Goal: Task Accomplishment & Management: Complete application form

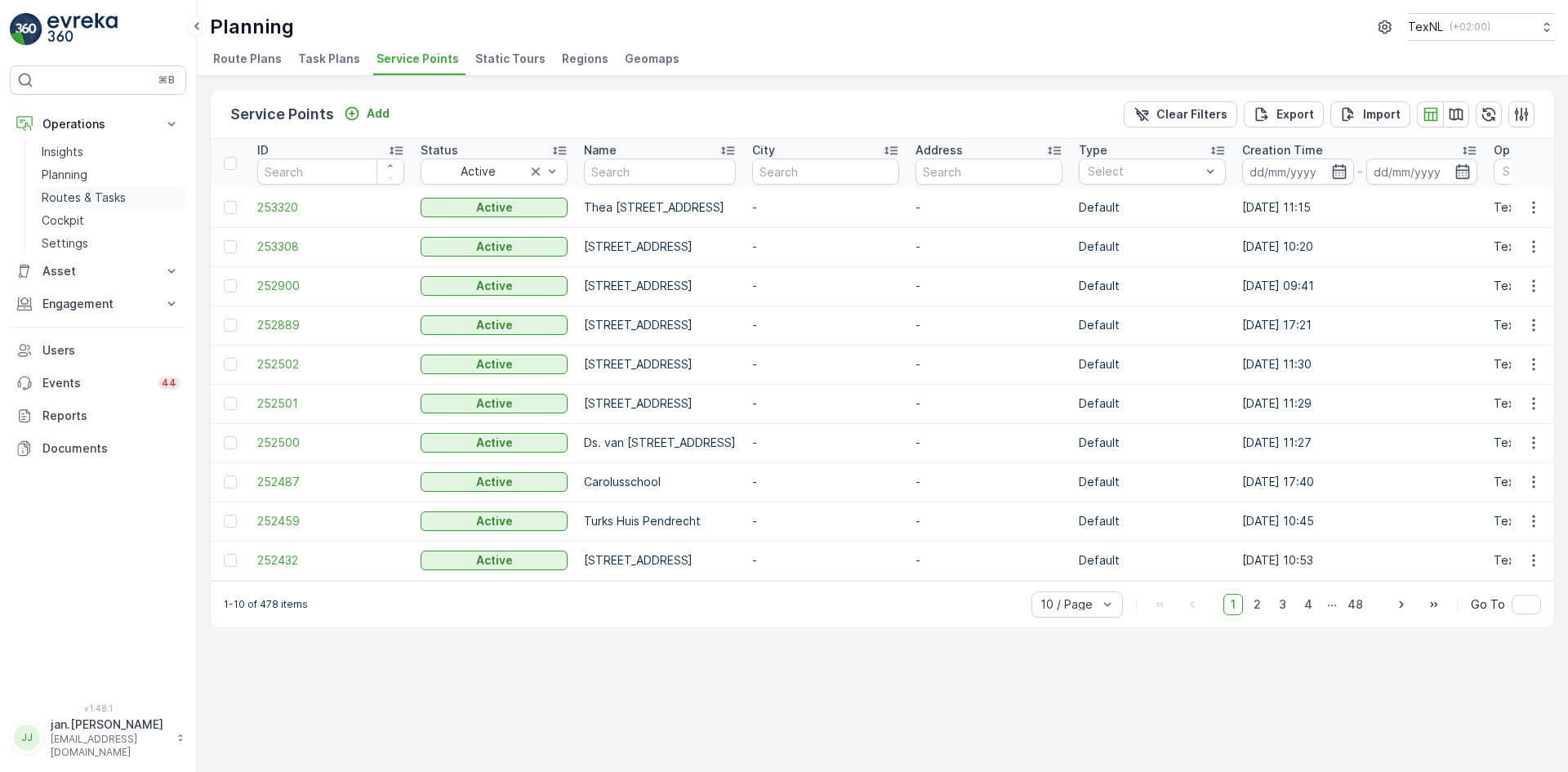
click at [73, 202] on p "Routes & Tasks" at bounding box center [83, 198] width 84 height 17
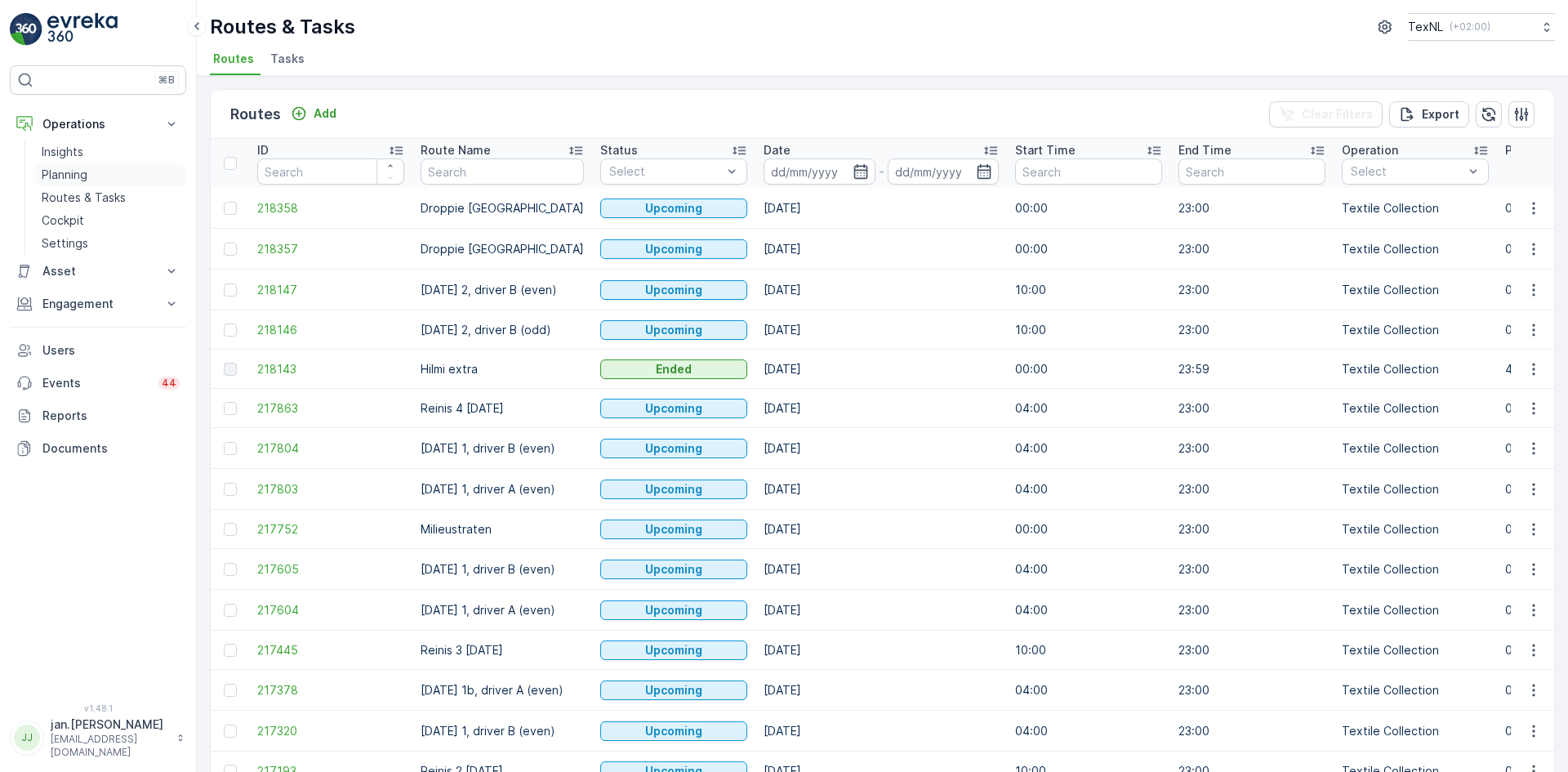
click at [76, 179] on p "Planning" at bounding box center [64, 175] width 46 height 17
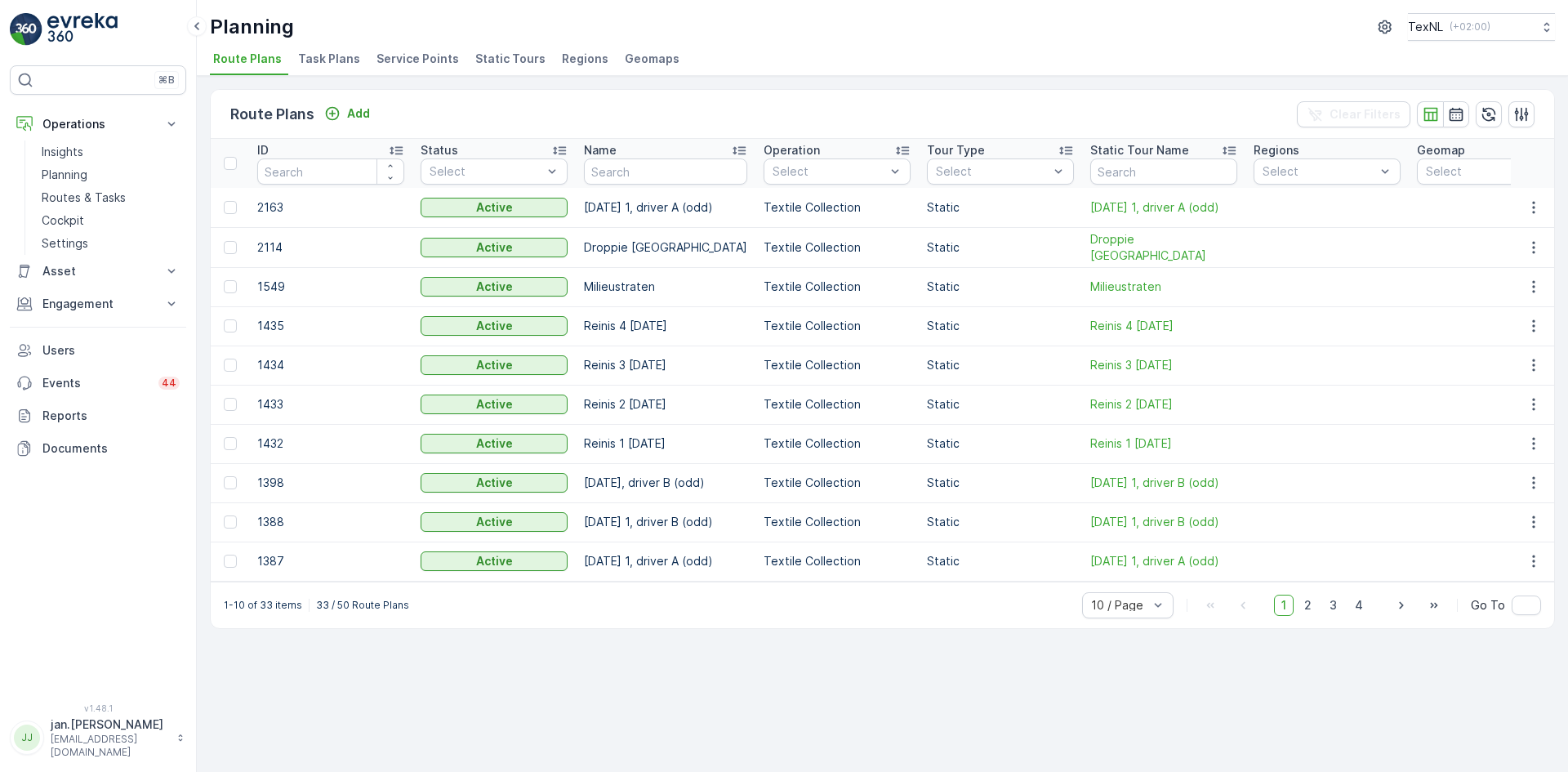
click at [397, 62] on span "Service Points" at bounding box center [417, 59] width 82 height 17
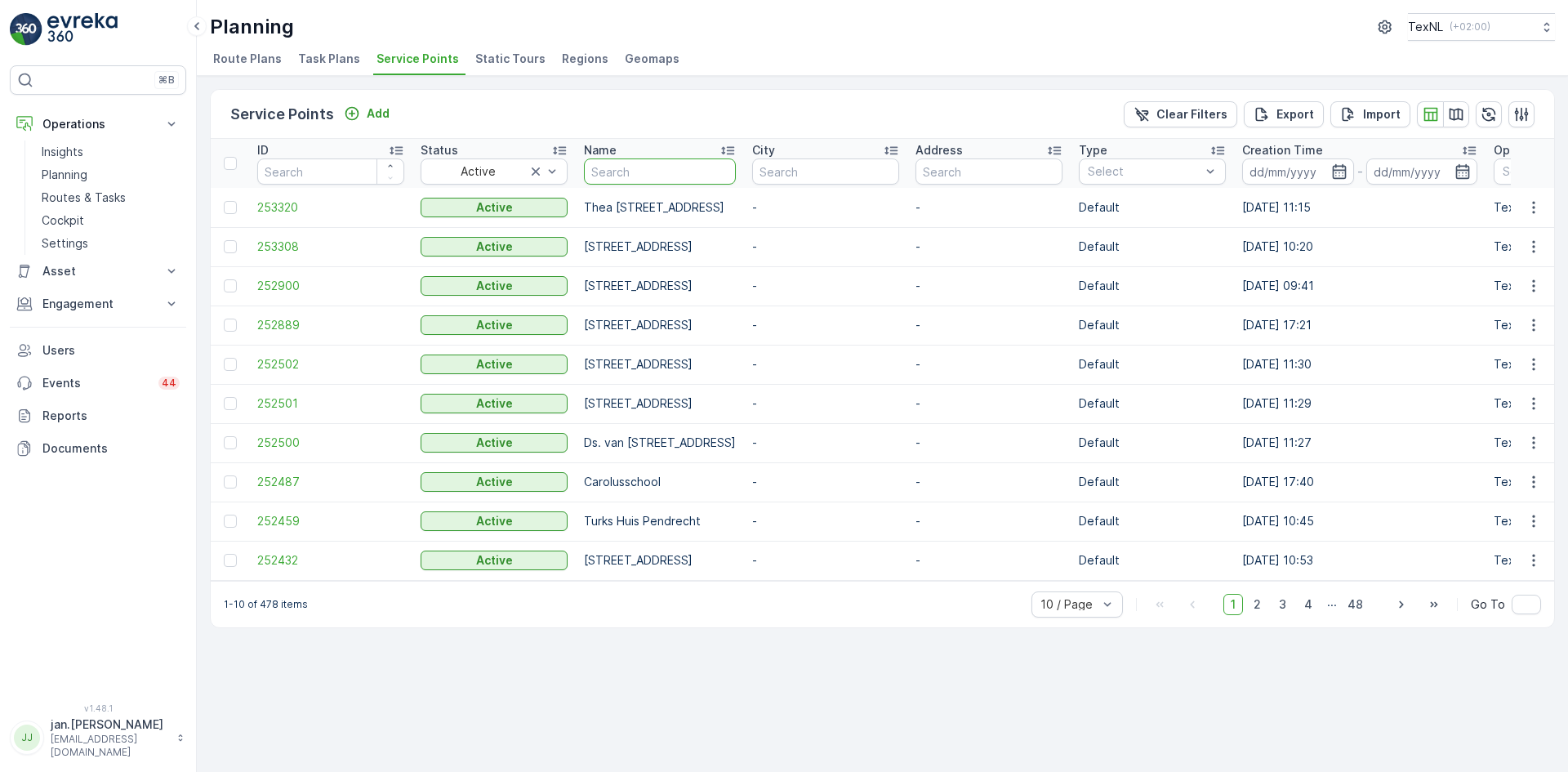
click at [667, 168] on input "text" at bounding box center [660, 171] width 152 height 26
type input "etten"
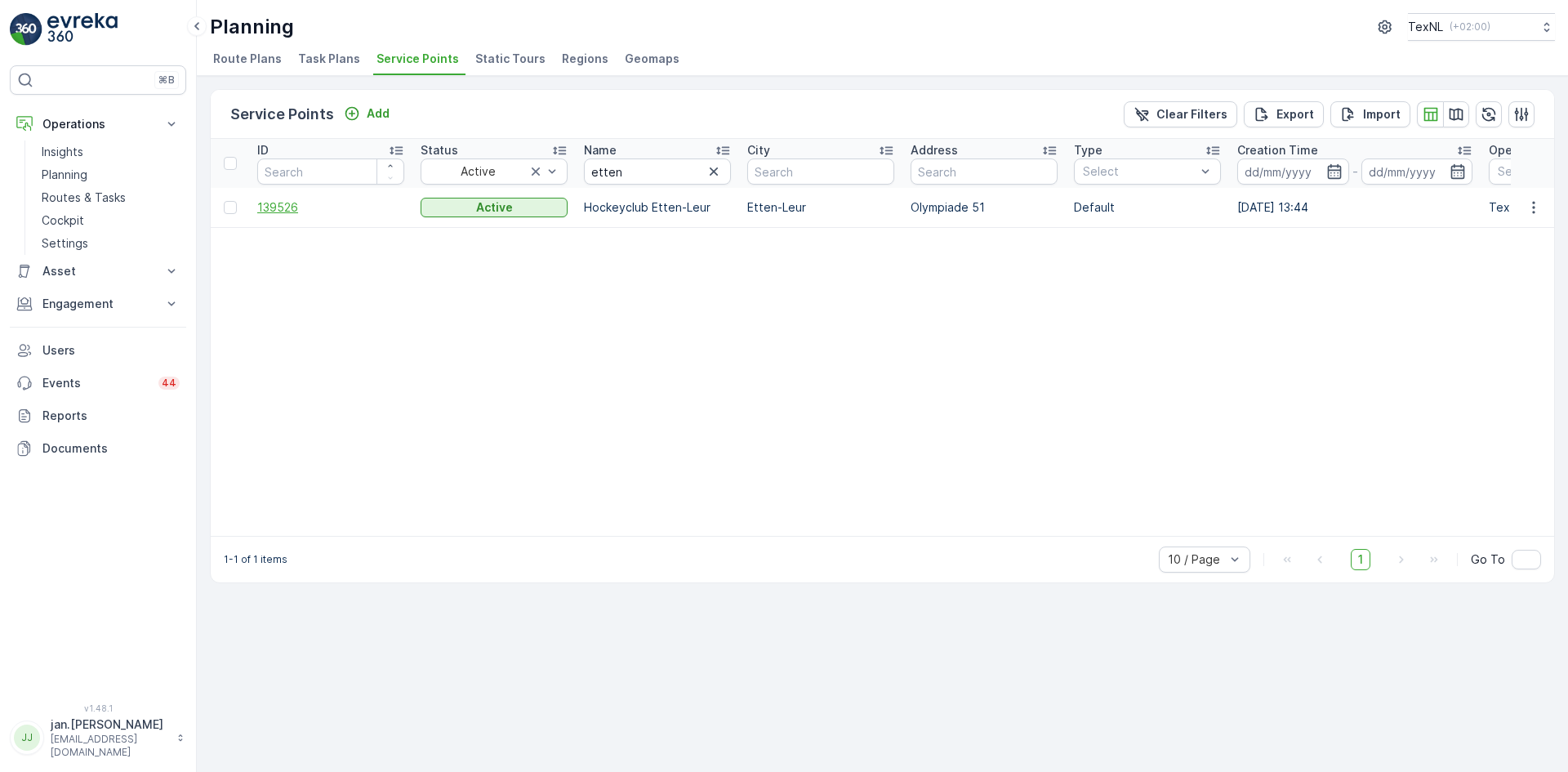
click at [280, 208] on span "139526" at bounding box center [331, 208] width 147 height 17
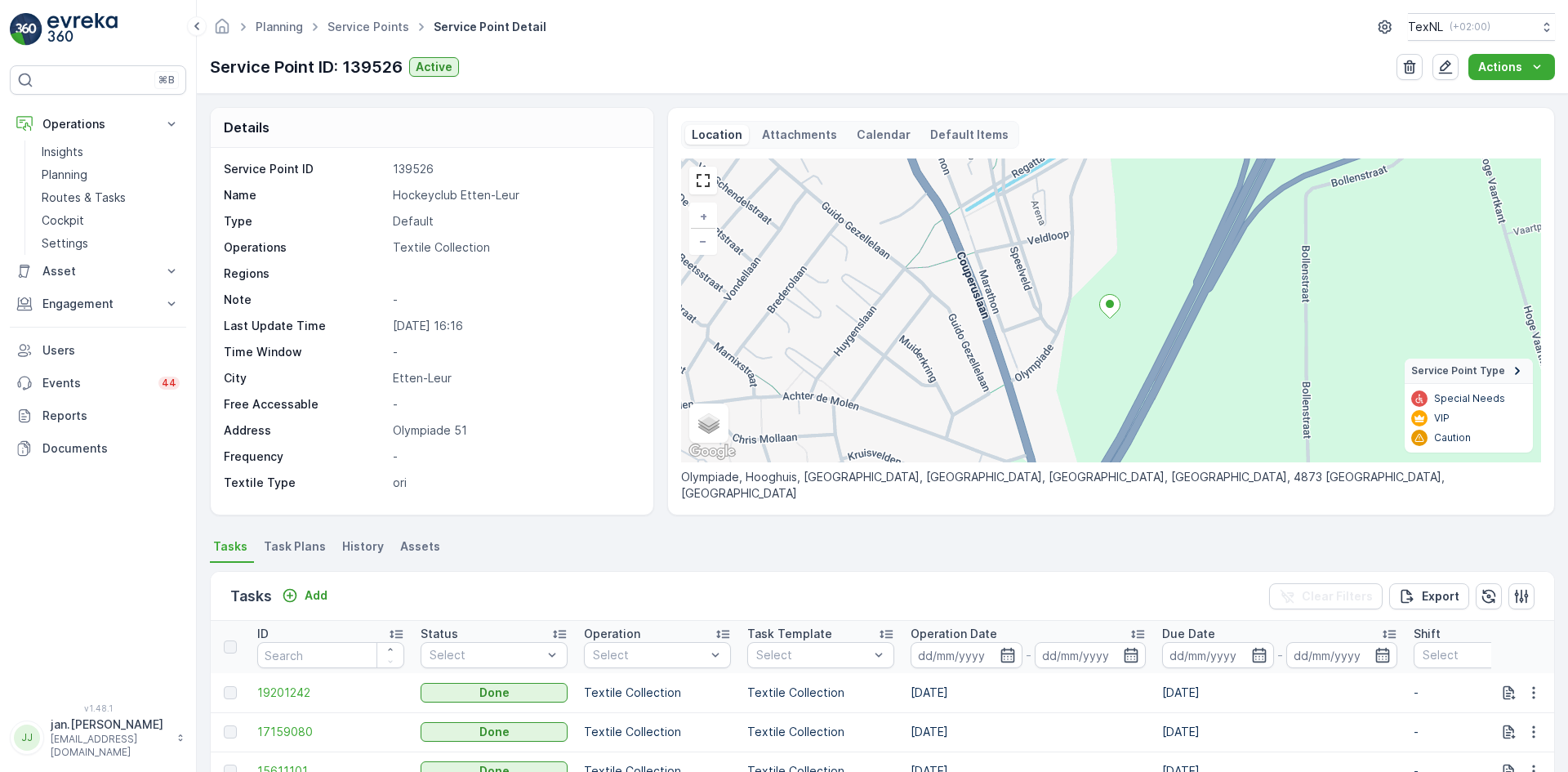
scroll to position [82, 0]
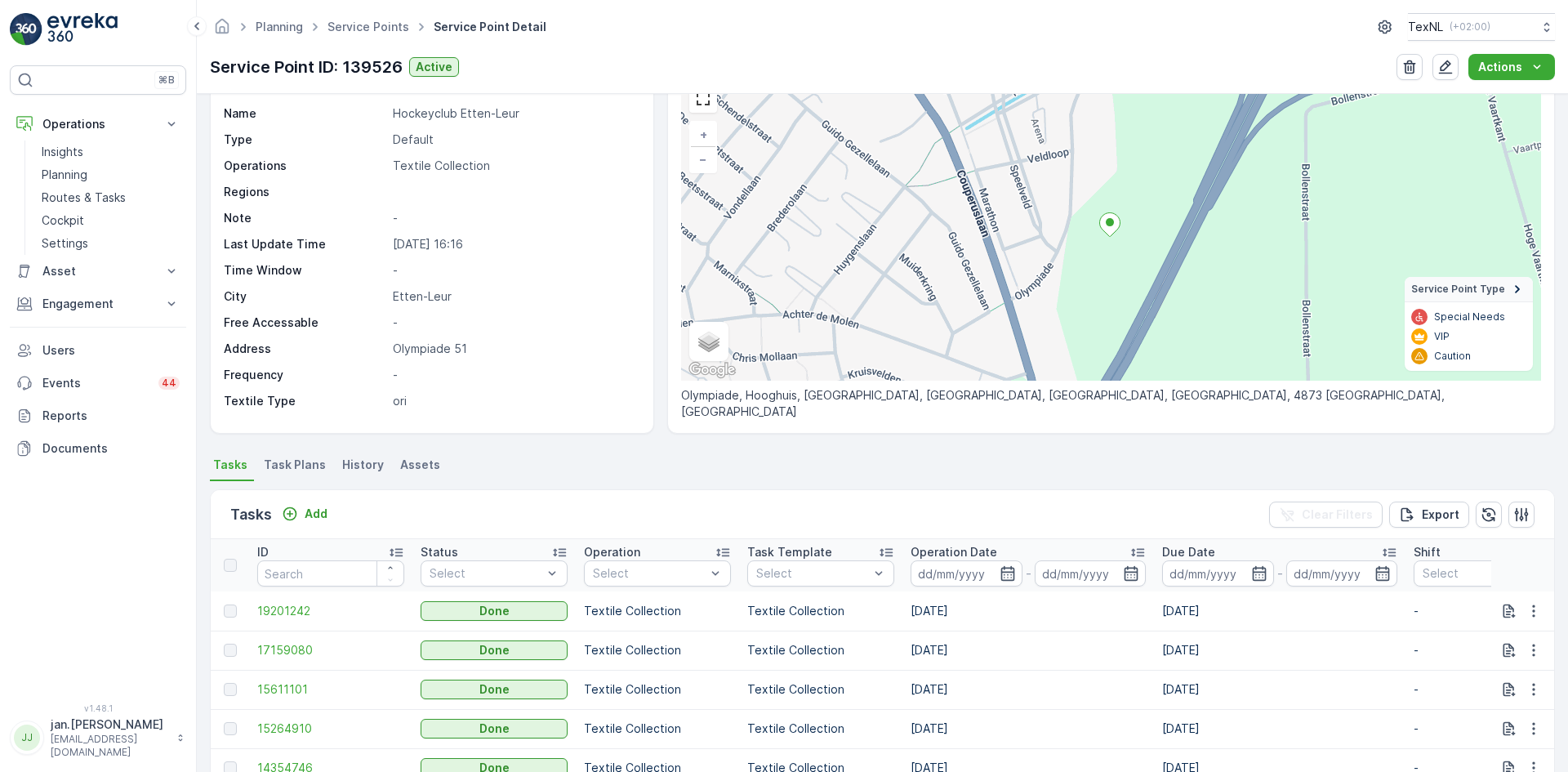
click at [336, 515] on div "Tasks Add Clear Filters Export" at bounding box center [882, 514] width 1343 height 49
click at [313, 514] on p "Add" at bounding box center [316, 514] width 22 height 17
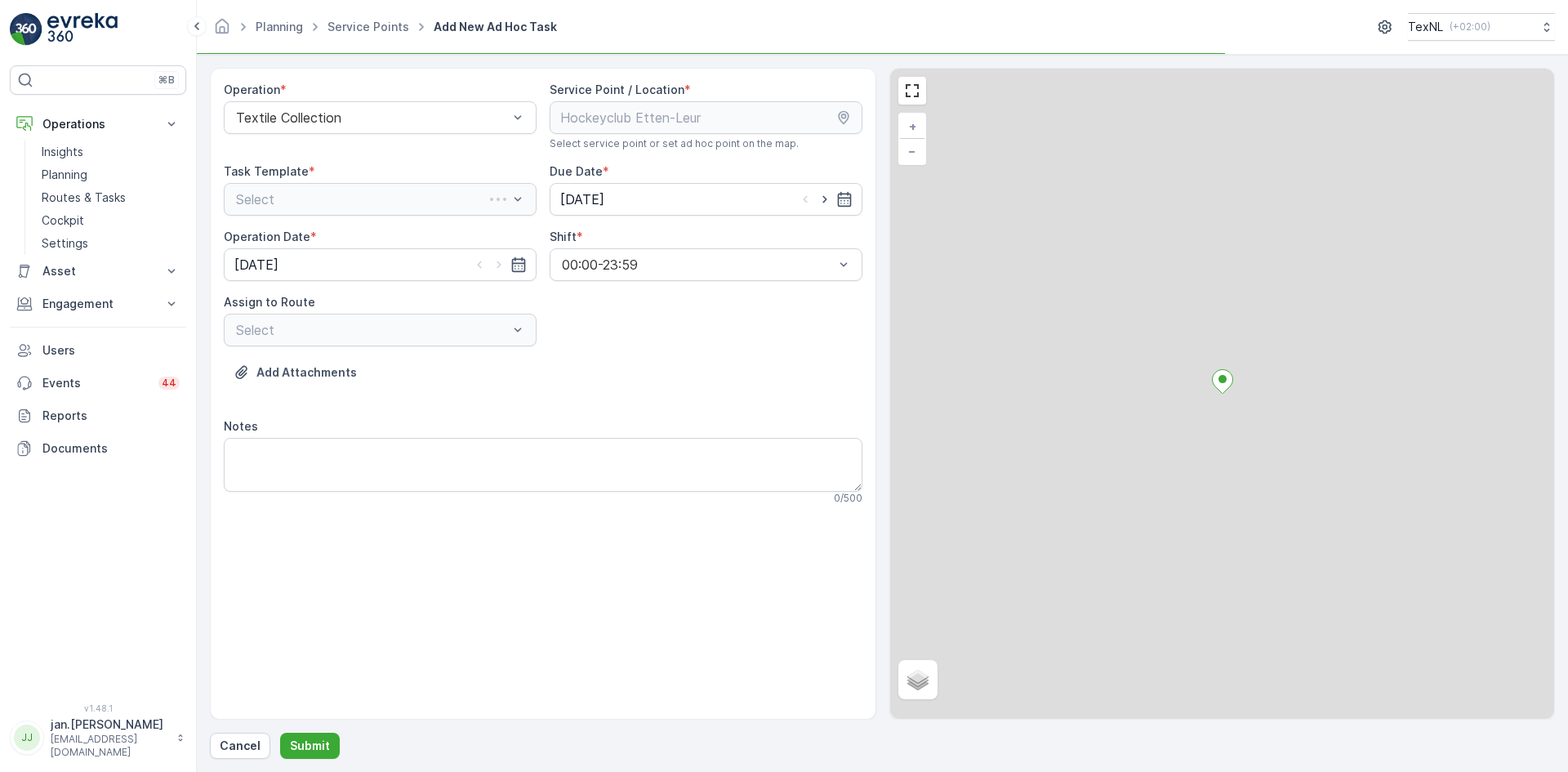
click at [422, 199] on div "Select" at bounding box center [380, 199] width 312 height 33
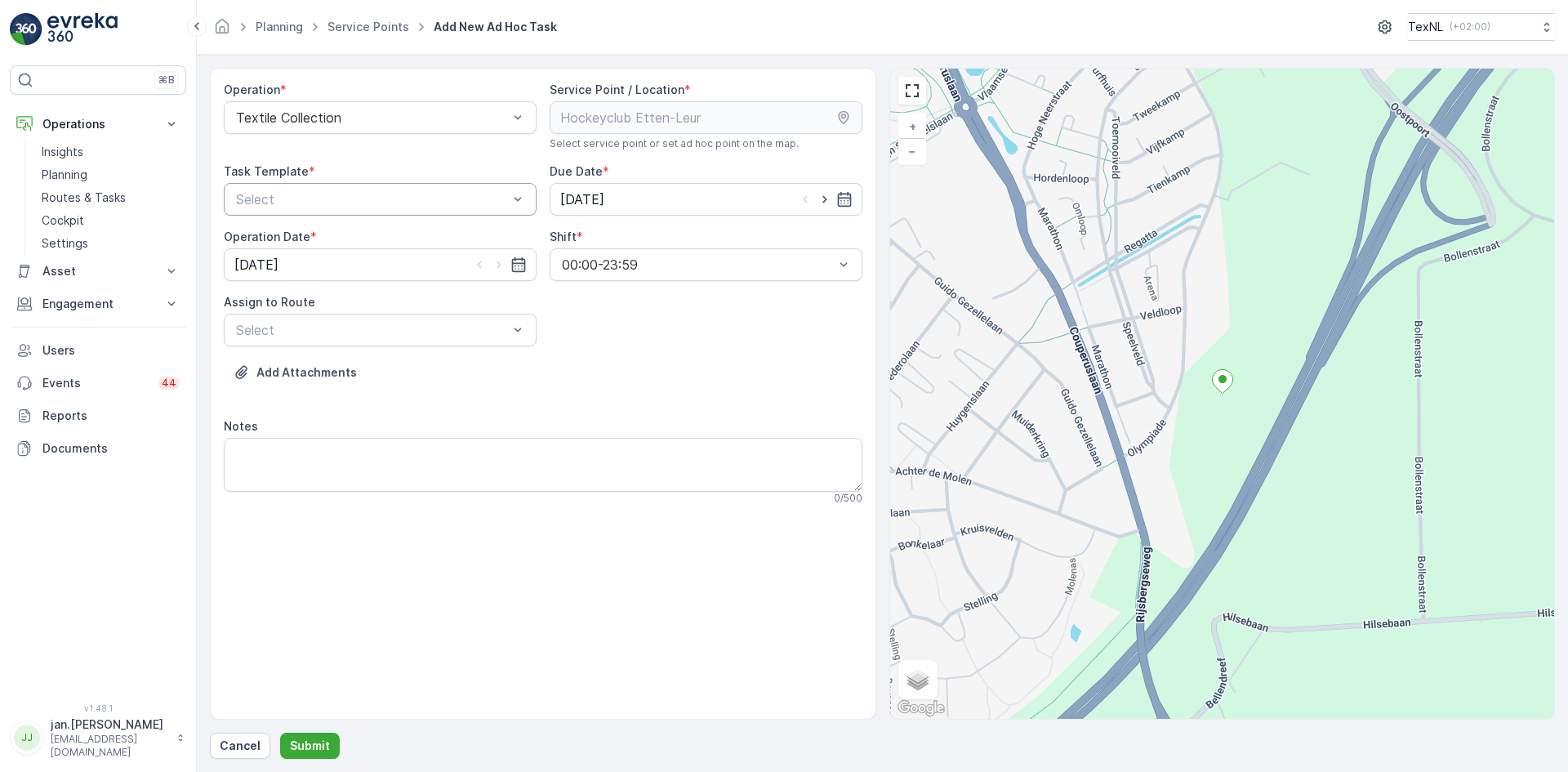
click at [337, 203] on div at bounding box center [372, 199] width 275 height 15
click at [283, 273] on span "Textile Collection" at bounding box center [286, 268] width 105 height 15
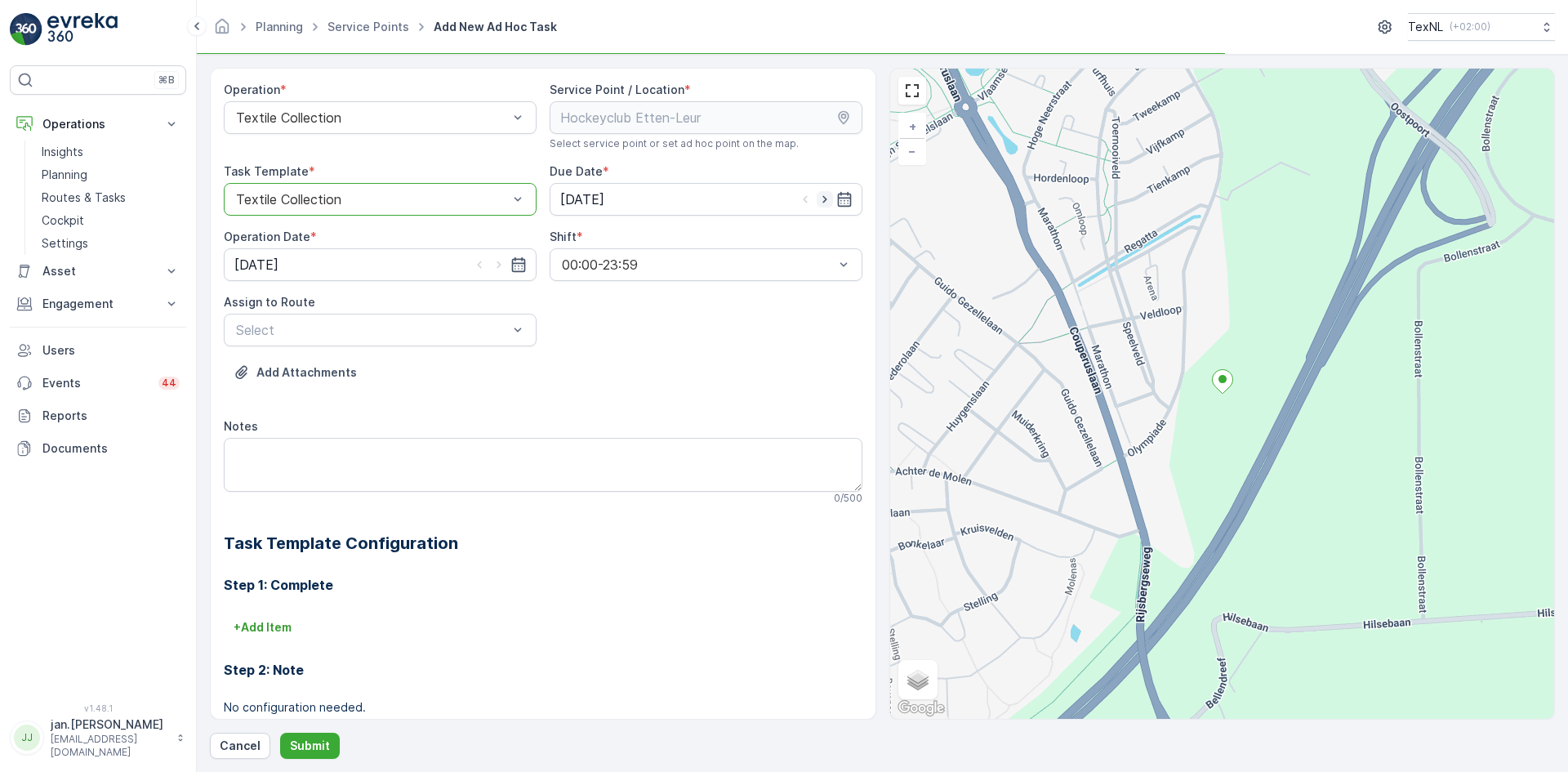
click at [826, 196] on icon "button" at bounding box center [825, 199] width 17 height 17
type input "[DATE]"
click at [494, 268] on icon "button" at bounding box center [499, 265] width 17 height 17
type input "[DATE]"
click at [446, 328] on div at bounding box center [372, 330] width 275 height 15
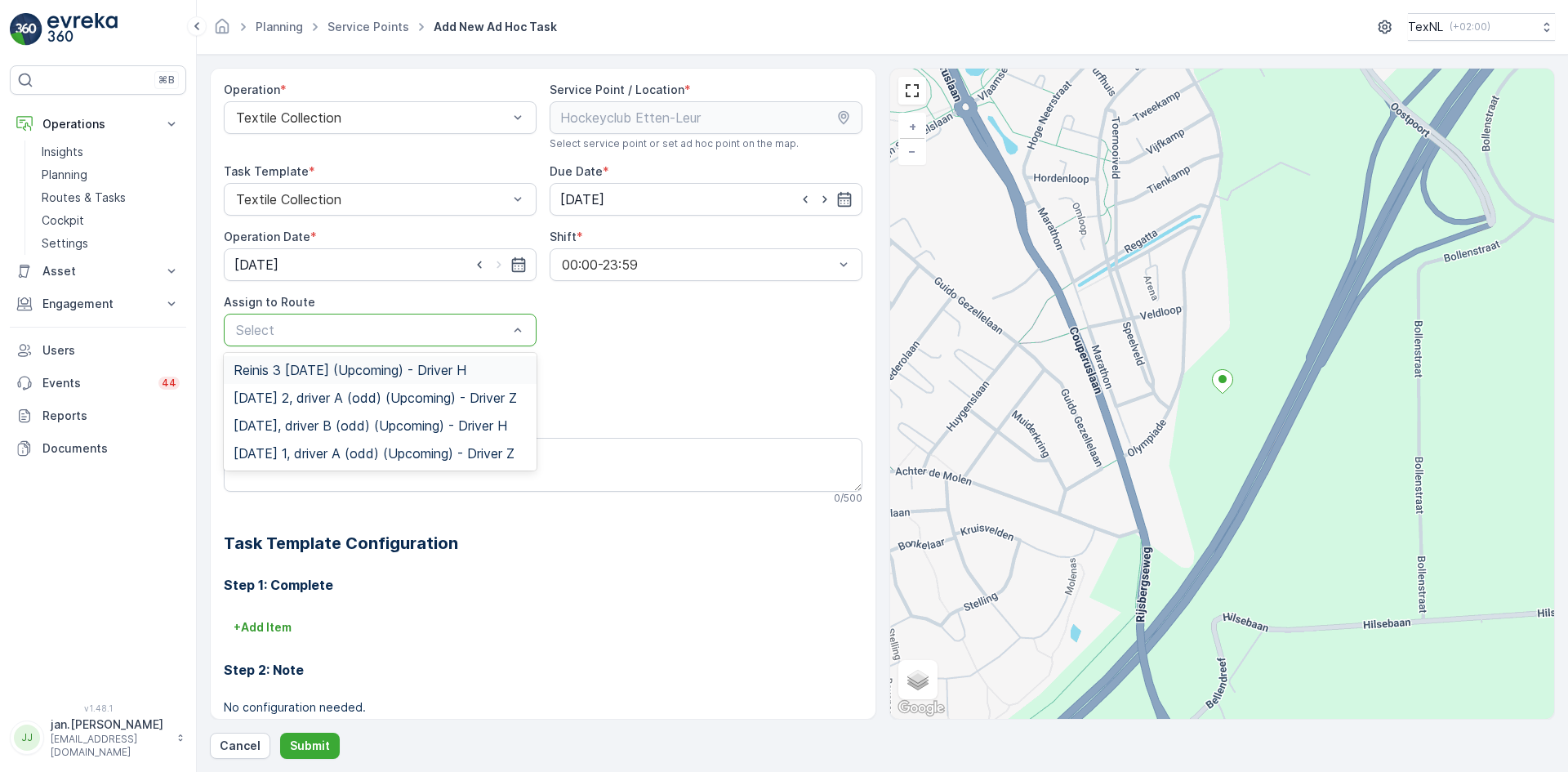
drag, startPoint x: 392, startPoint y: 316, endPoint x: 389, endPoint y: 325, distance: 9.5
click at [389, 323] on div "Select" at bounding box center [380, 329] width 312 height 33
click at [309, 461] on span "Wednesday 1, driver A (odd) (Upcoming) - Driver Z" at bounding box center [373, 454] width 281 height 15
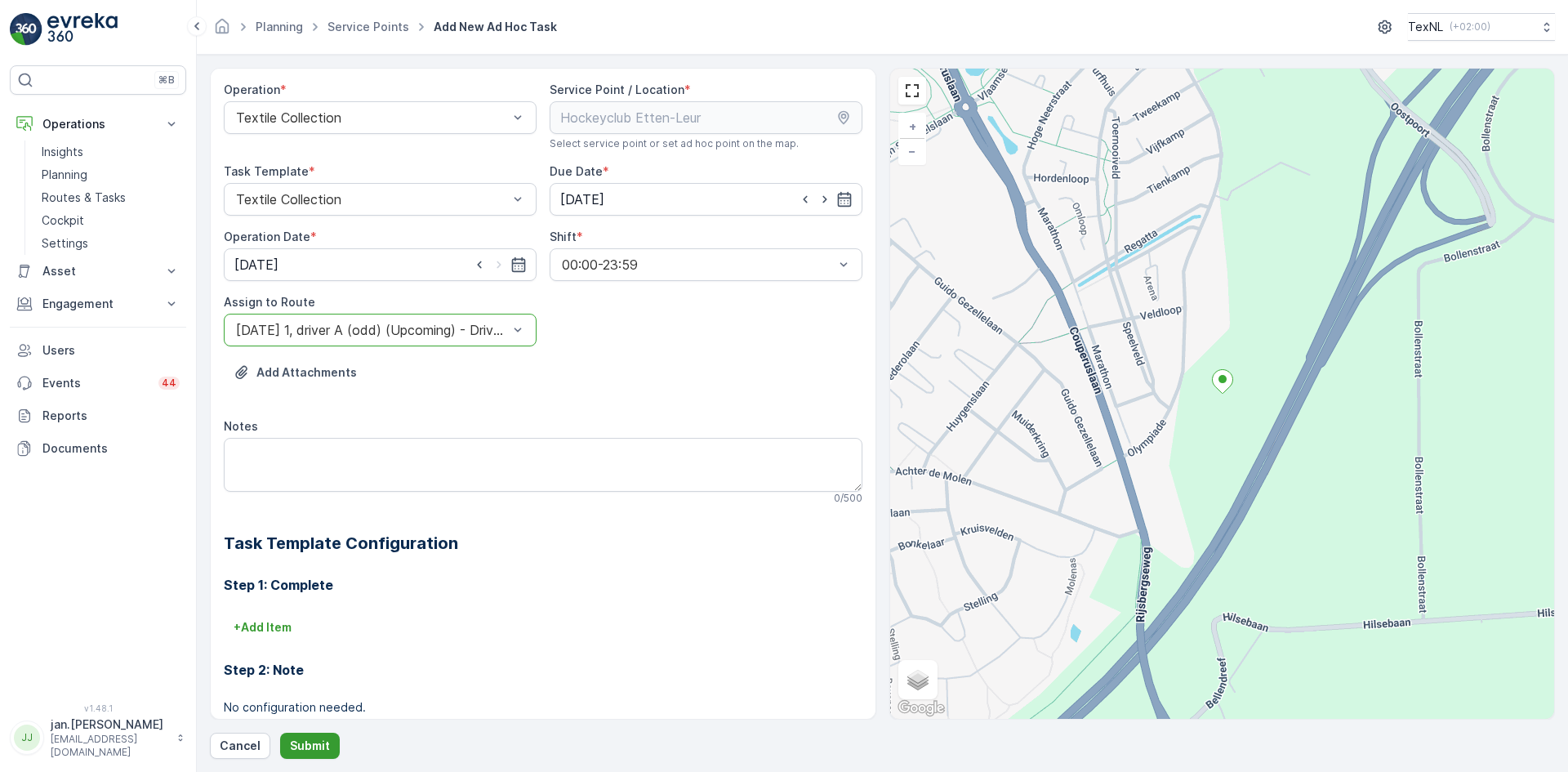
click at [321, 747] on p "Submit" at bounding box center [310, 746] width 40 height 17
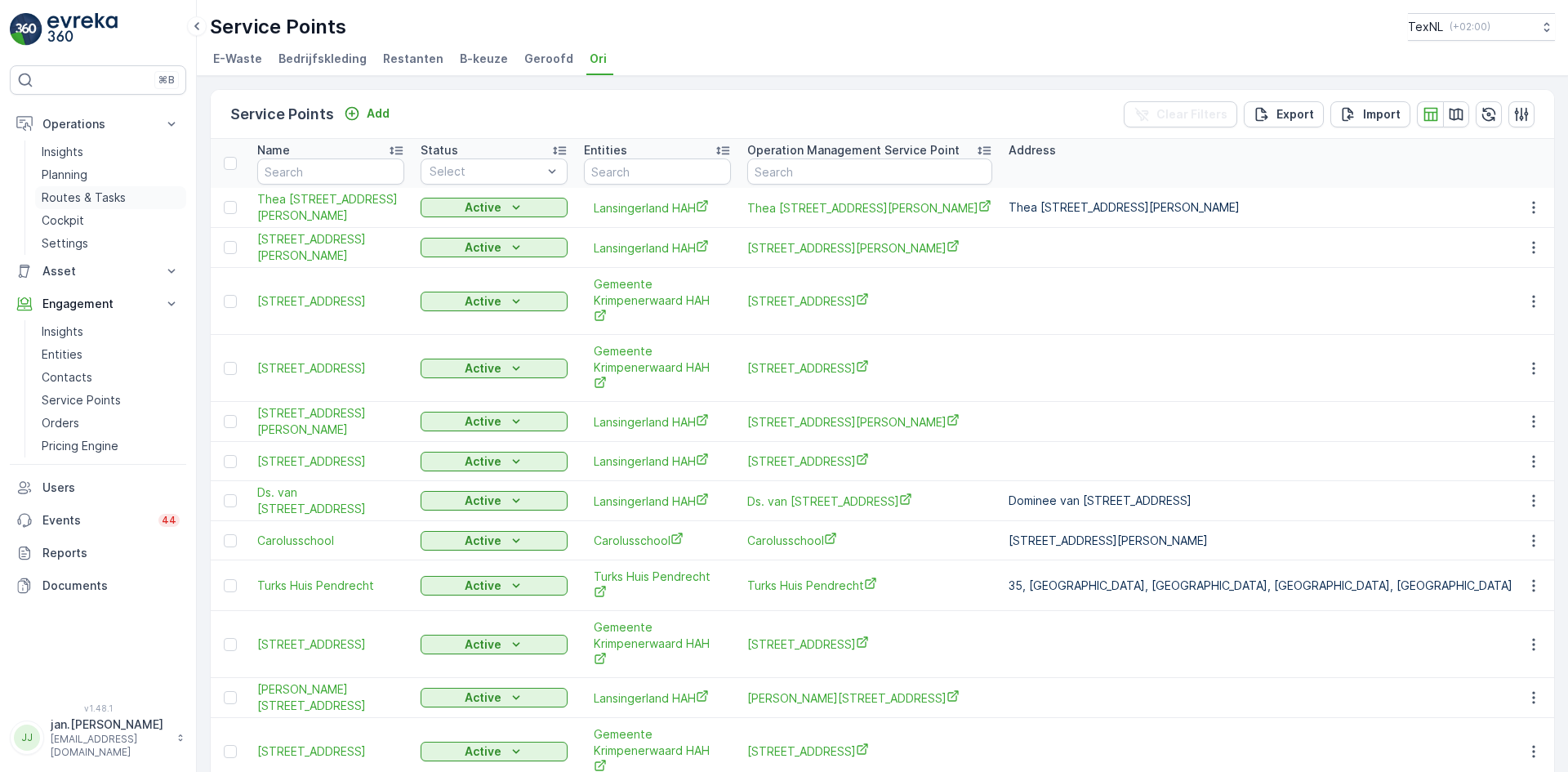
click at [96, 193] on p "Routes & Tasks" at bounding box center [83, 198] width 84 height 17
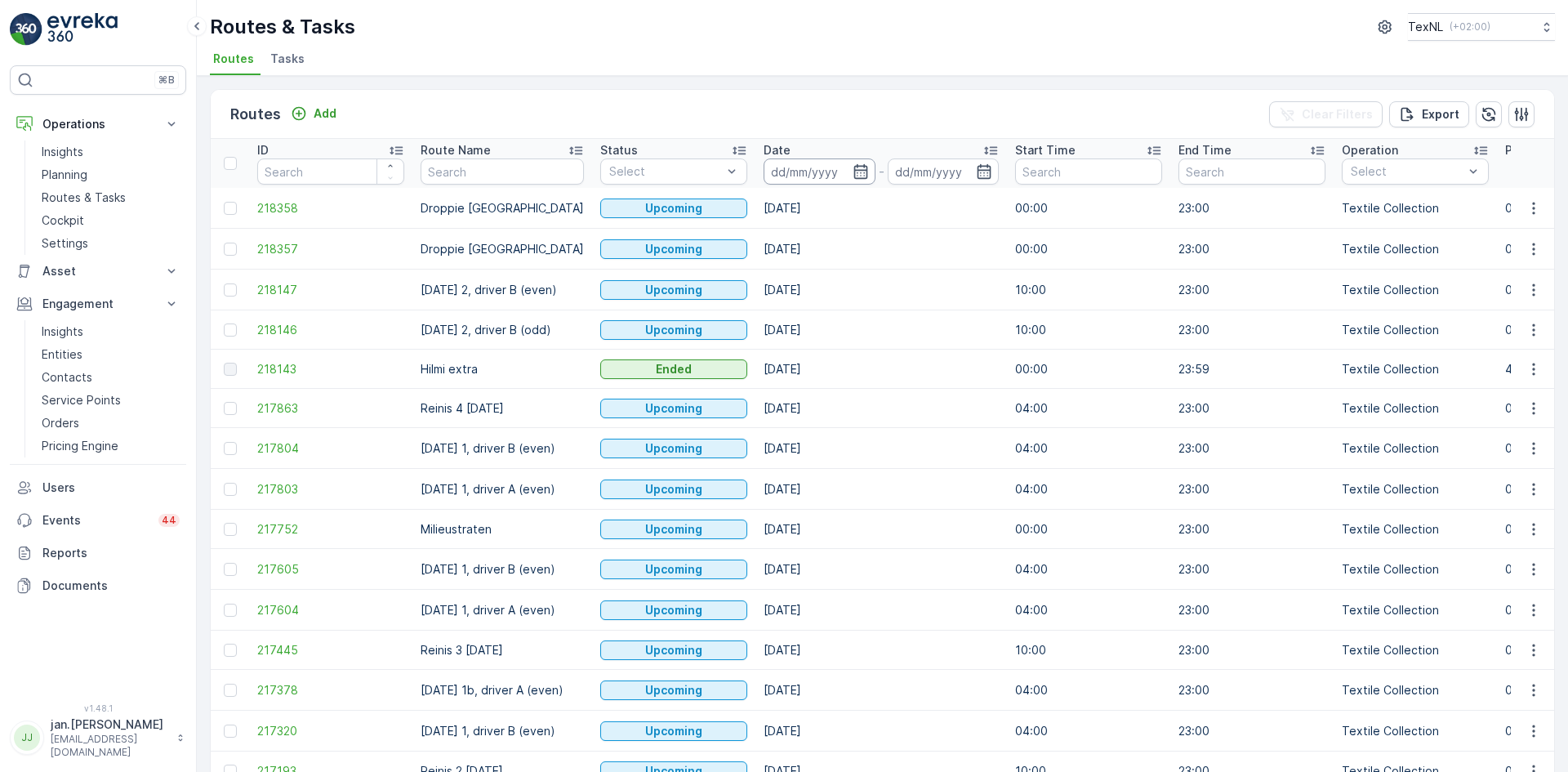
click at [792, 172] on input at bounding box center [820, 171] width 112 height 26
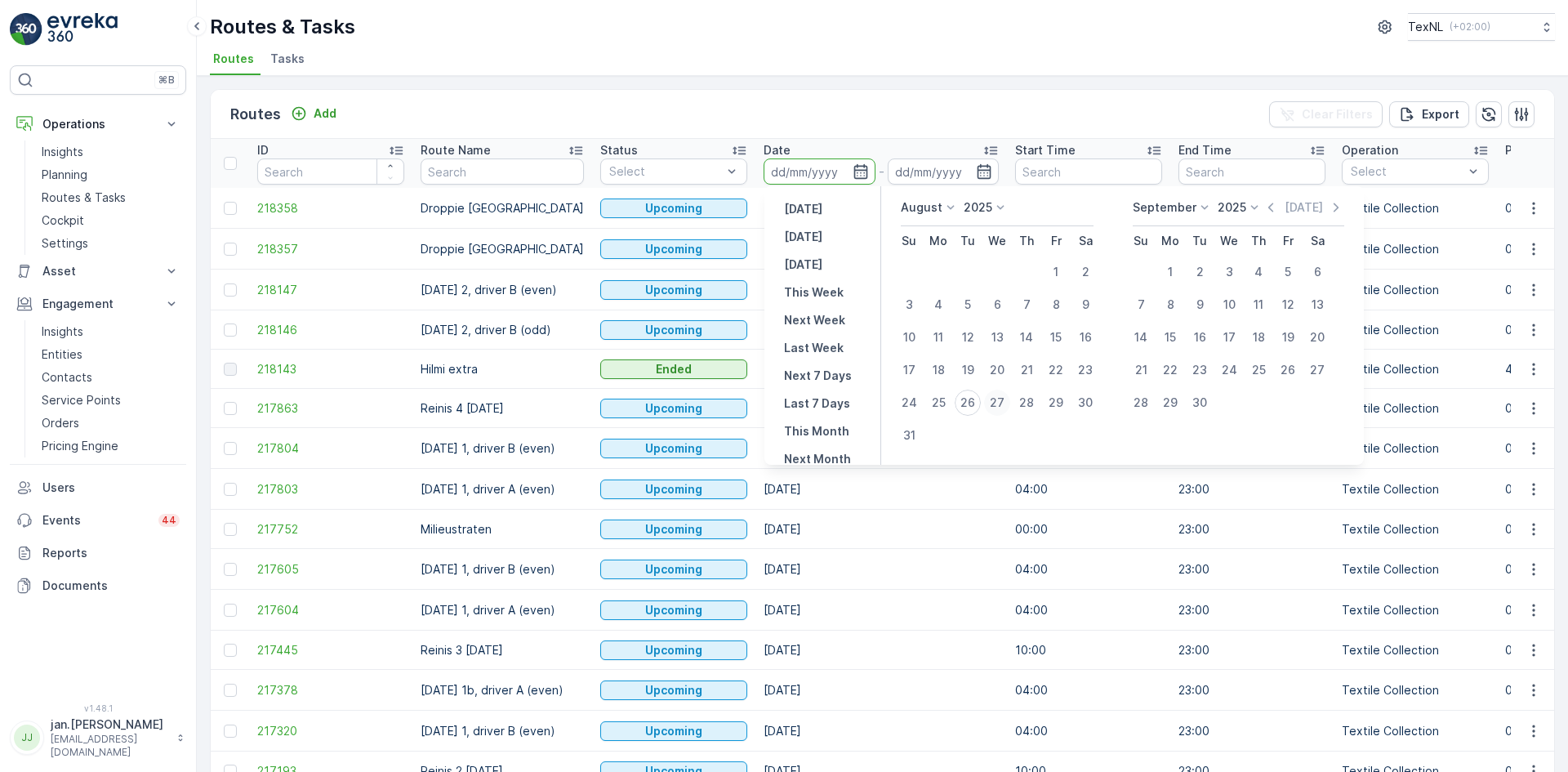
click at [999, 404] on div "27" at bounding box center [996, 403] width 26 height 26
type input "[DATE]"
click at [999, 404] on div "27" at bounding box center [996, 403] width 26 height 26
type input "[DATE]"
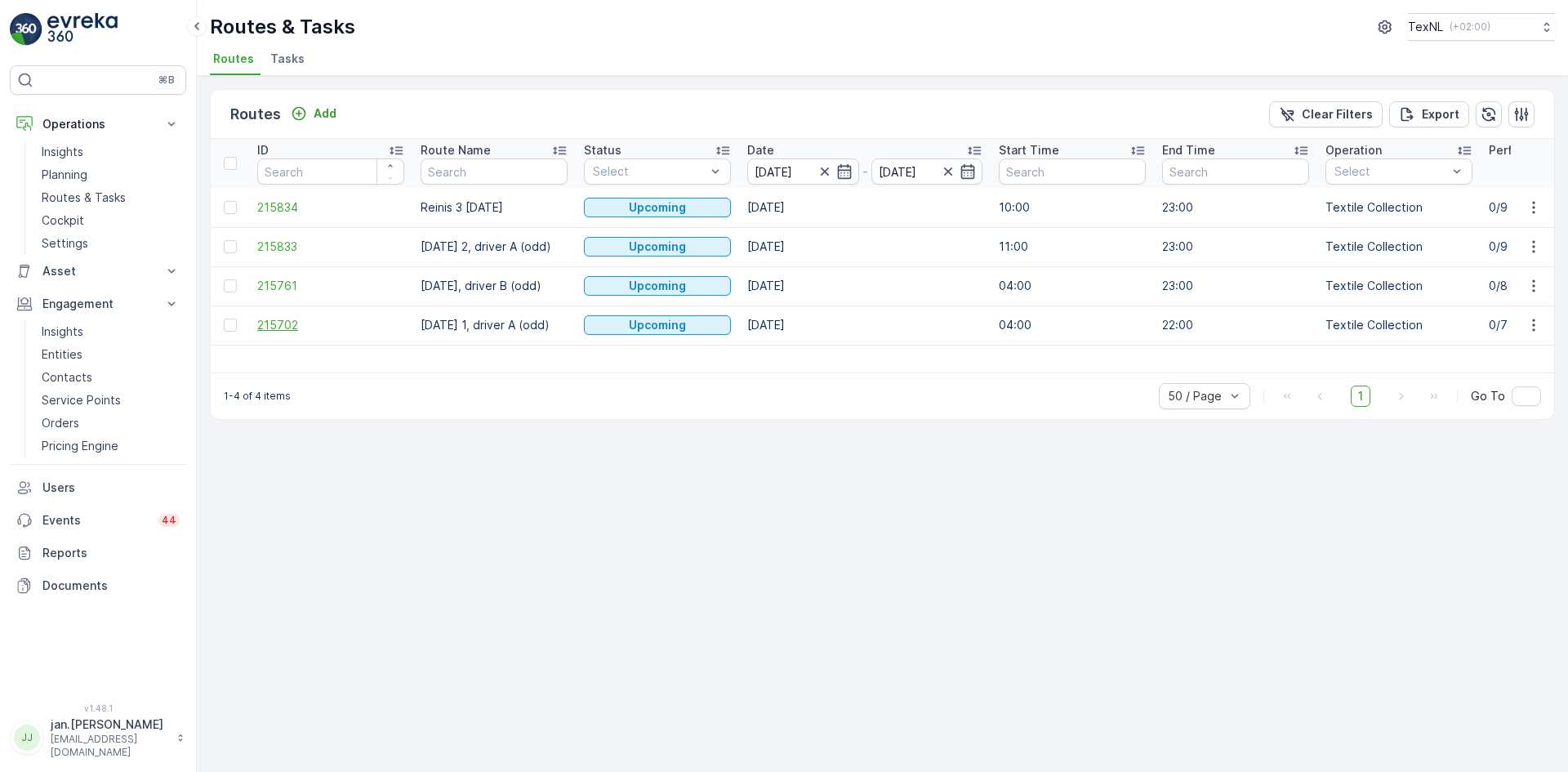
click at [287, 329] on span "215702" at bounding box center [331, 325] width 147 height 17
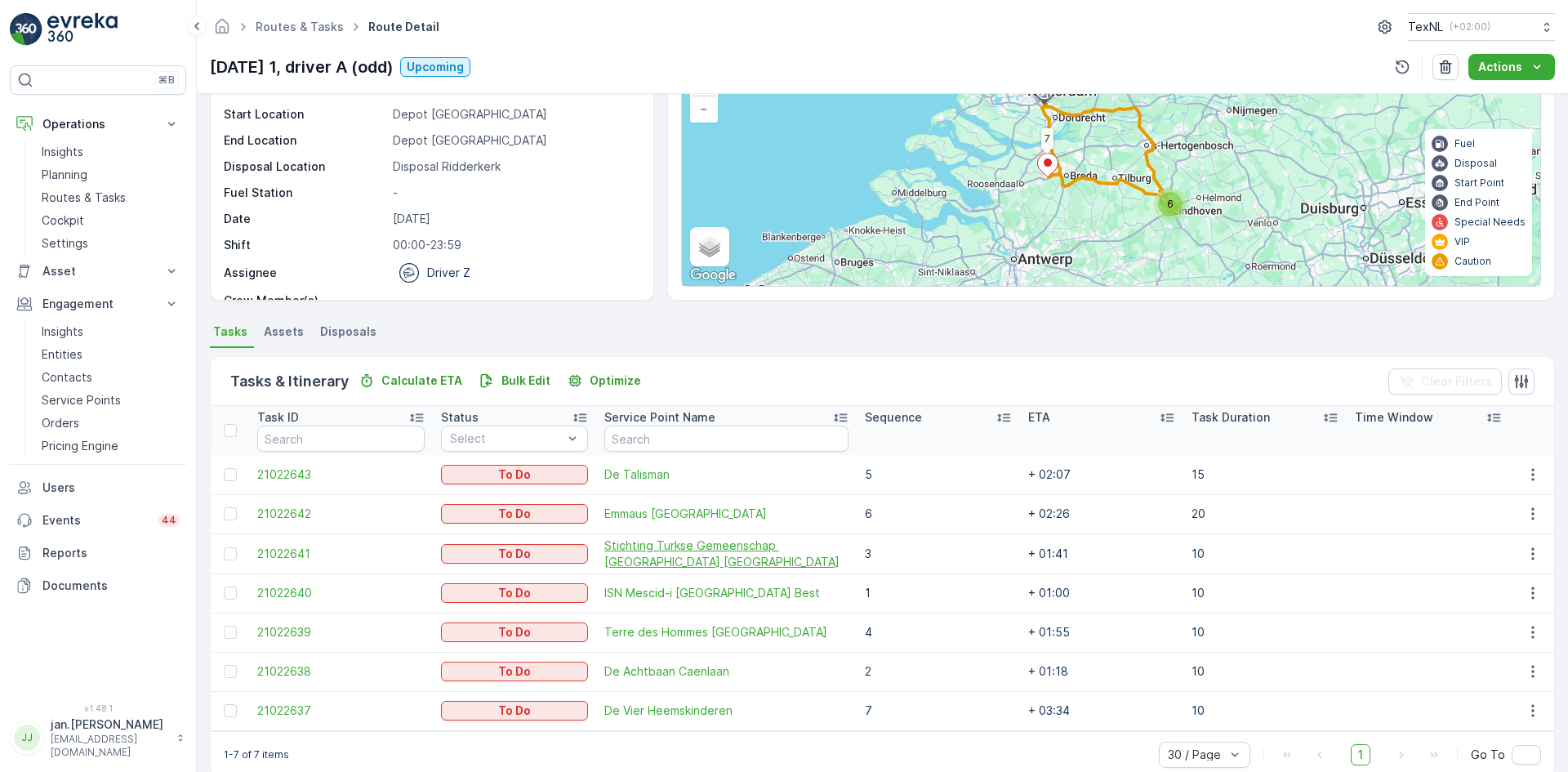
scroll to position [161, 0]
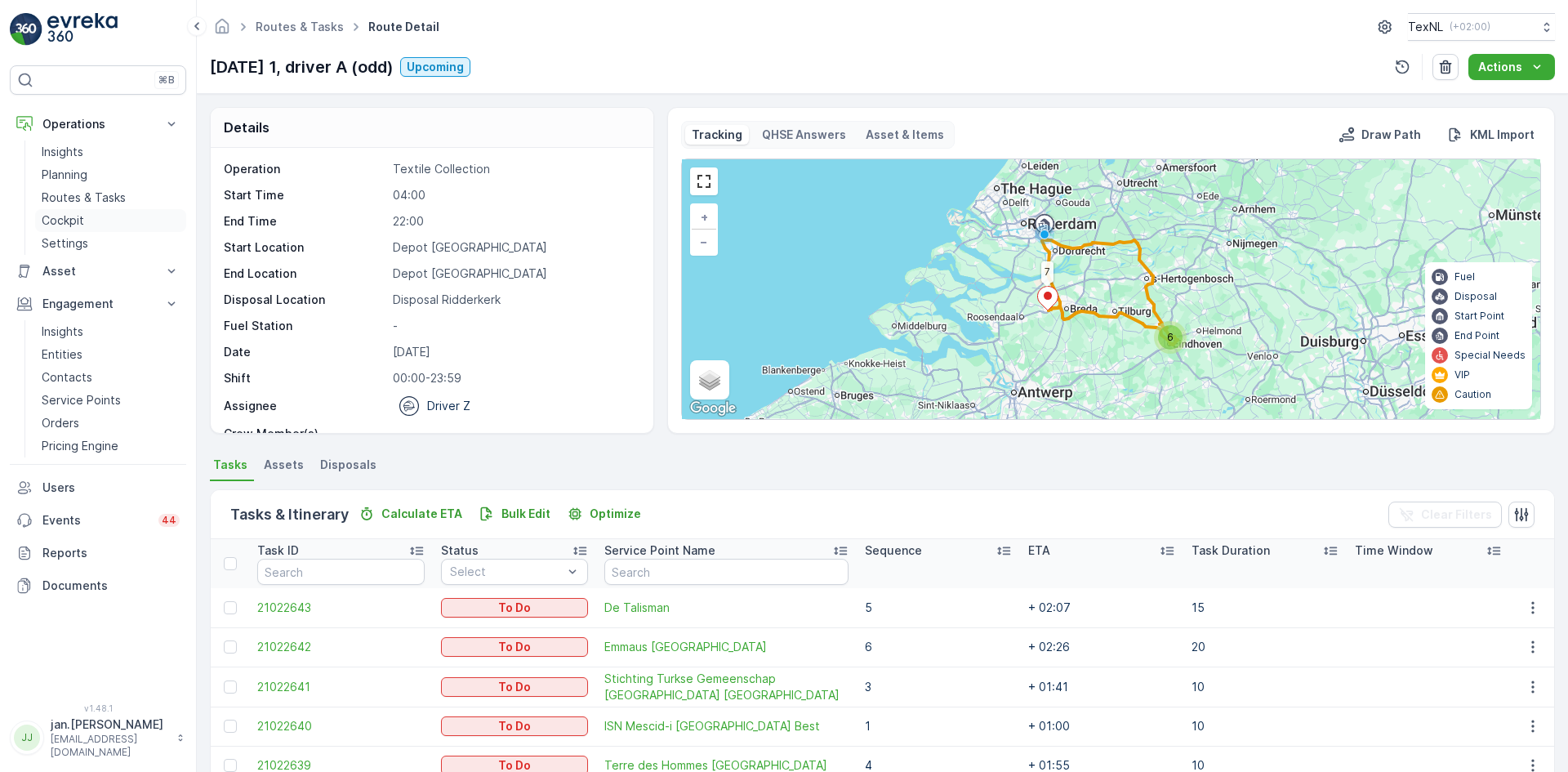
scroll to position [161, 0]
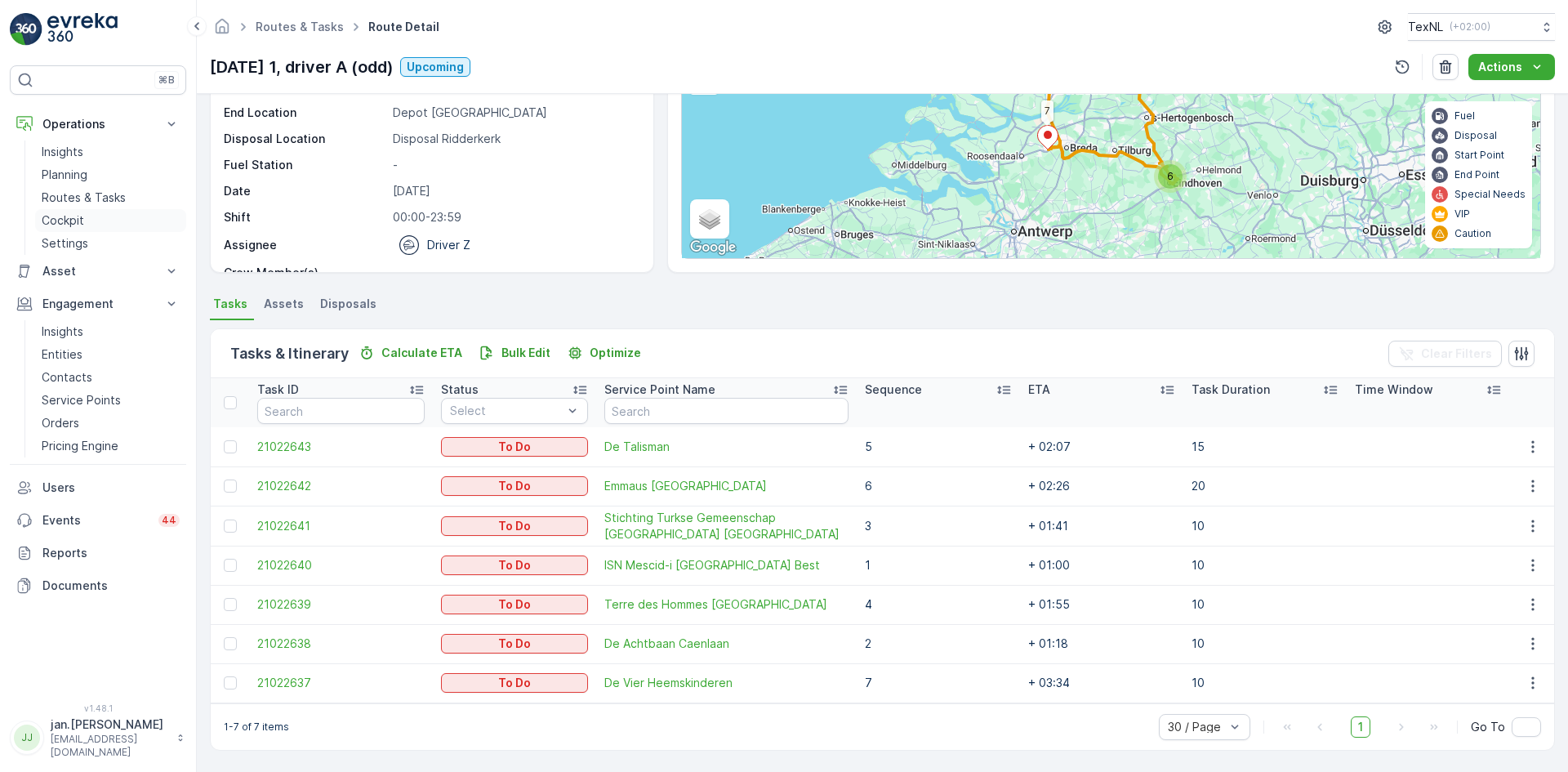
click at [71, 209] on link "Cockpit" at bounding box center [110, 220] width 151 height 23
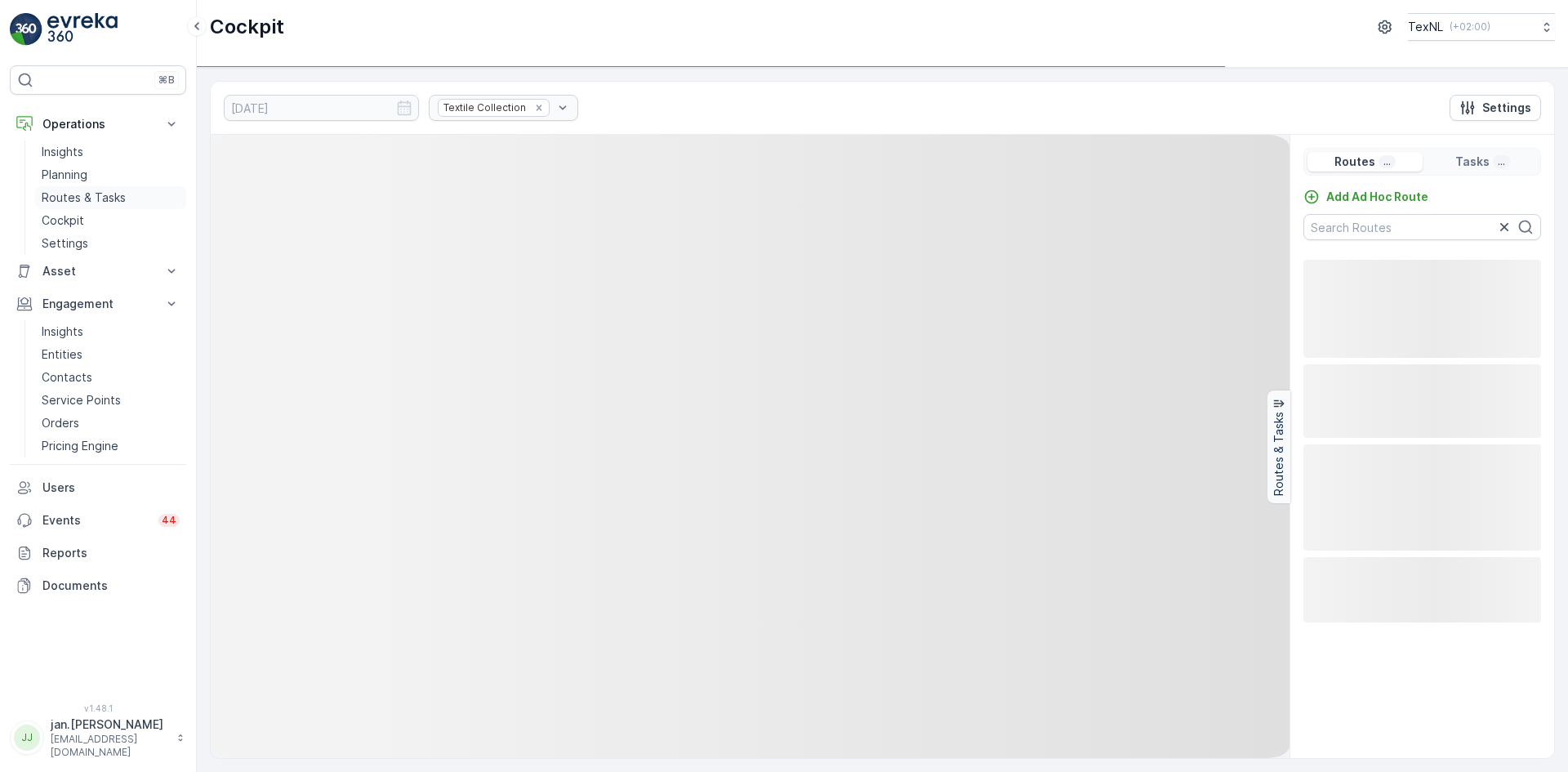
click at [75, 196] on p "Routes & Tasks" at bounding box center [83, 198] width 84 height 17
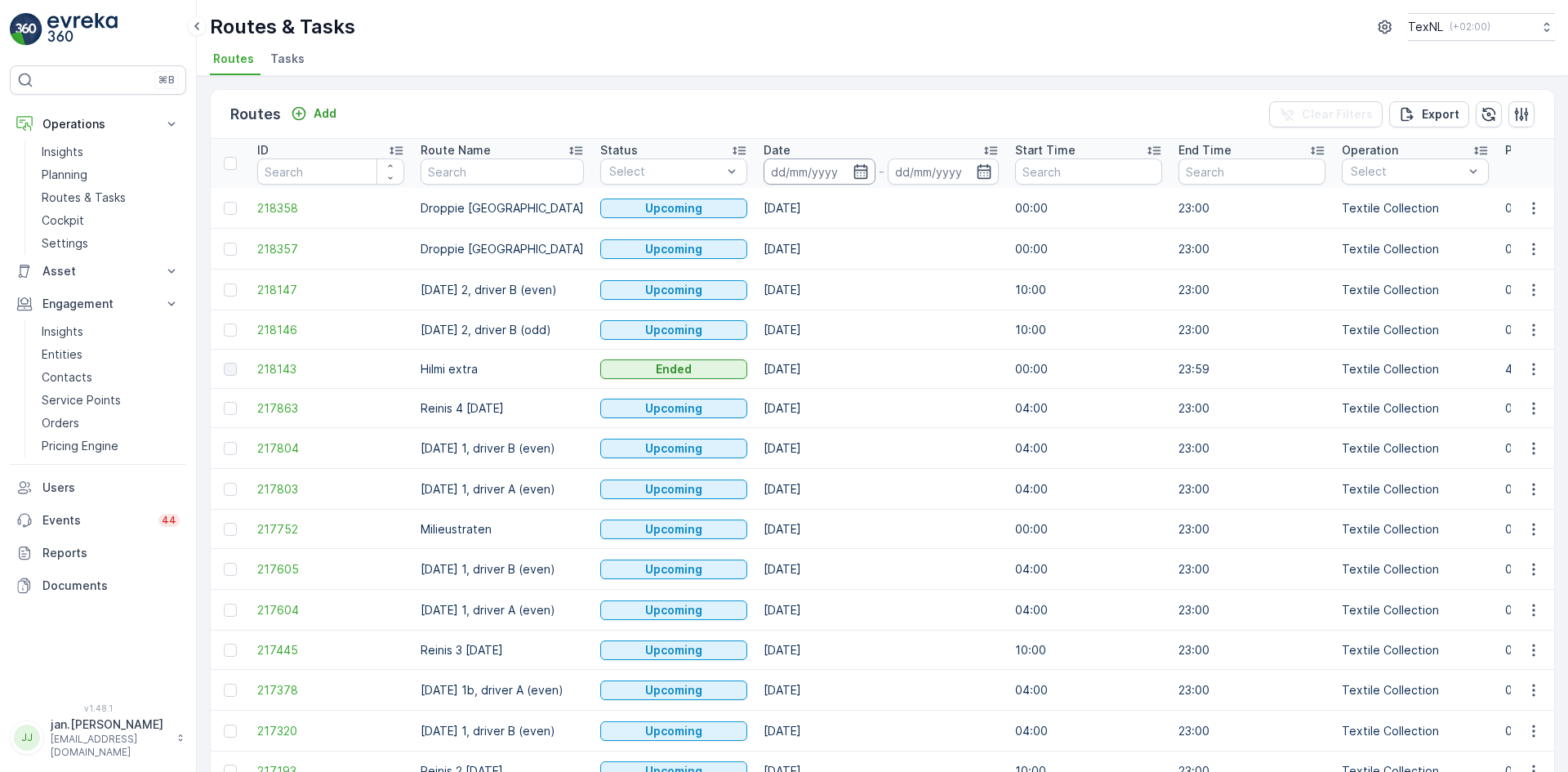
click at [807, 172] on input at bounding box center [820, 171] width 112 height 26
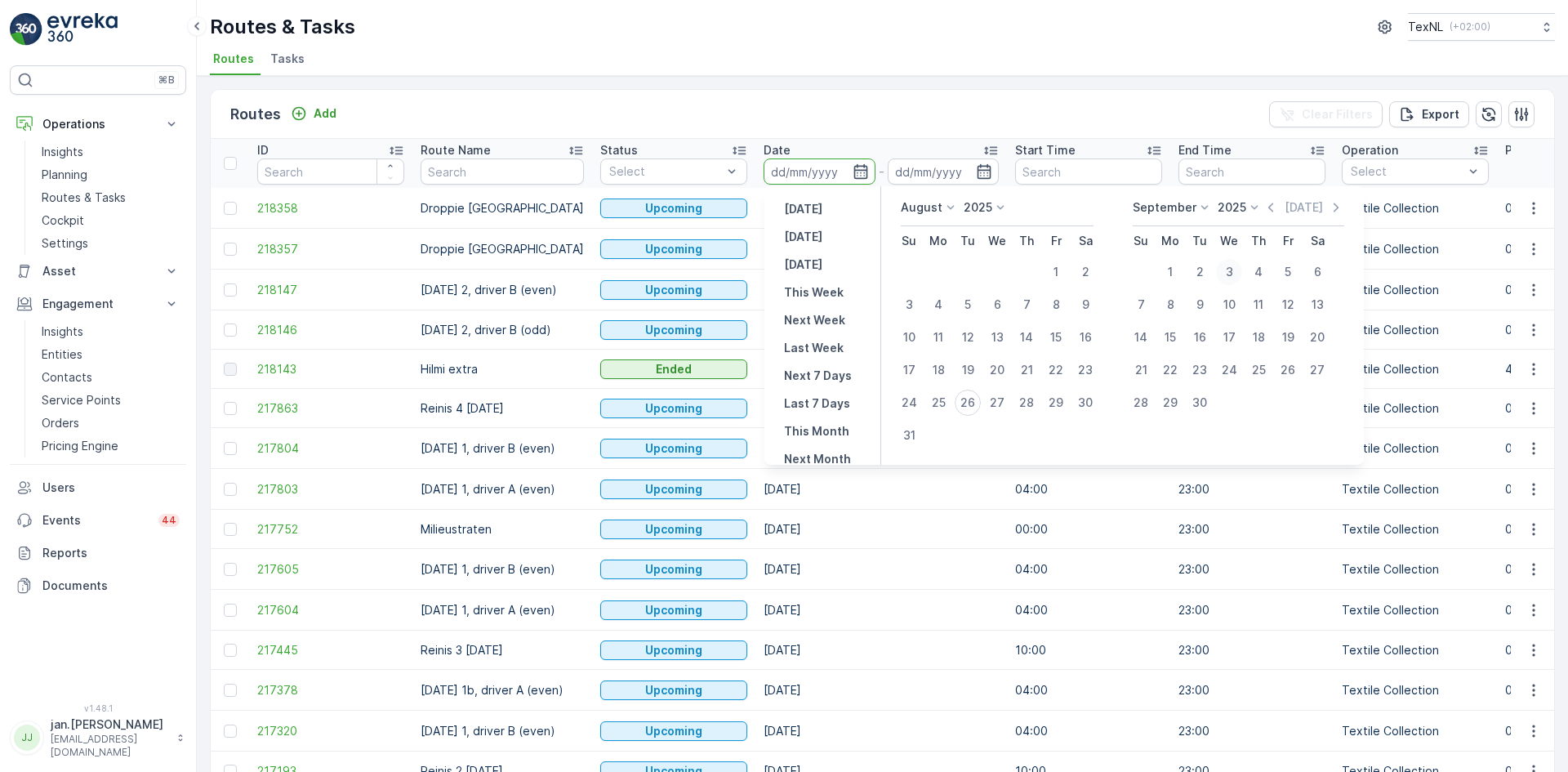
click at [1225, 274] on div "3" at bounding box center [1229, 272] width 26 height 26
type input "[DATE]"
click at [1225, 274] on div "3" at bounding box center [1229, 272] width 26 height 26
type input "[DATE]"
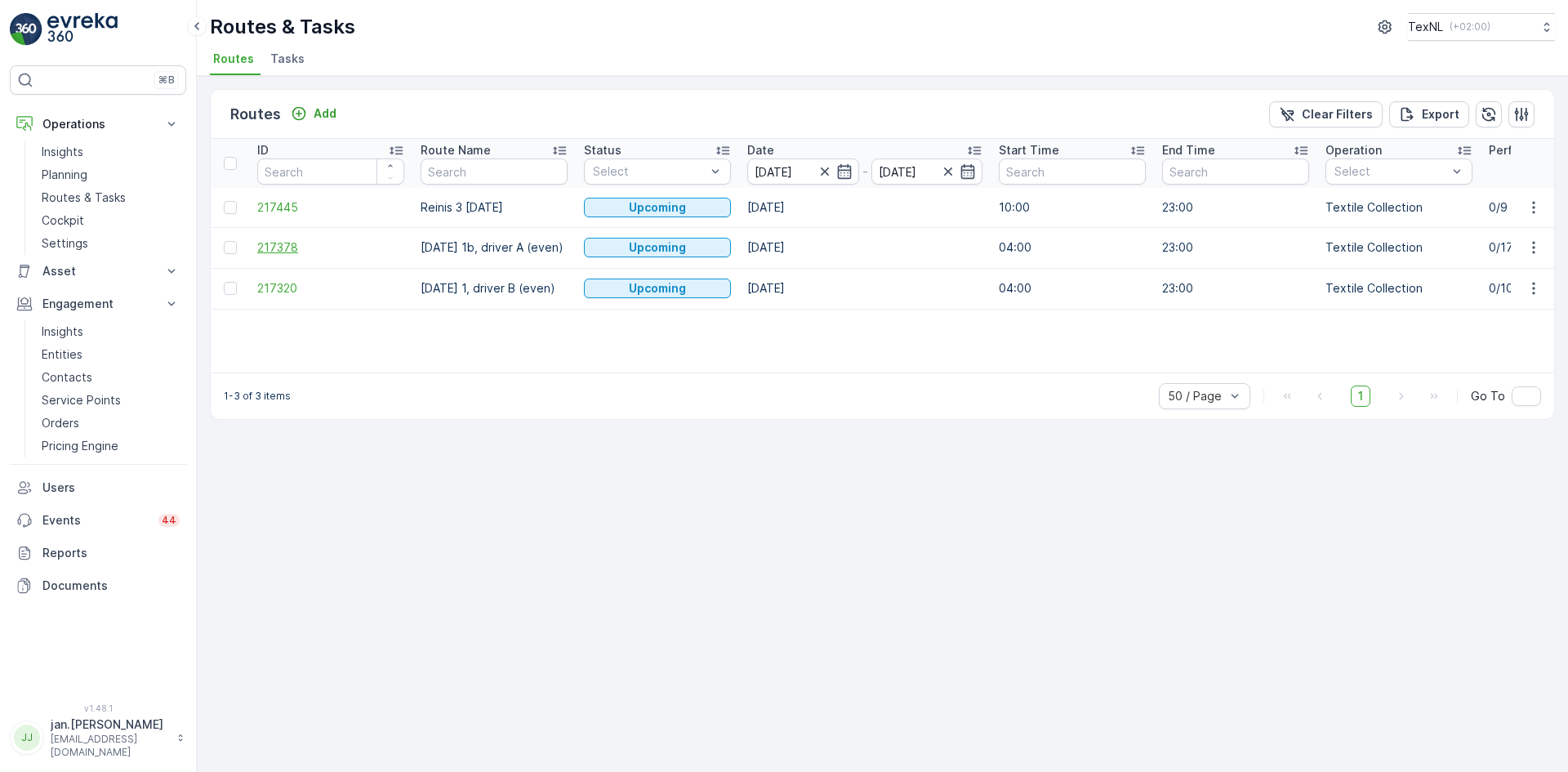
click at [282, 248] on span "217378" at bounding box center [331, 248] width 147 height 17
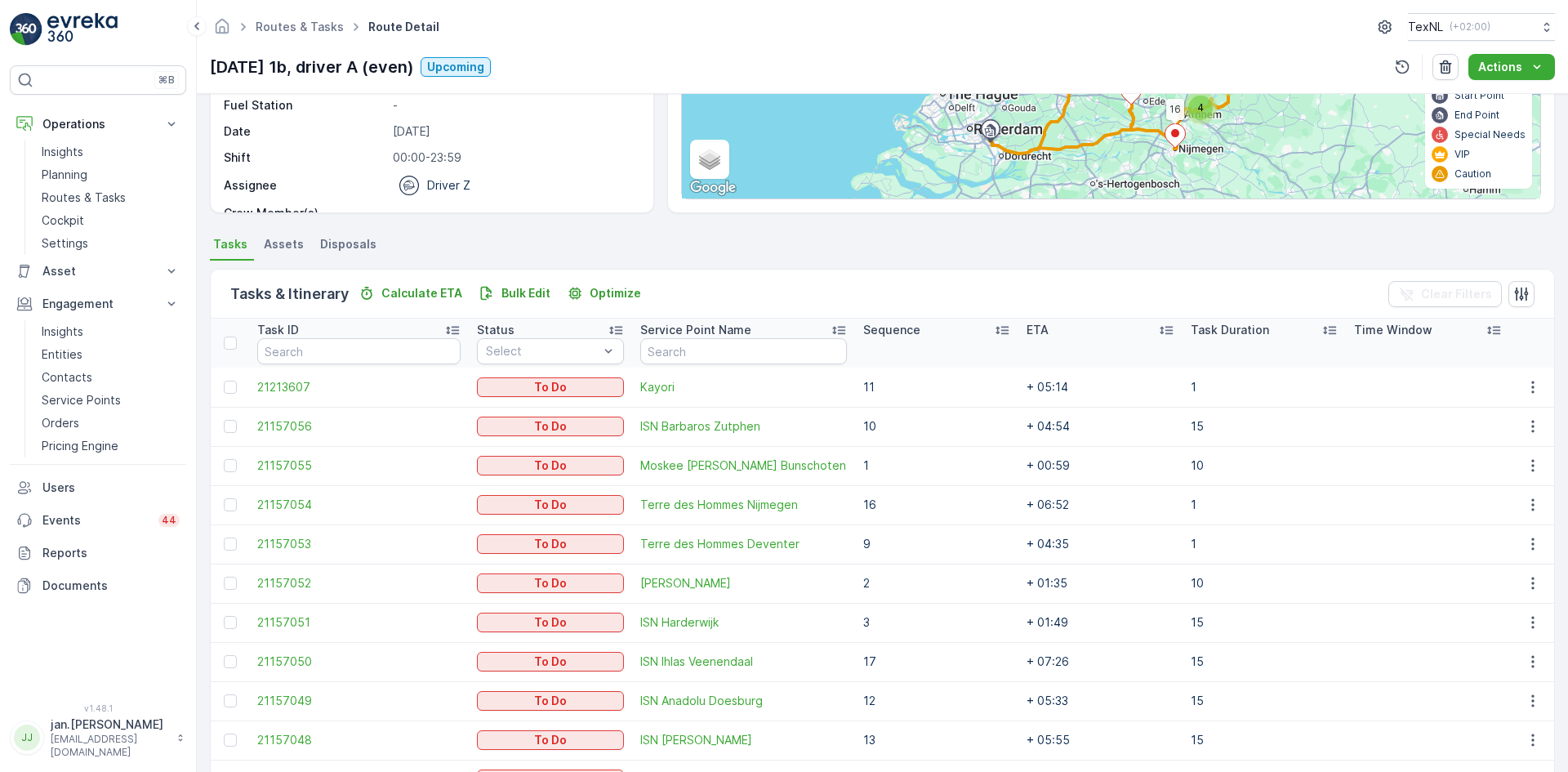
scroll to position [245, 0]
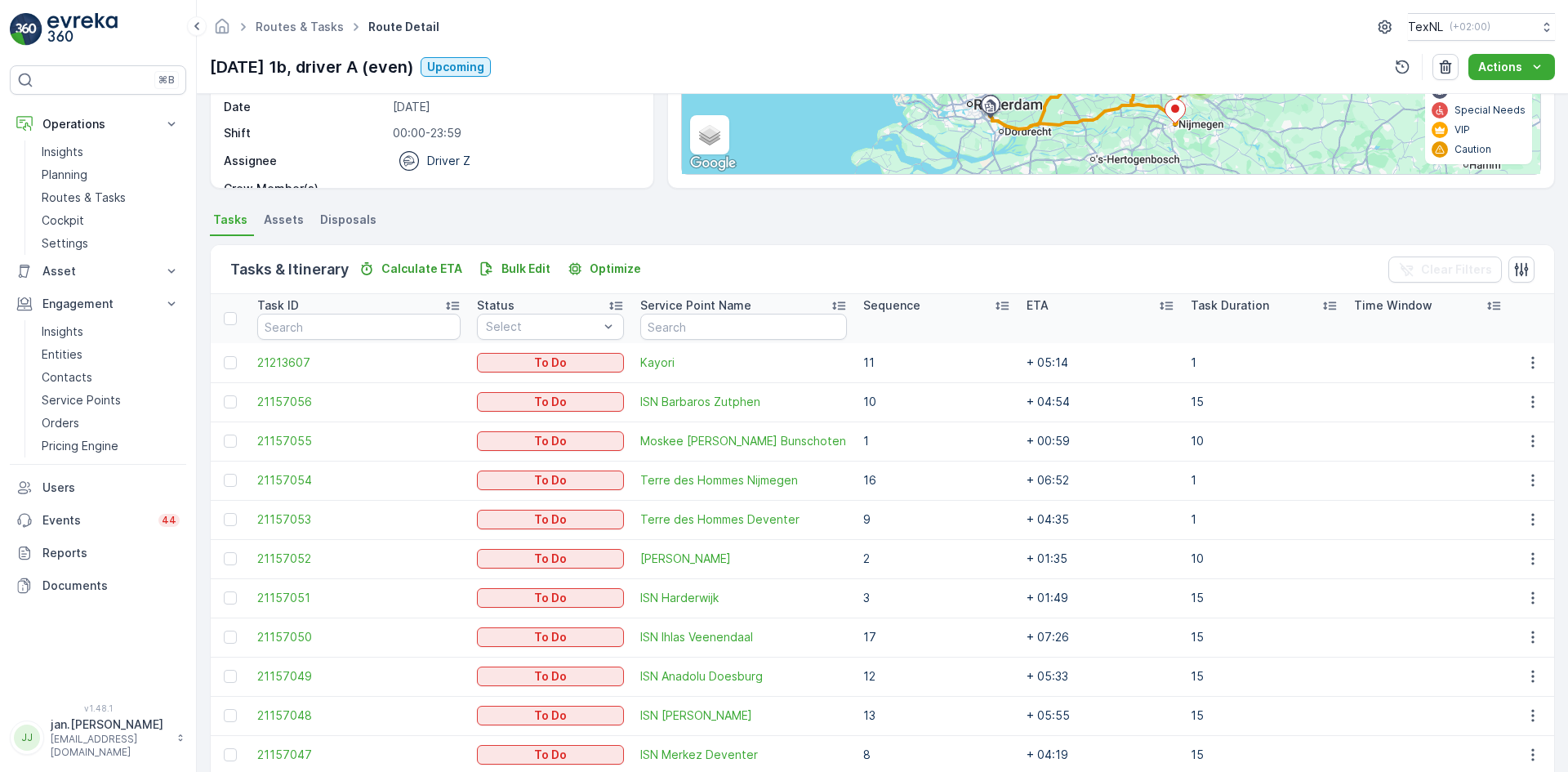
click at [899, 308] on div "Sequence" at bounding box center [936, 306] width 147 height 17
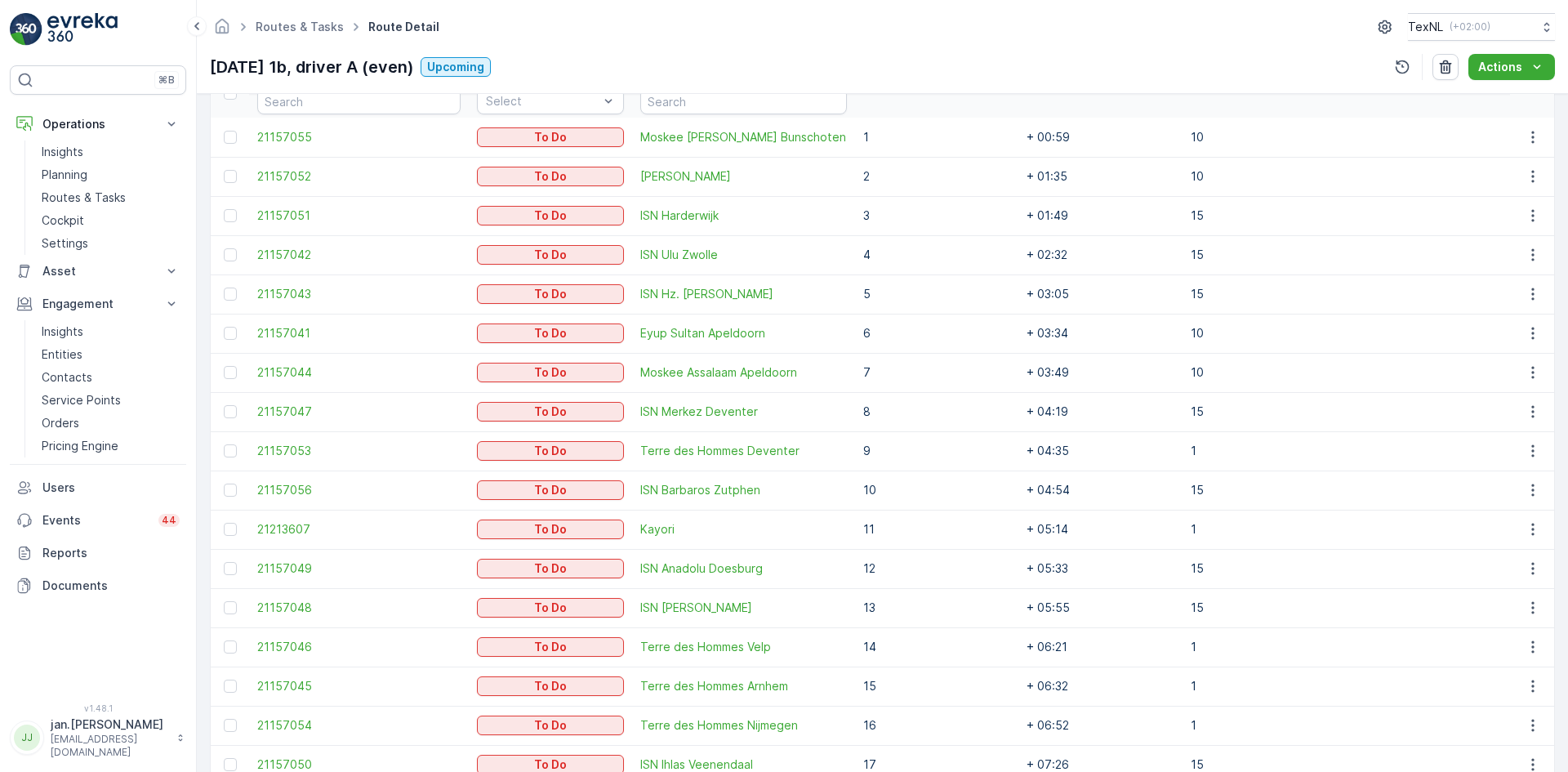
scroll to position [553, 0]
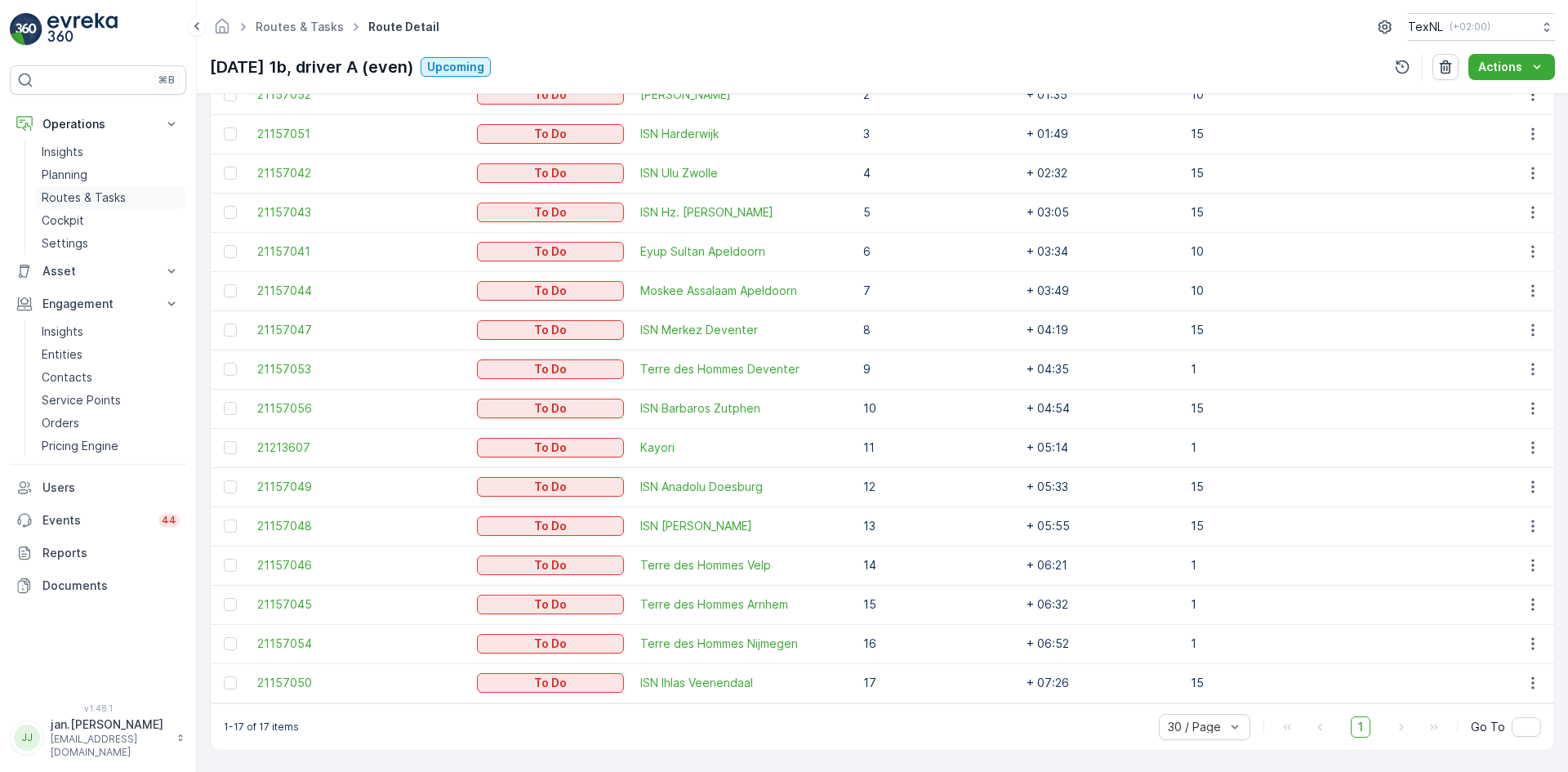
click at [83, 199] on p "Routes & Tasks" at bounding box center [83, 198] width 84 height 17
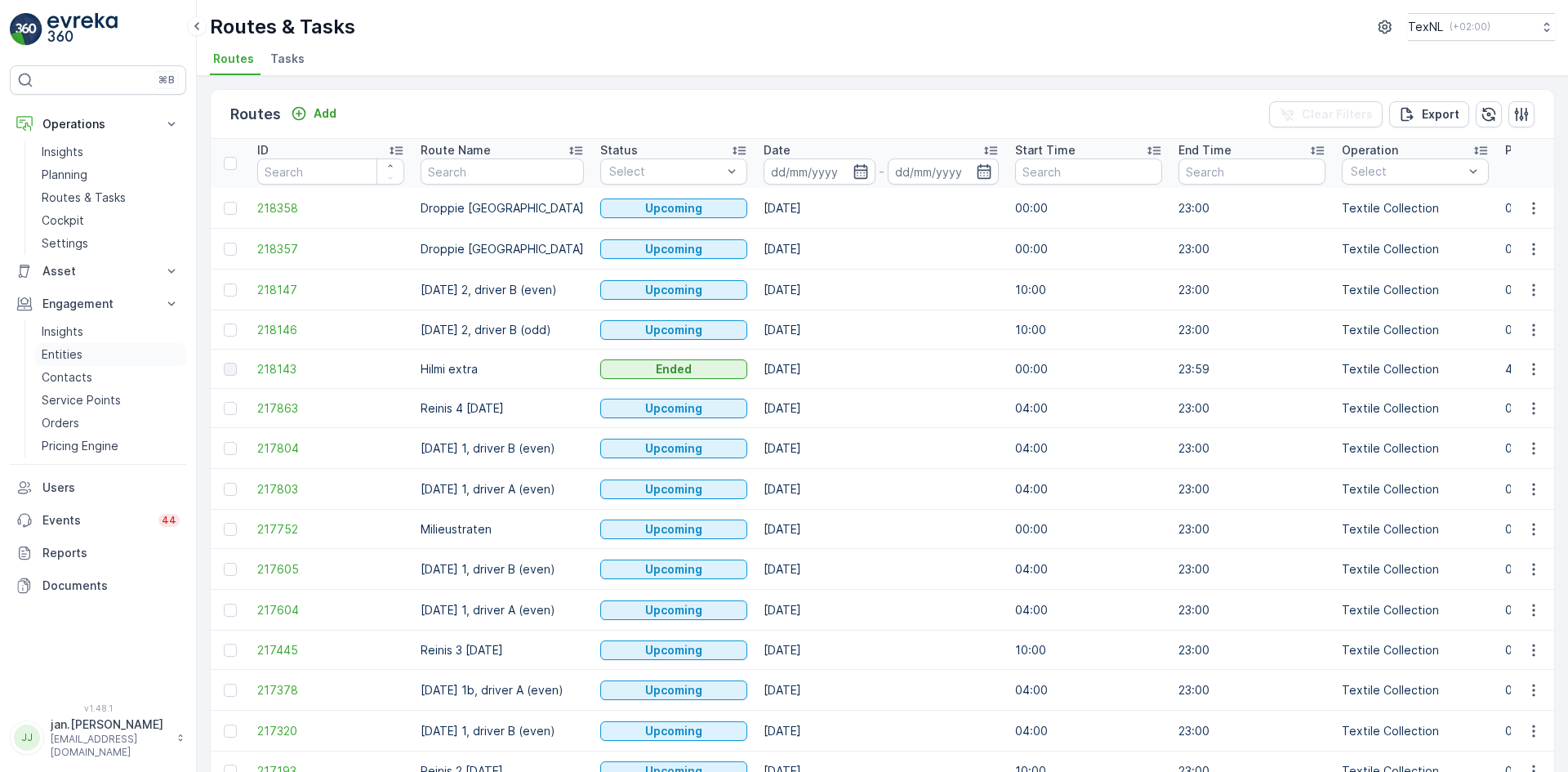
click at [82, 358] on link "Entities" at bounding box center [110, 354] width 151 height 23
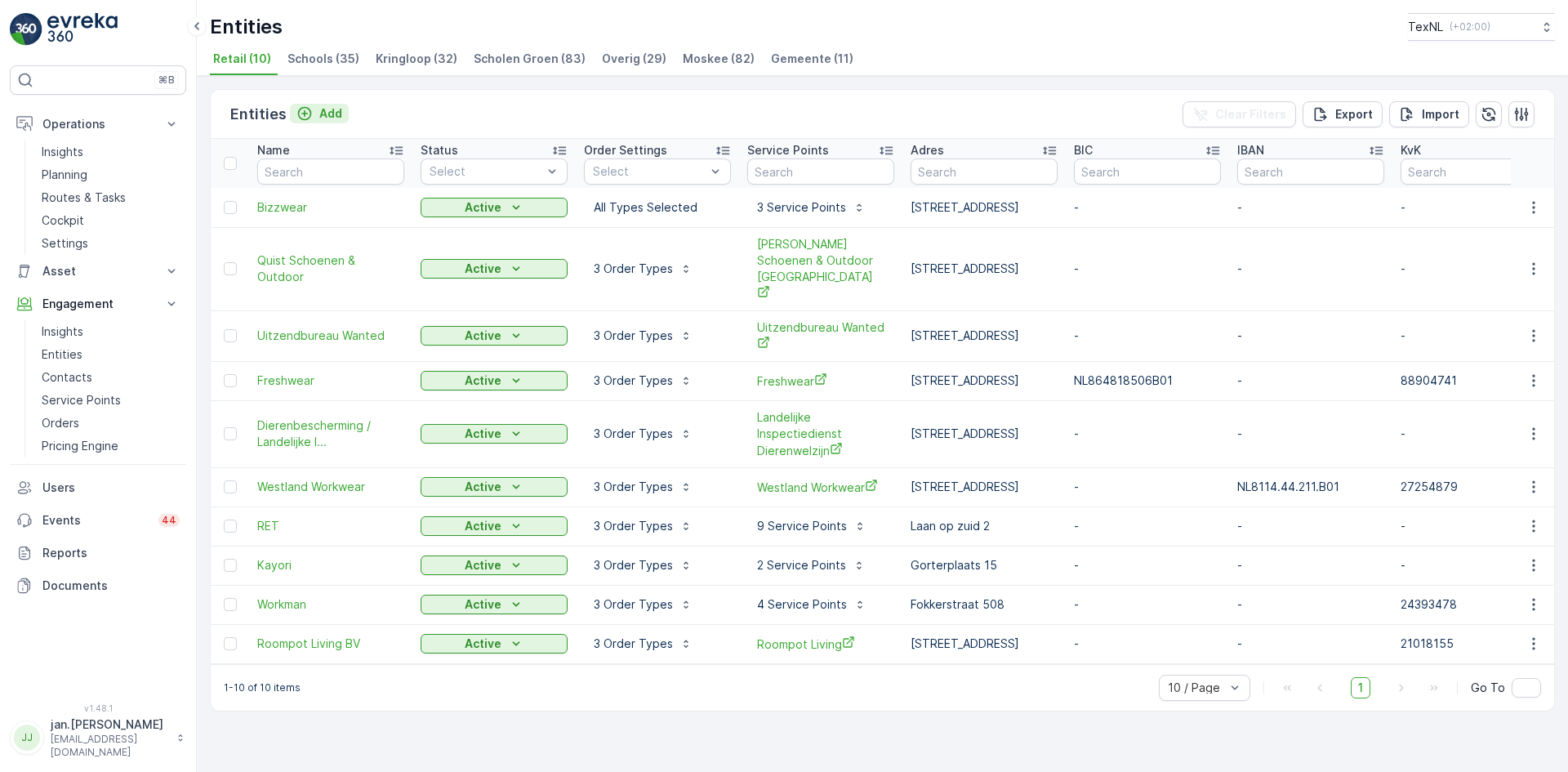
click at [335, 108] on p "Add" at bounding box center [330, 113] width 22 height 17
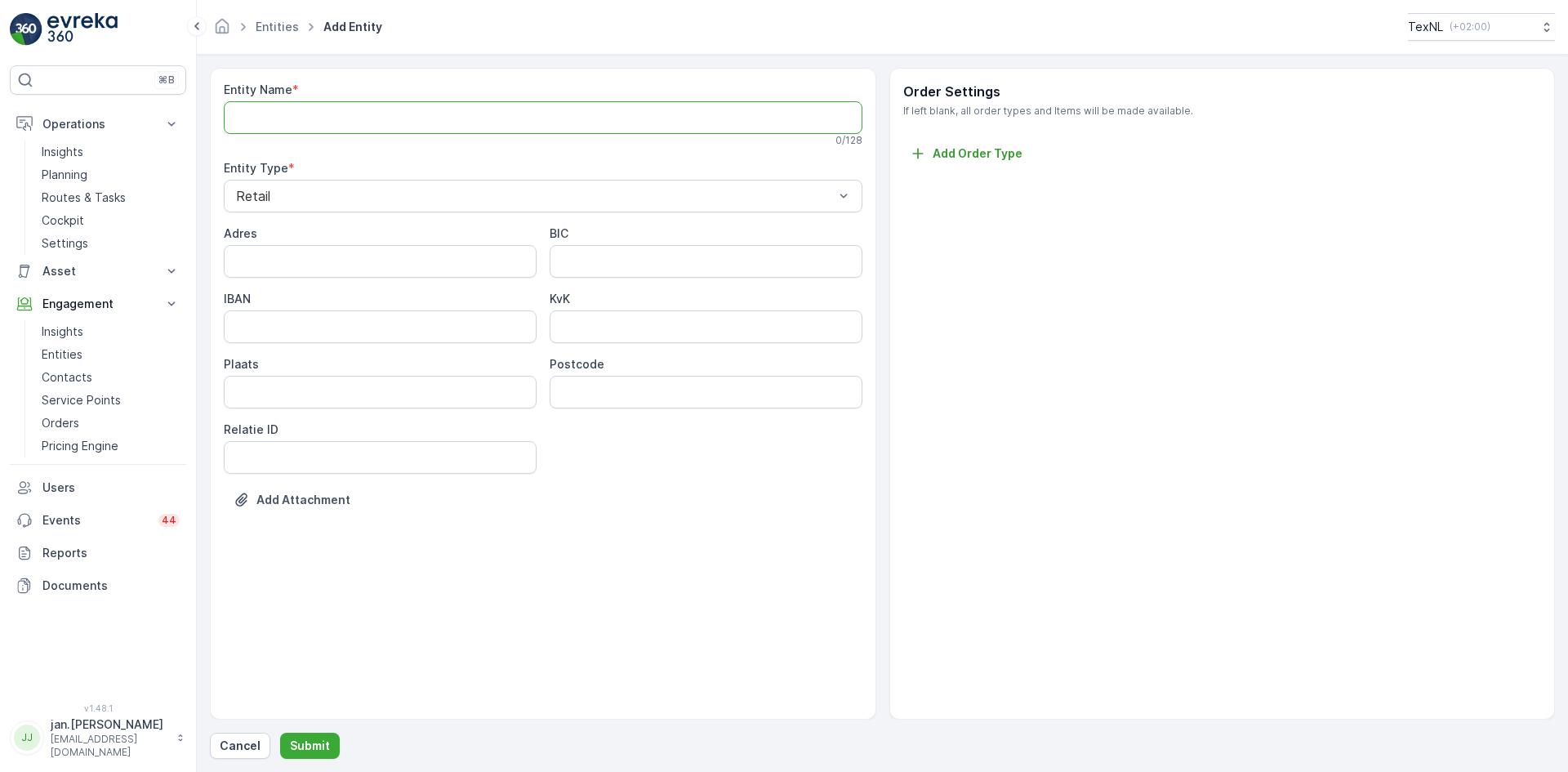
click at [292, 107] on Name "Entity Name" at bounding box center [543, 118] width 639 height 33
click at [286, 123] on Name "Entity Name" at bounding box center [543, 118] width 639 height 33
type Name "IJsselheem"
click at [291, 274] on input "Adres" at bounding box center [380, 264] width 312 height 33
type input "Engelenbergplantsoen 3"
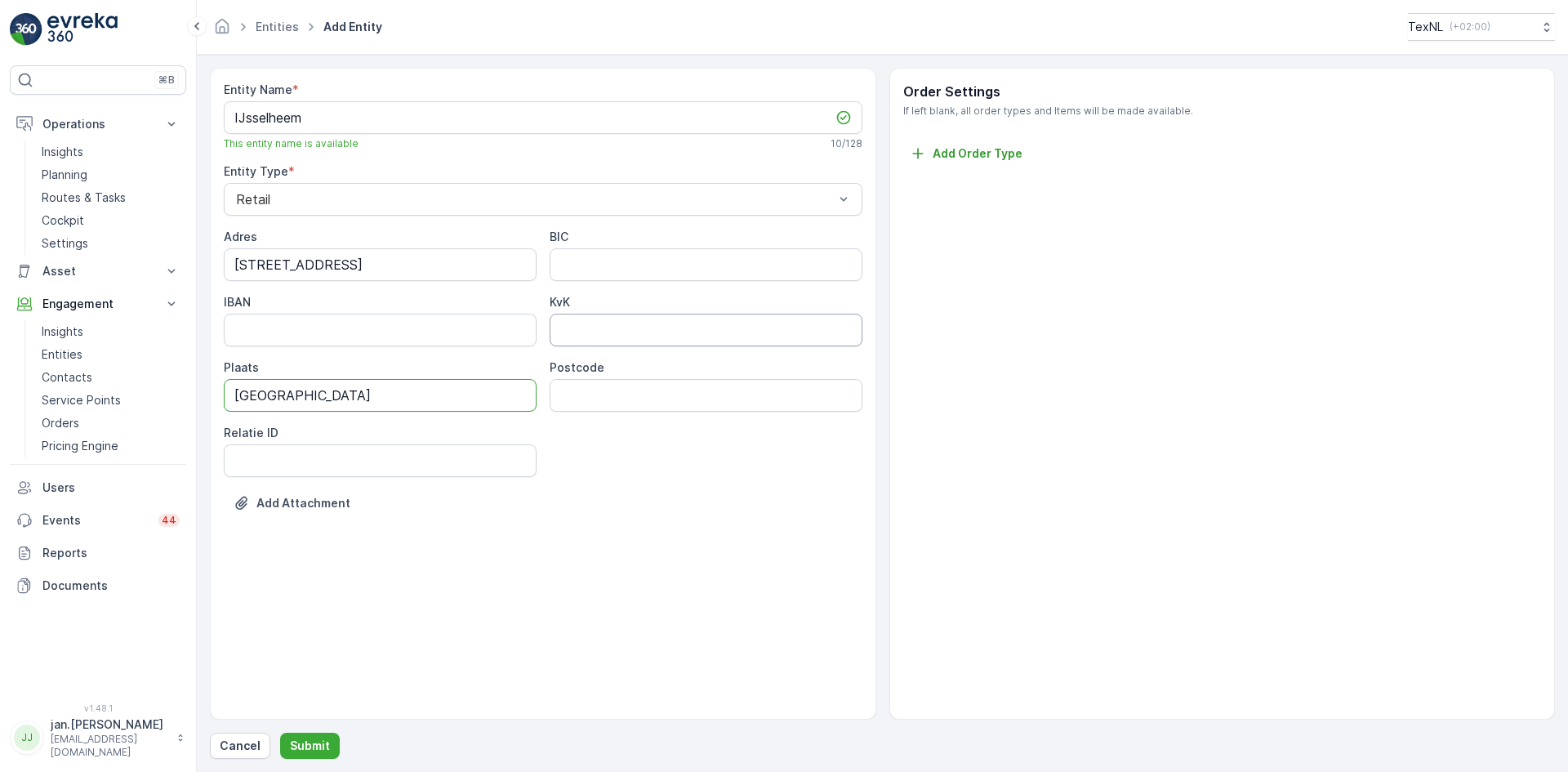
type input "Kampen"
click at [577, 336] on input "KvK" at bounding box center [706, 329] width 312 height 33
click at [594, 392] on input "Postcode" at bounding box center [706, 395] width 312 height 33
type input "8266 AB"
click at [310, 742] on p "Submit" at bounding box center [310, 746] width 40 height 17
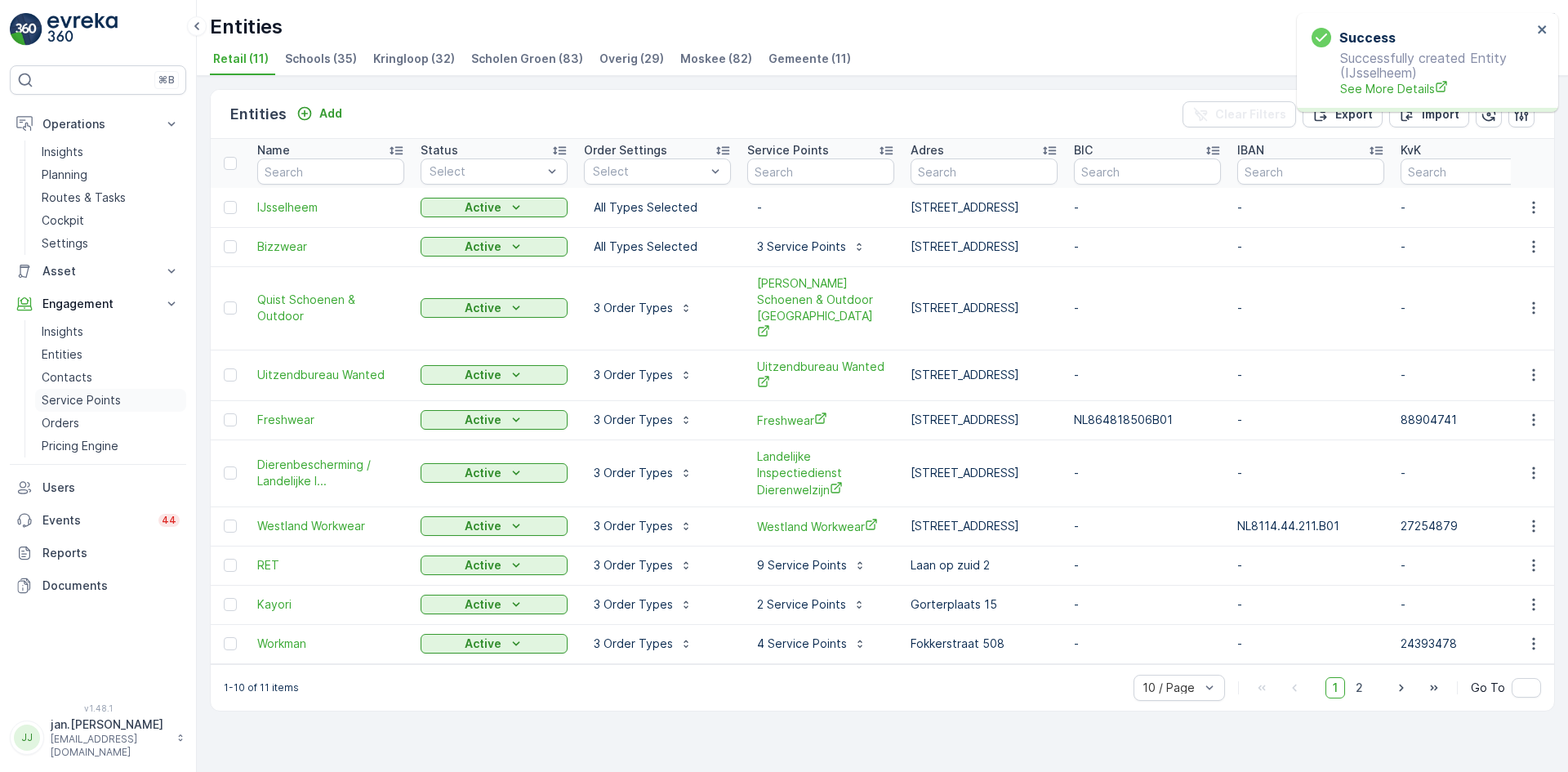
click at [77, 399] on p "Service Points" at bounding box center [81, 401] width 79 height 17
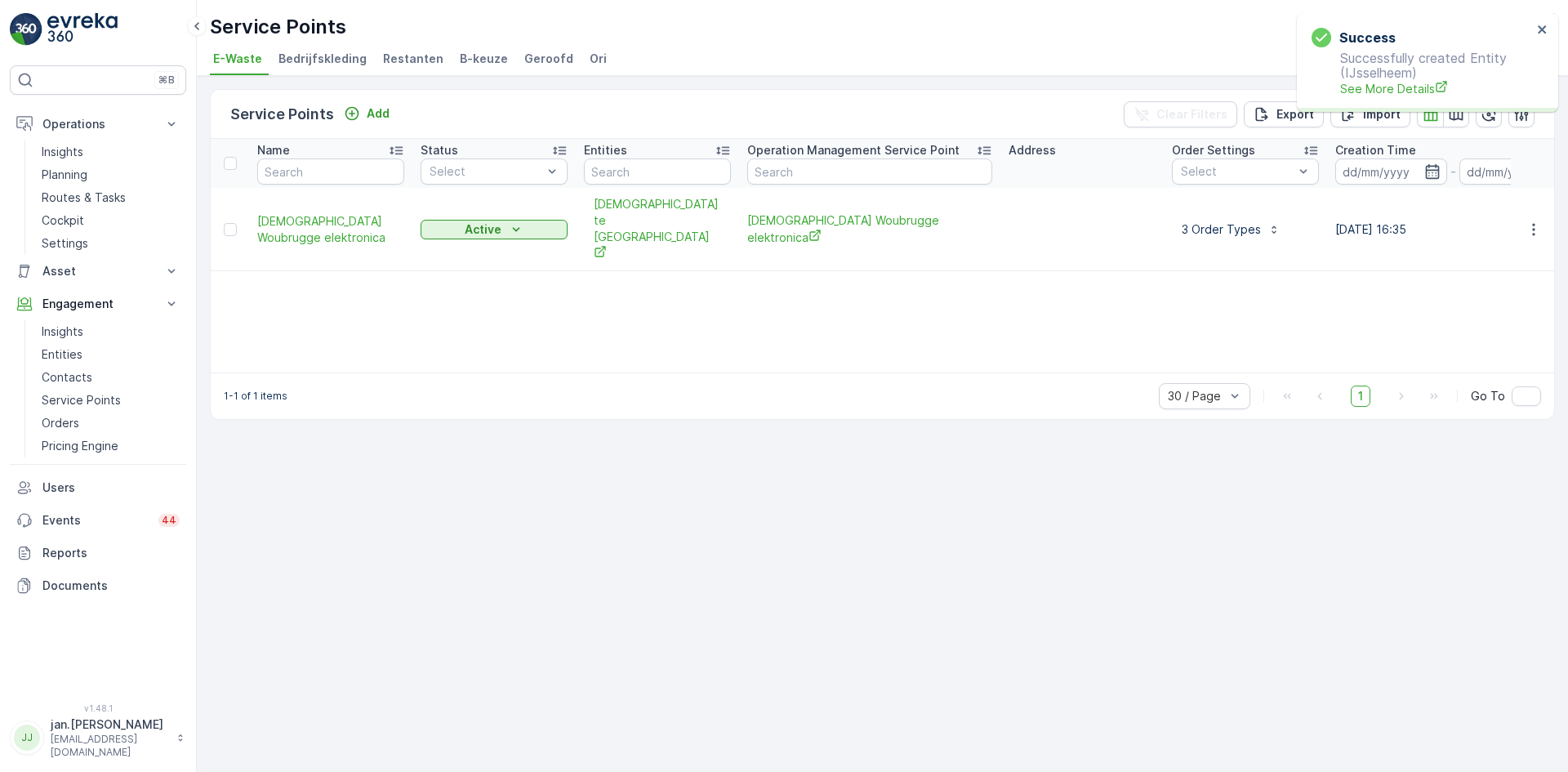
click at [312, 54] on span "Bedrijfskleding" at bounding box center [322, 59] width 88 height 17
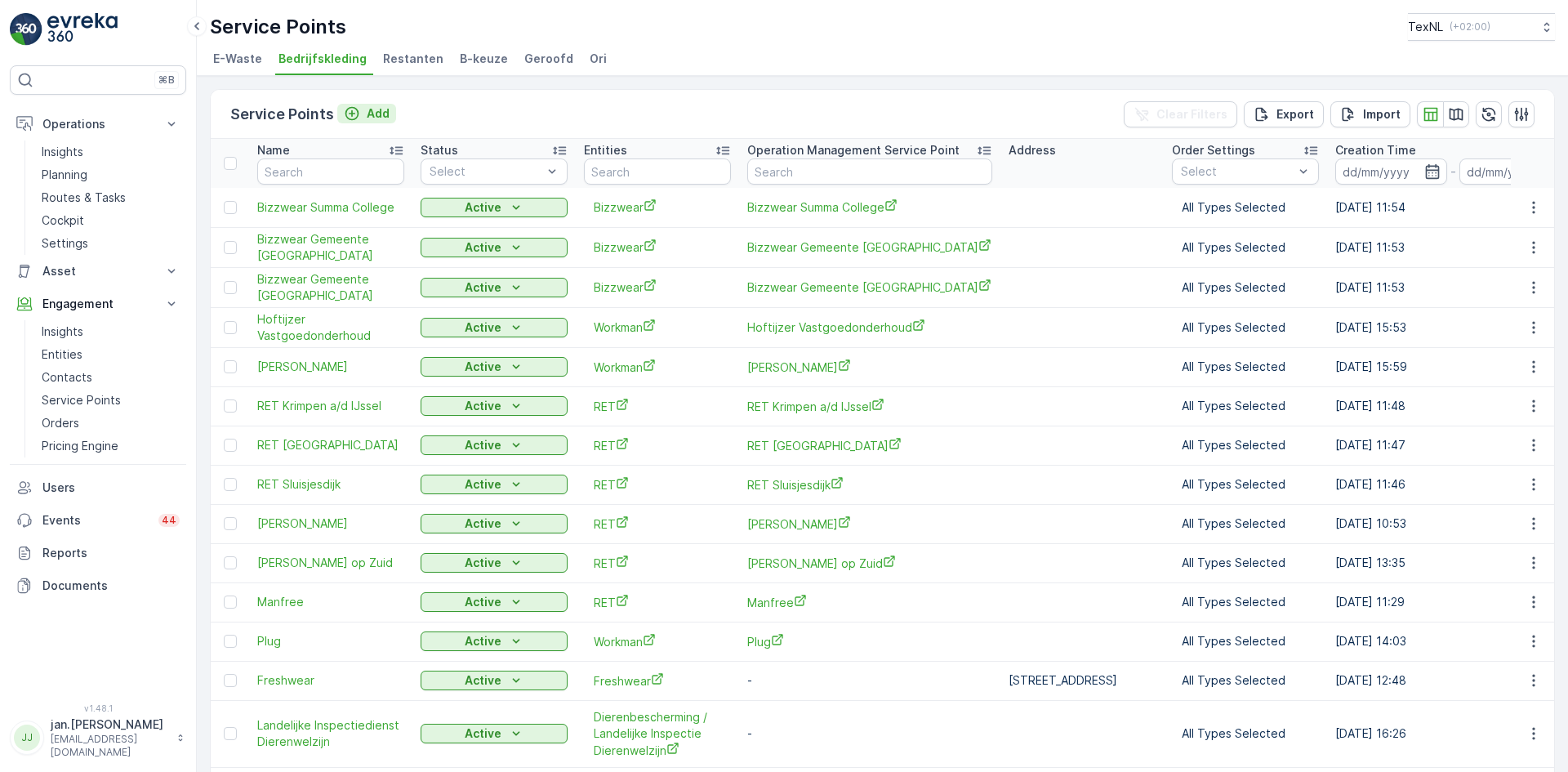
click at [379, 110] on p "Add" at bounding box center [377, 113] width 22 height 17
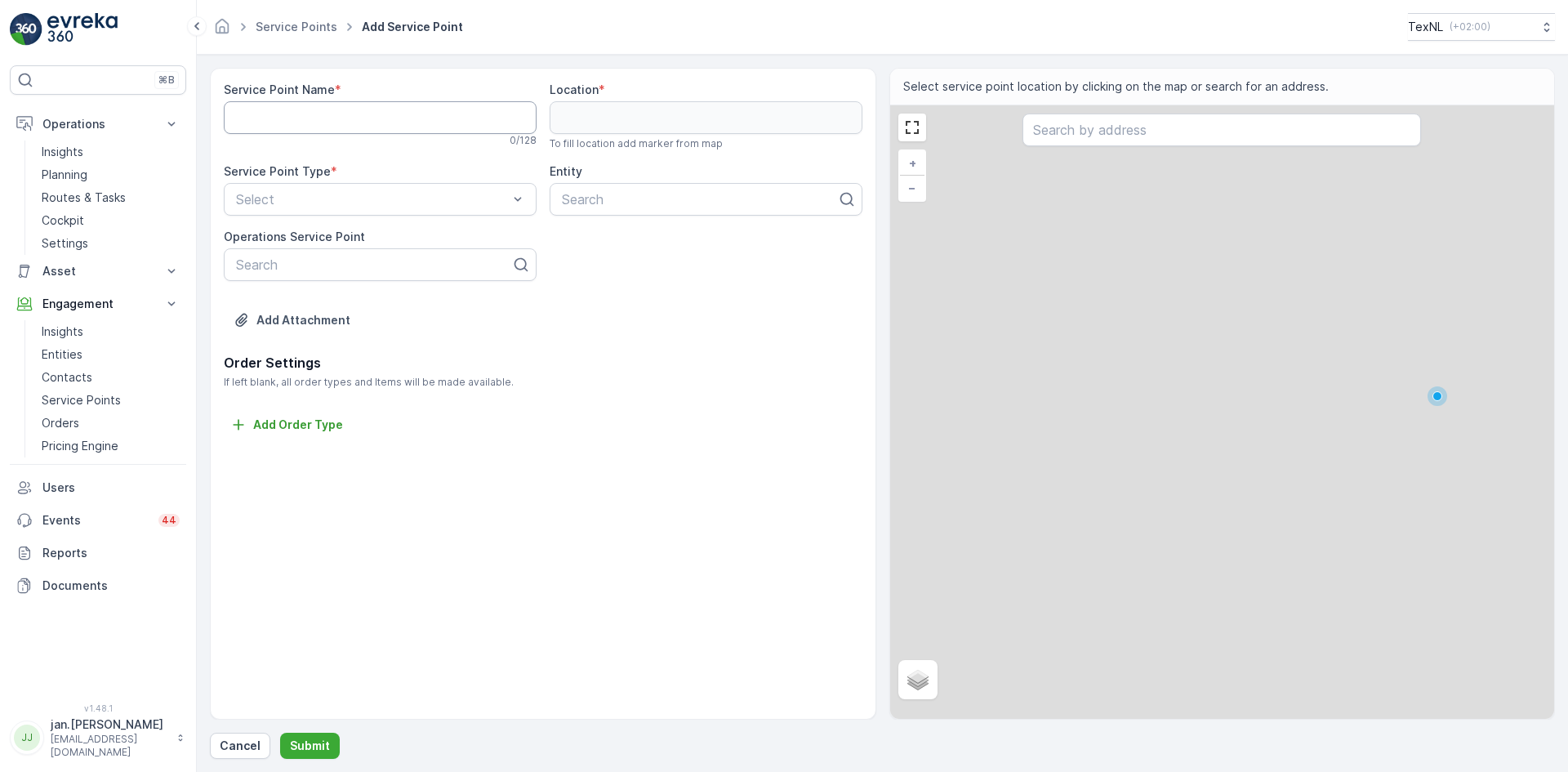
click at [334, 126] on Name "Service Point Name" at bounding box center [380, 118] width 312 height 33
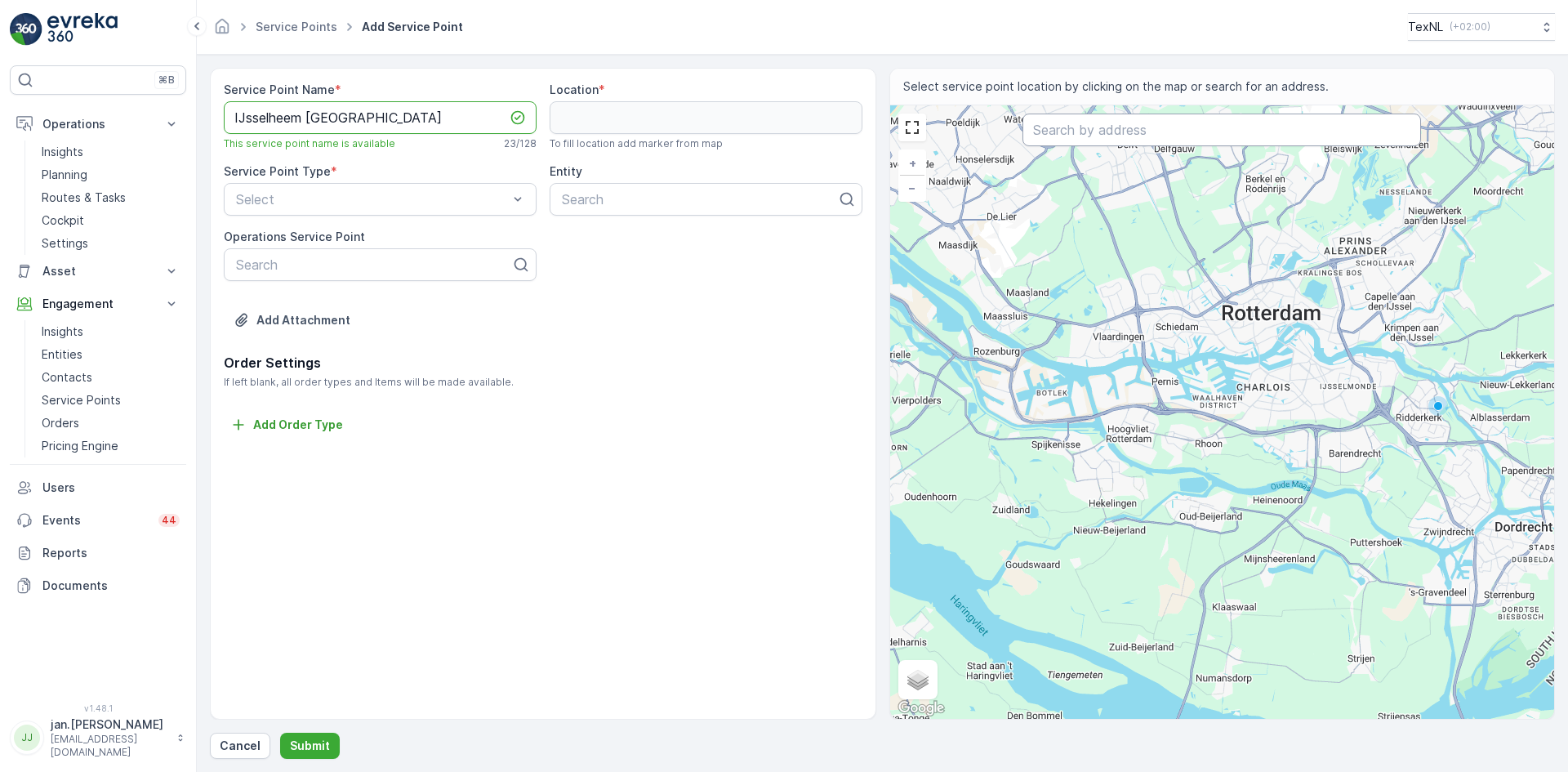
type Name "IJsselheem [GEOGRAPHIC_DATA]"
click at [1096, 132] on input "text" at bounding box center [1221, 129] width 398 height 33
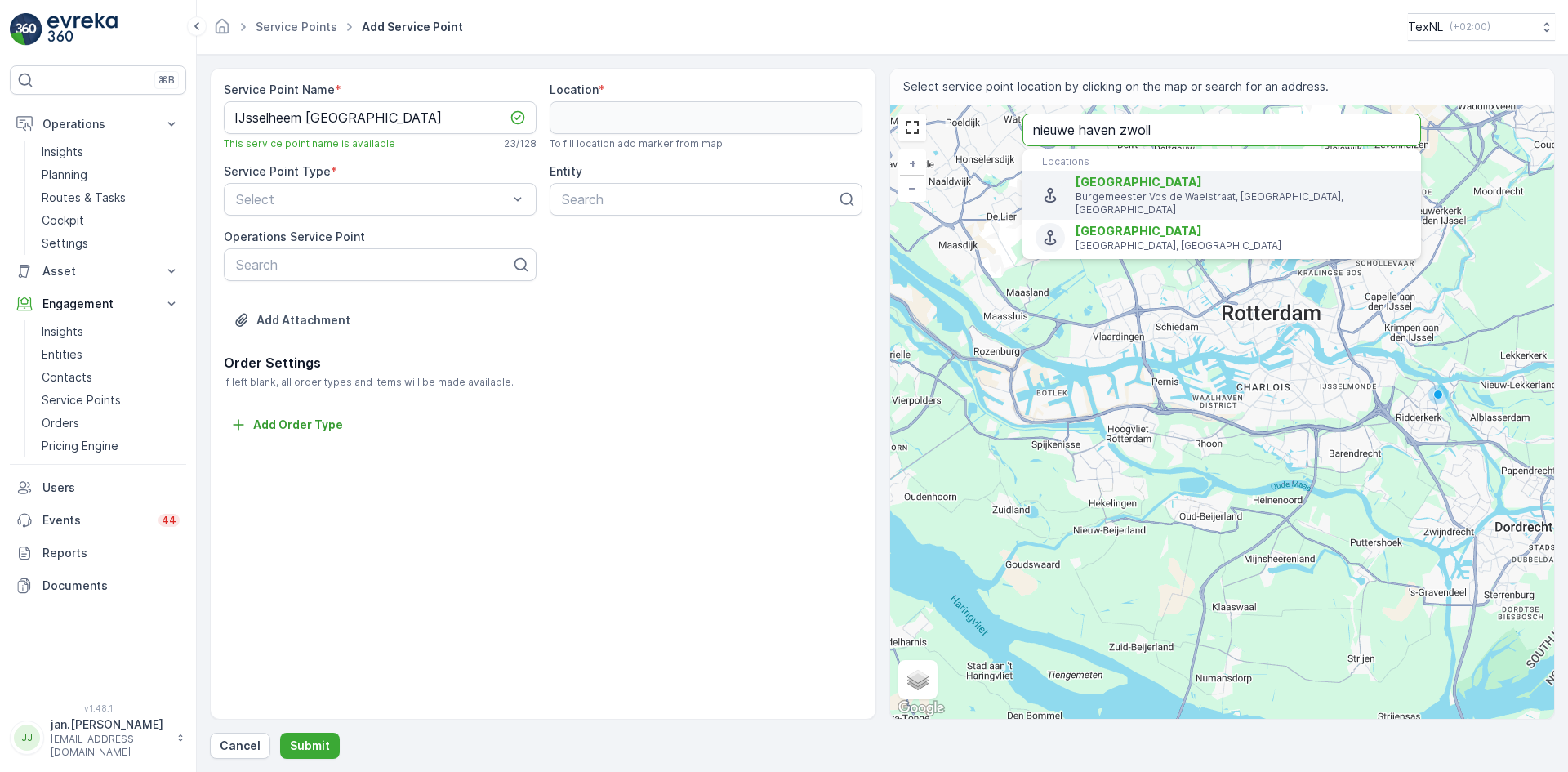
type input "nieuwe haven zwoll"
click at [1149, 185] on span "Nieuwe Haven" at bounding box center [1139, 182] width 127 height 14
type input "52.5116074,6.0834956"
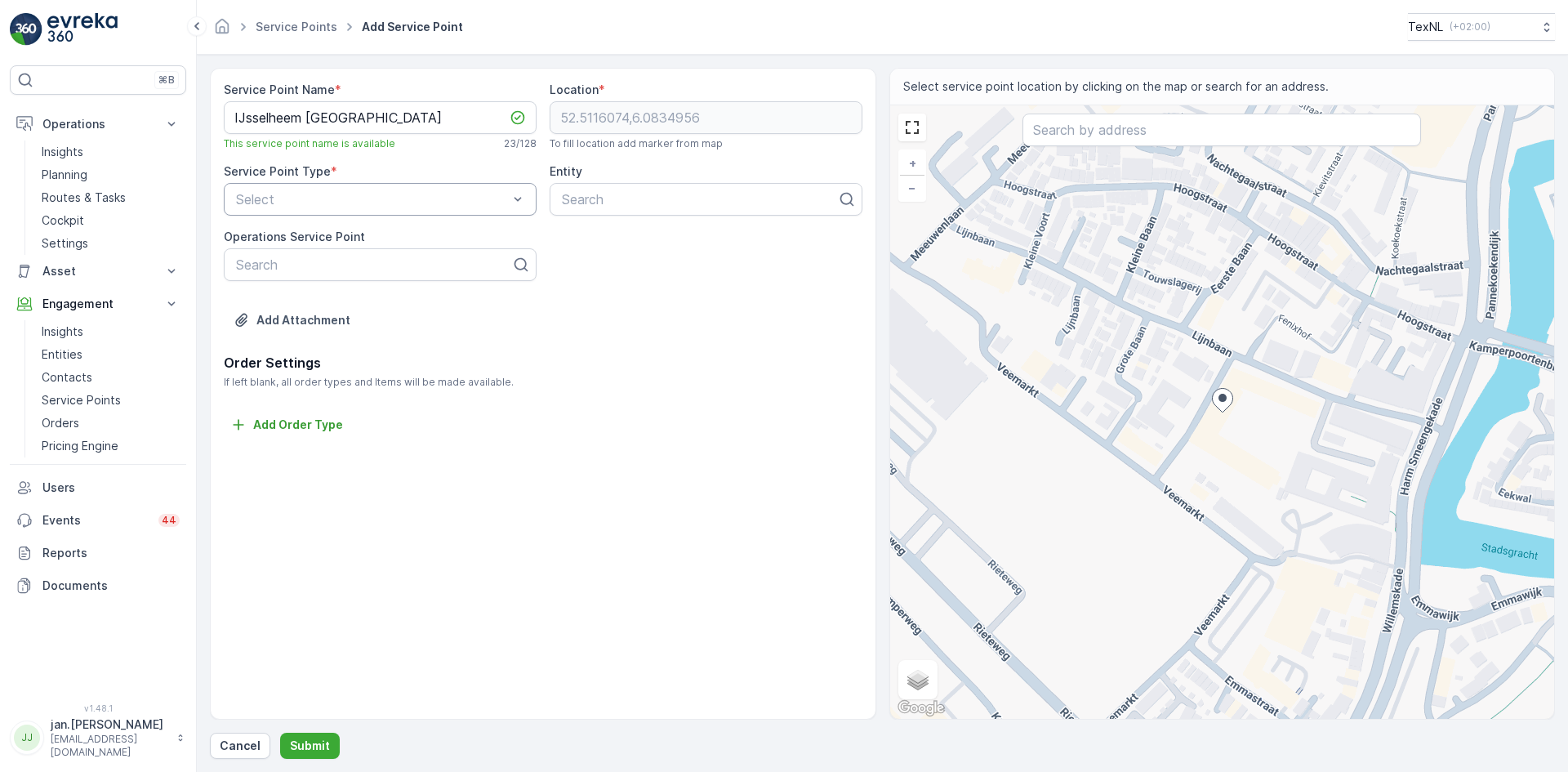
click at [412, 196] on div at bounding box center [372, 199] width 275 height 15
click at [282, 270] on span "Bedrijfskleding" at bounding box center [277, 268] width 87 height 15
click at [598, 199] on div at bounding box center [699, 199] width 278 height 15
type input "ijssel"
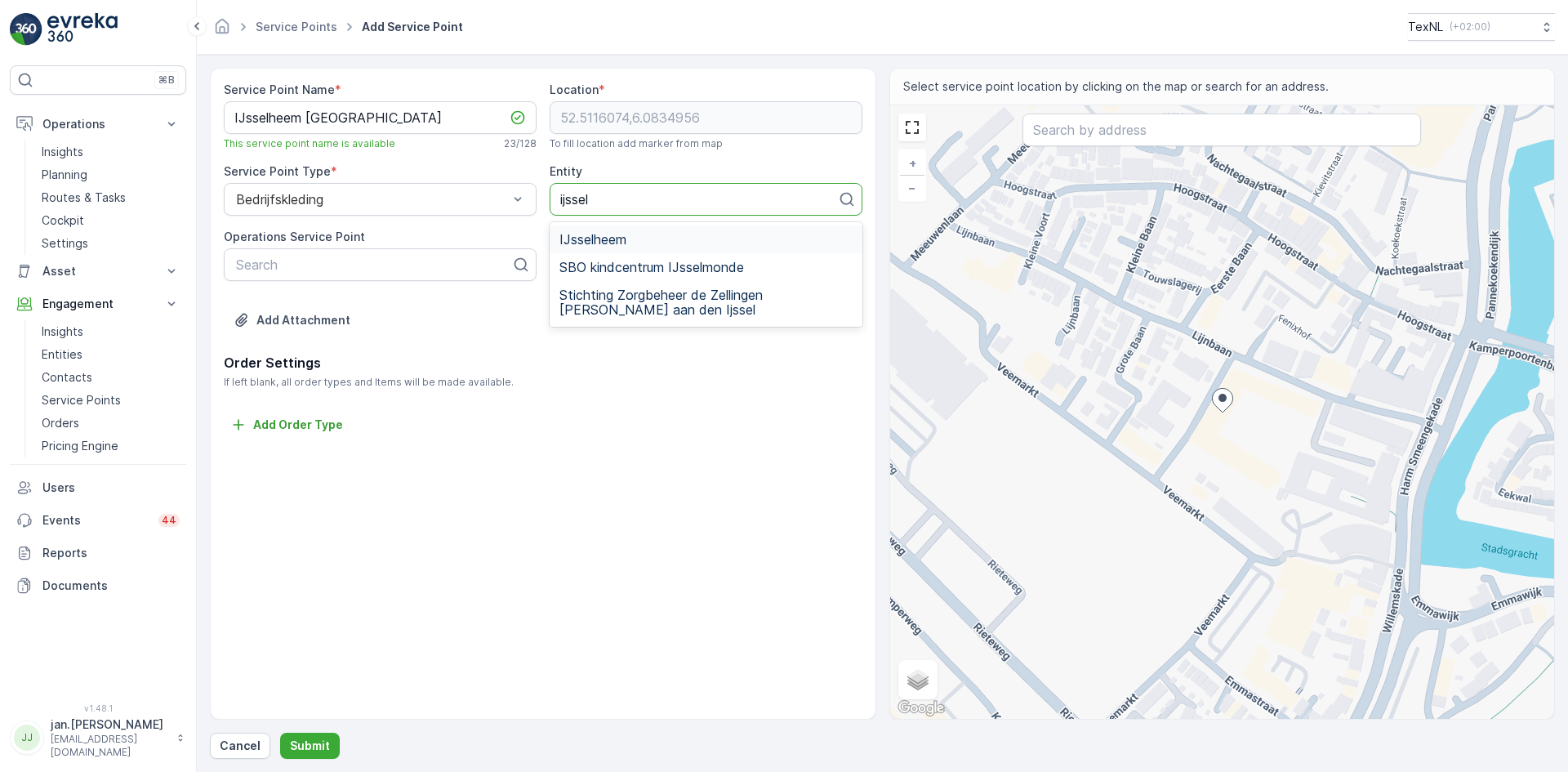
click at [610, 241] on span "IJsselheem" at bounding box center [592, 239] width 67 height 15
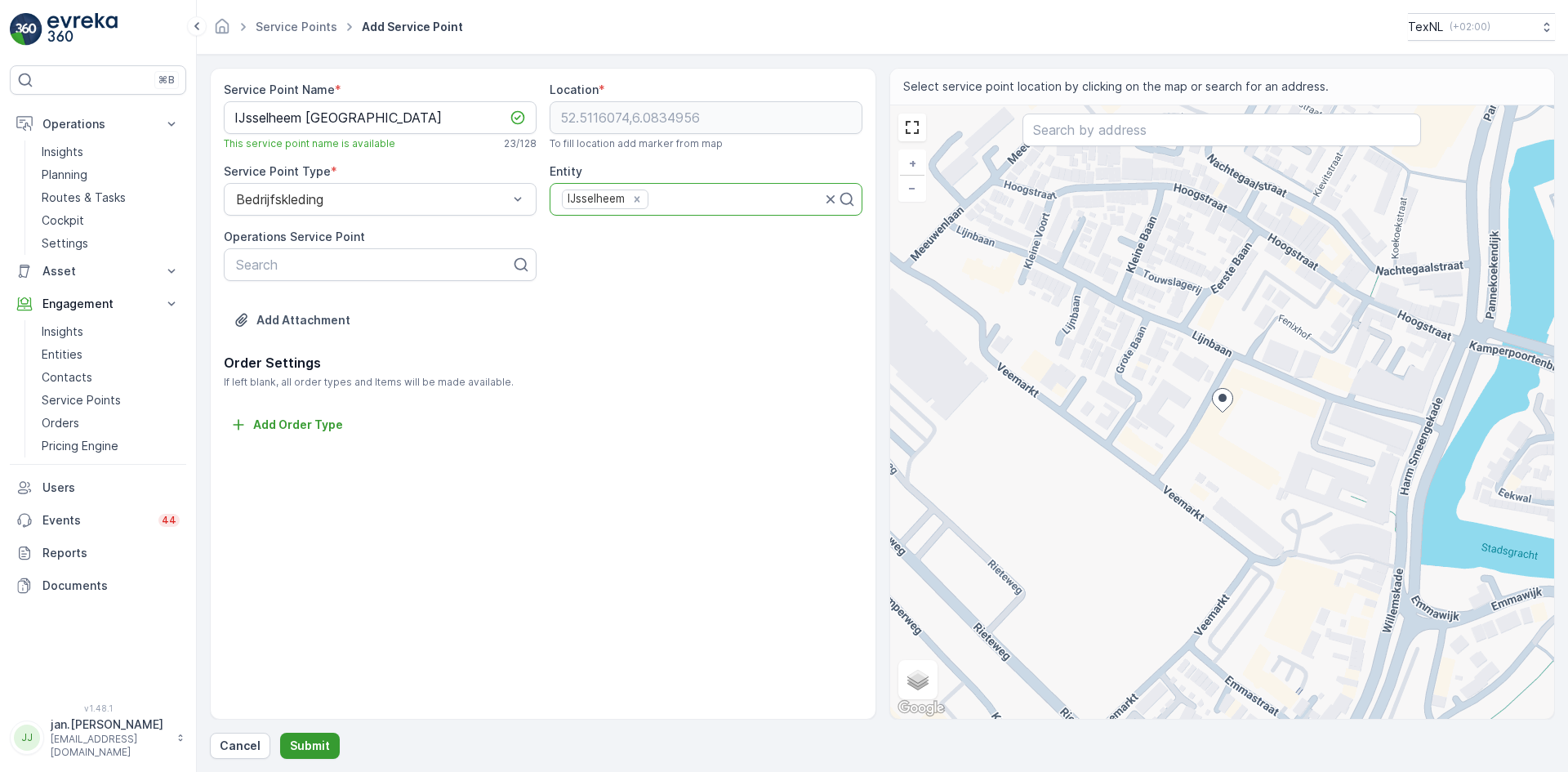
click at [311, 749] on p "Submit" at bounding box center [310, 746] width 40 height 17
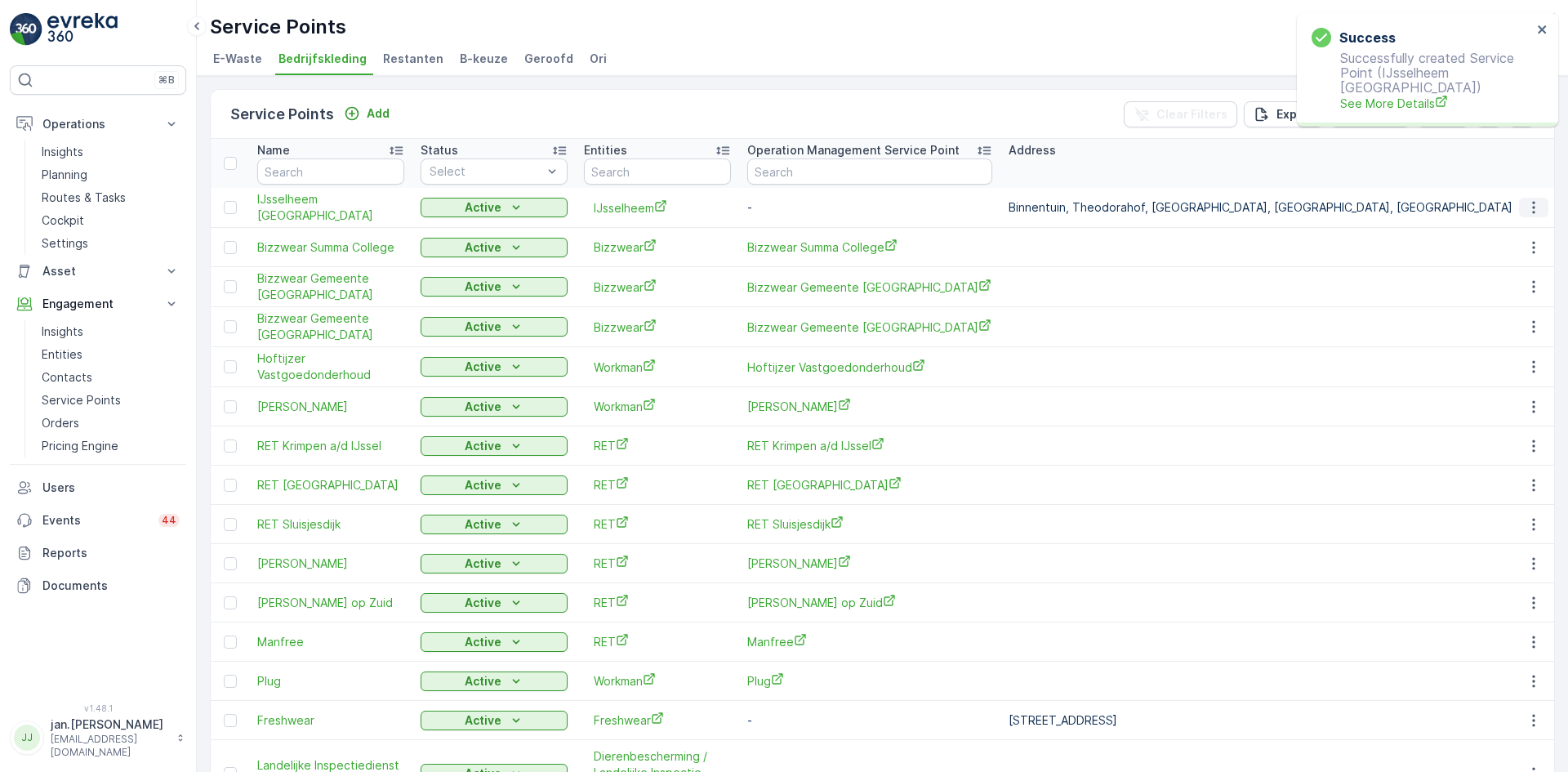
click at [1526, 209] on icon "button" at bounding box center [1534, 208] width 17 height 17
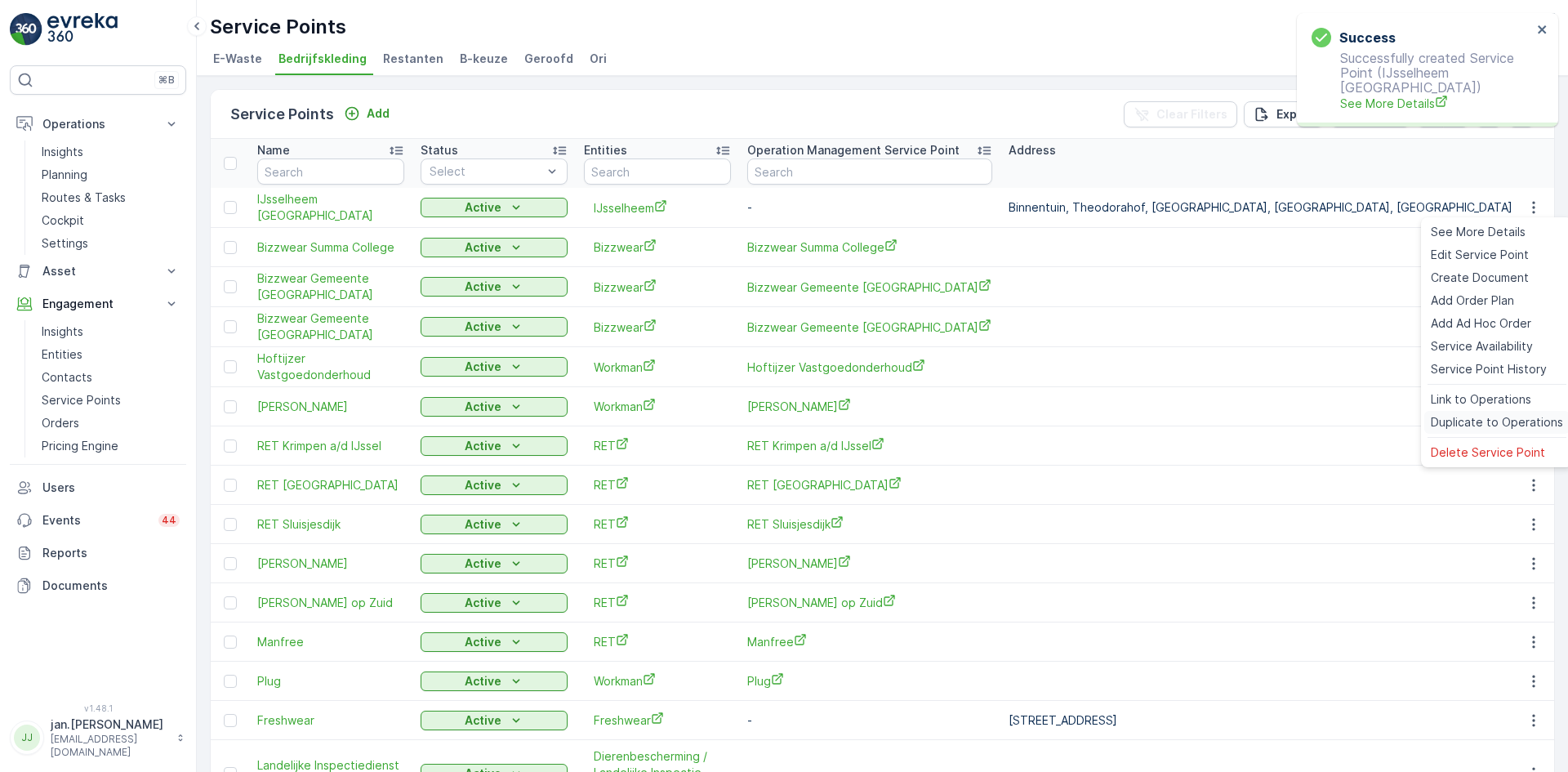
click at [1464, 414] on span "Duplicate to Operations" at bounding box center [1496, 423] width 132 height 17
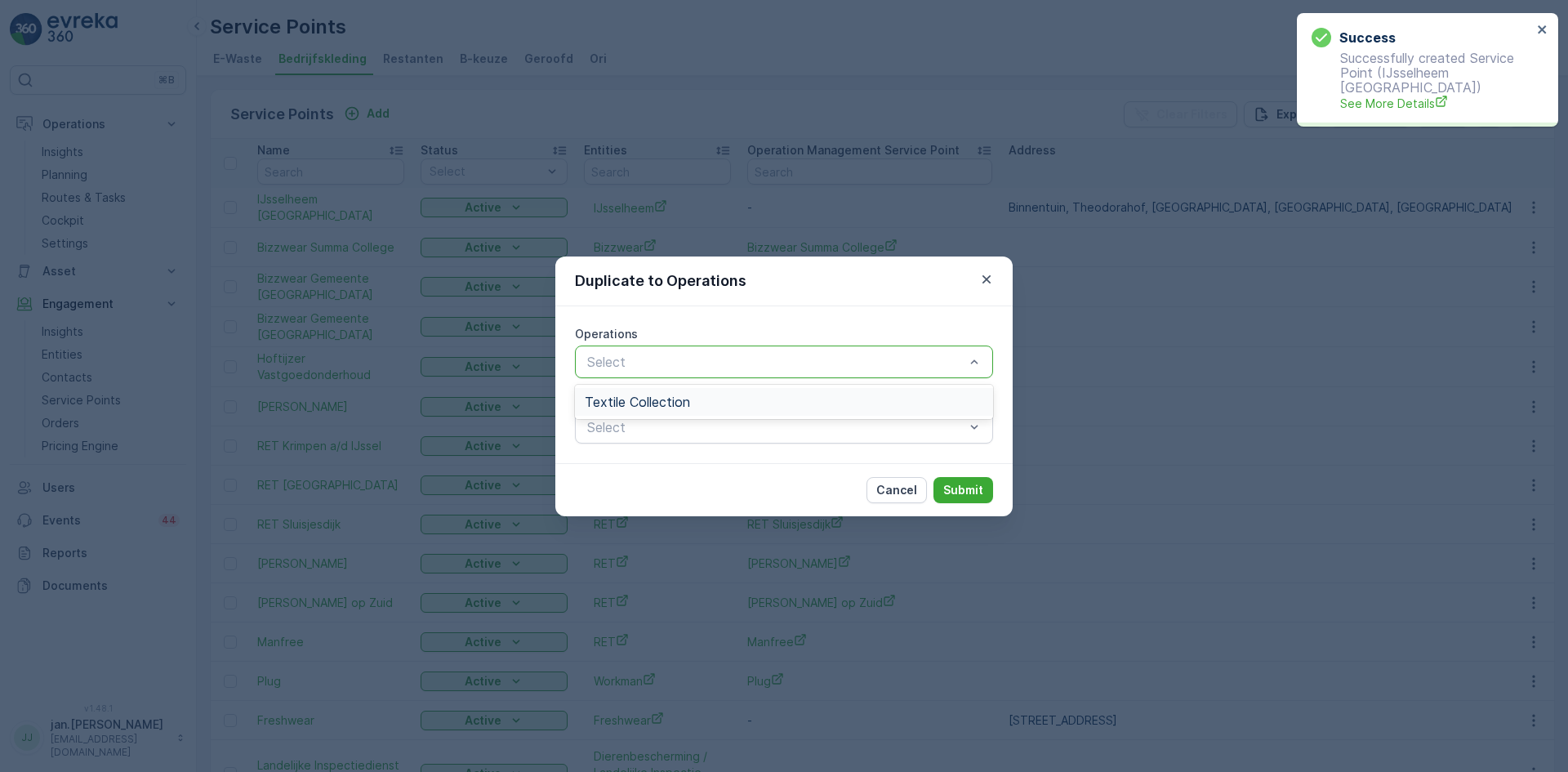
click at [816, 360] on div at bounding box center [776, 362] width 381 height 15
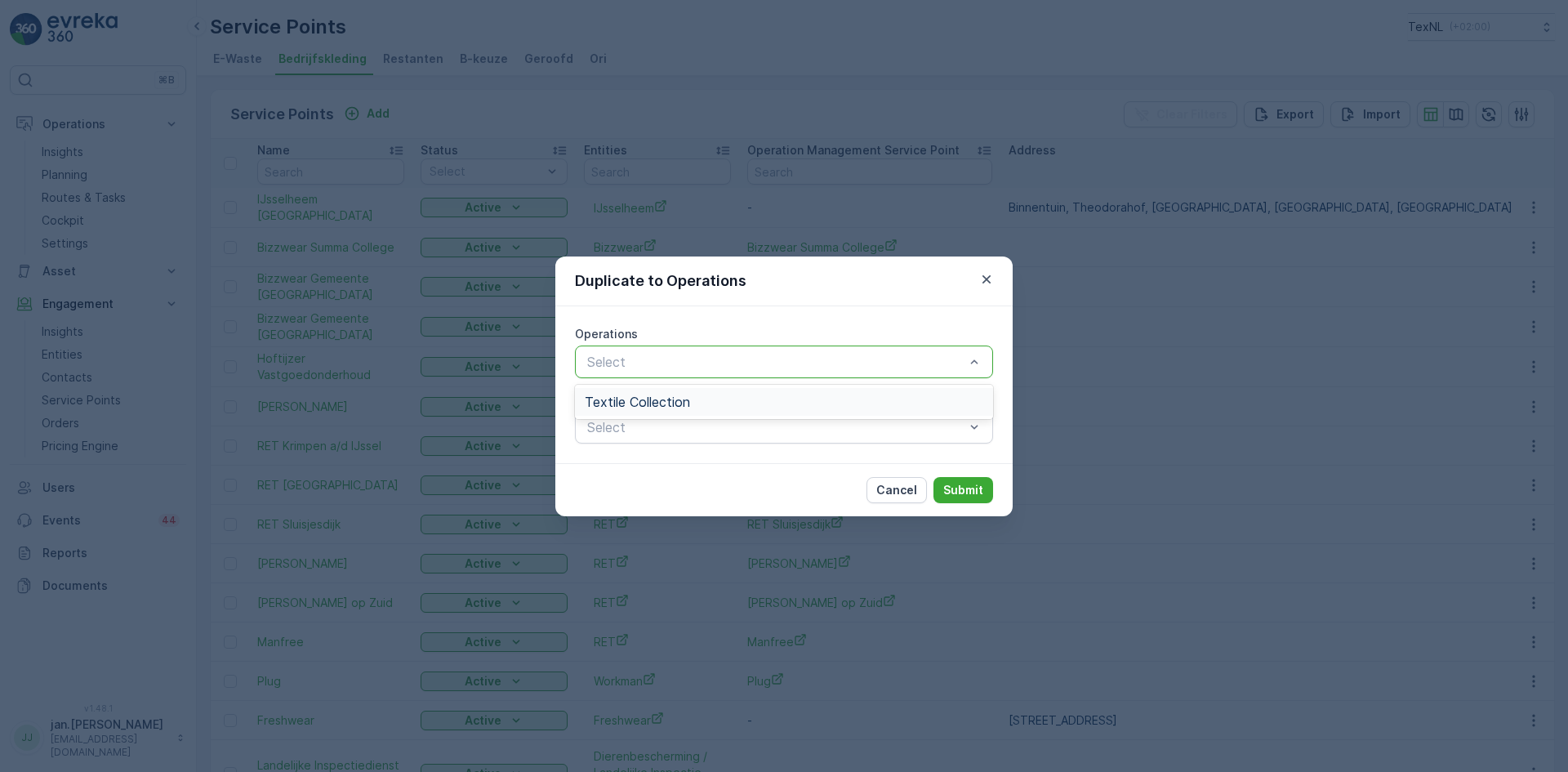
click at [732, 396] on div "Textile Collection" at bounding box center [784, 402] width 398 height 15
click at [968, 486] on p "Submit" at bounding box center [963, 490] width 40 height 17
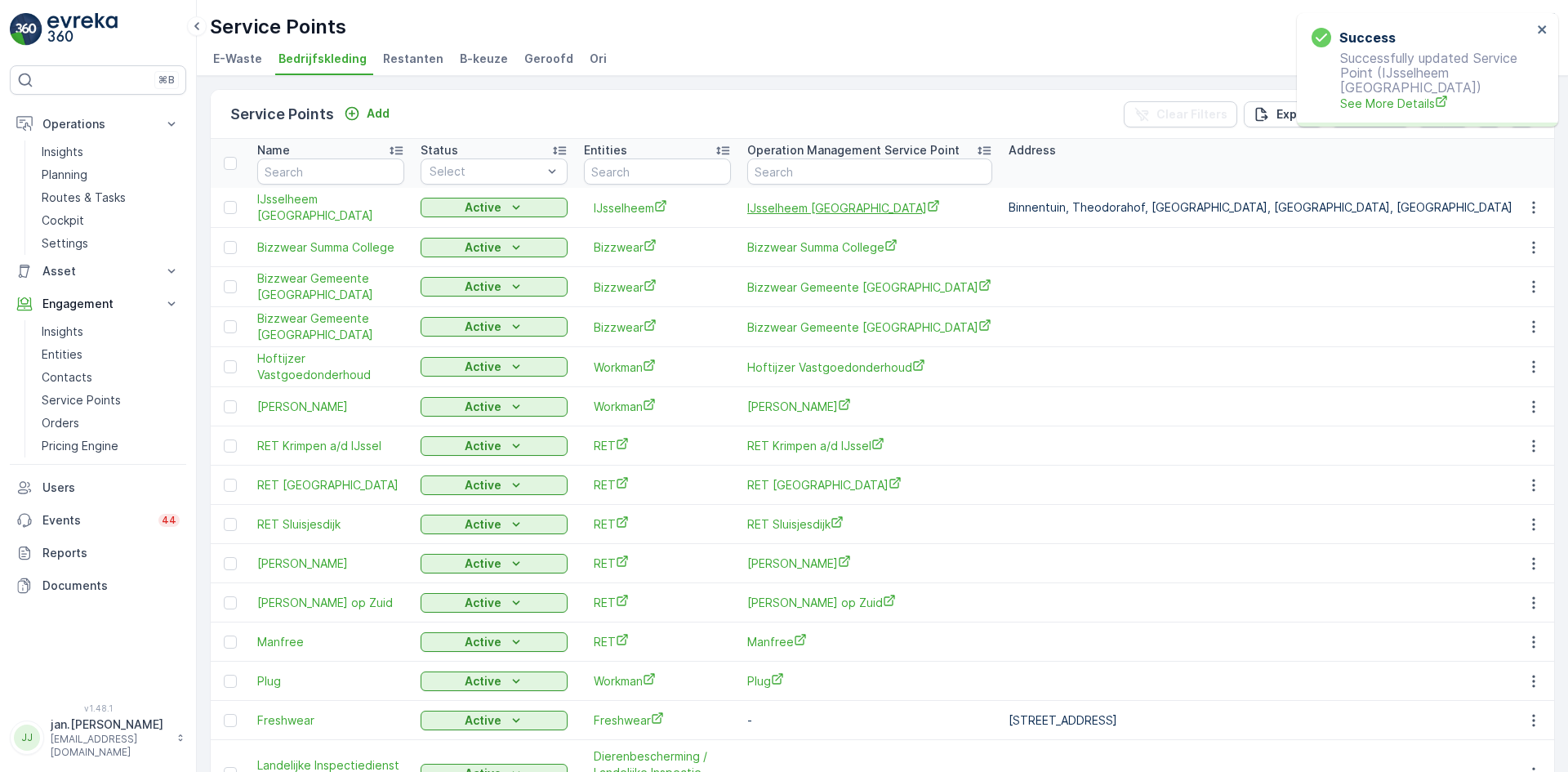
click at [764, 207] on span "IJsselheem [GEOGRAPHIC_DATA]" at bounding box center [870, 208] width 245 height 18
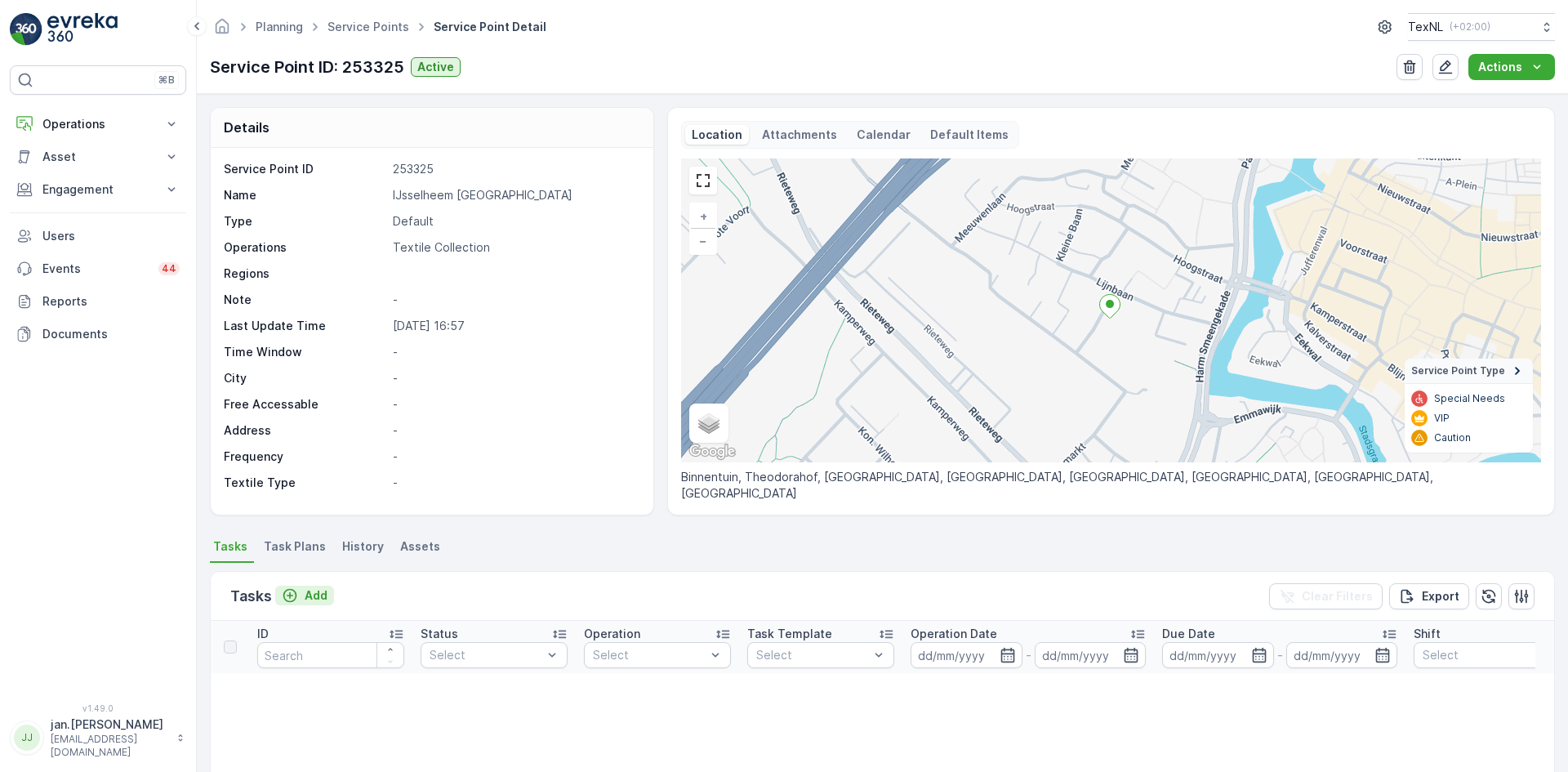
click at [317, 596] on p "Add" at bounding box center [316, 596] width 22 height 17
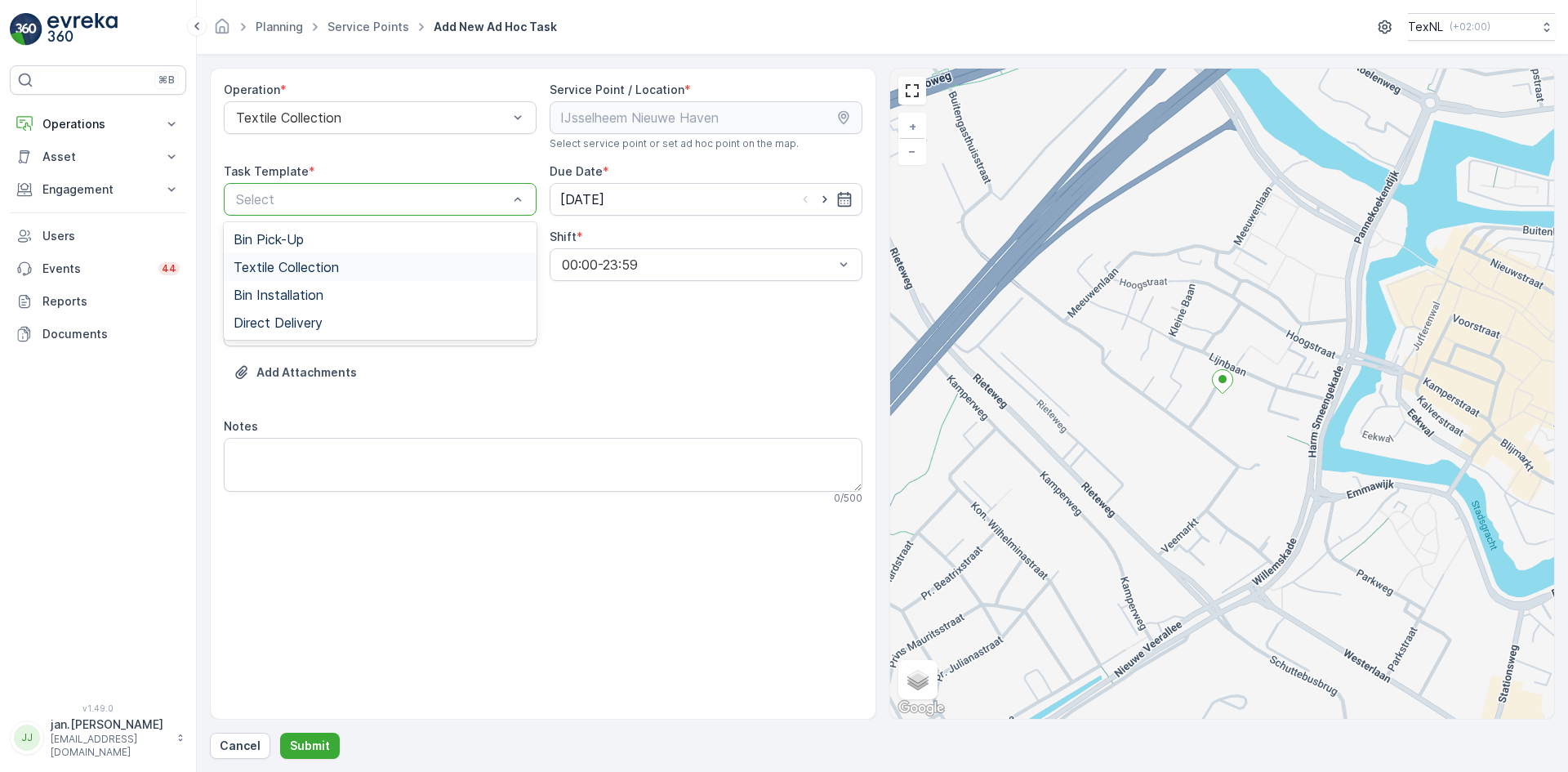
click at [303, 263] on span "Textile Collection" at bounding box center [286, 268] width 105 height 15
click at [617, 193] on input "[DATE]" at bounding box center [706, 199] width 312 height 33
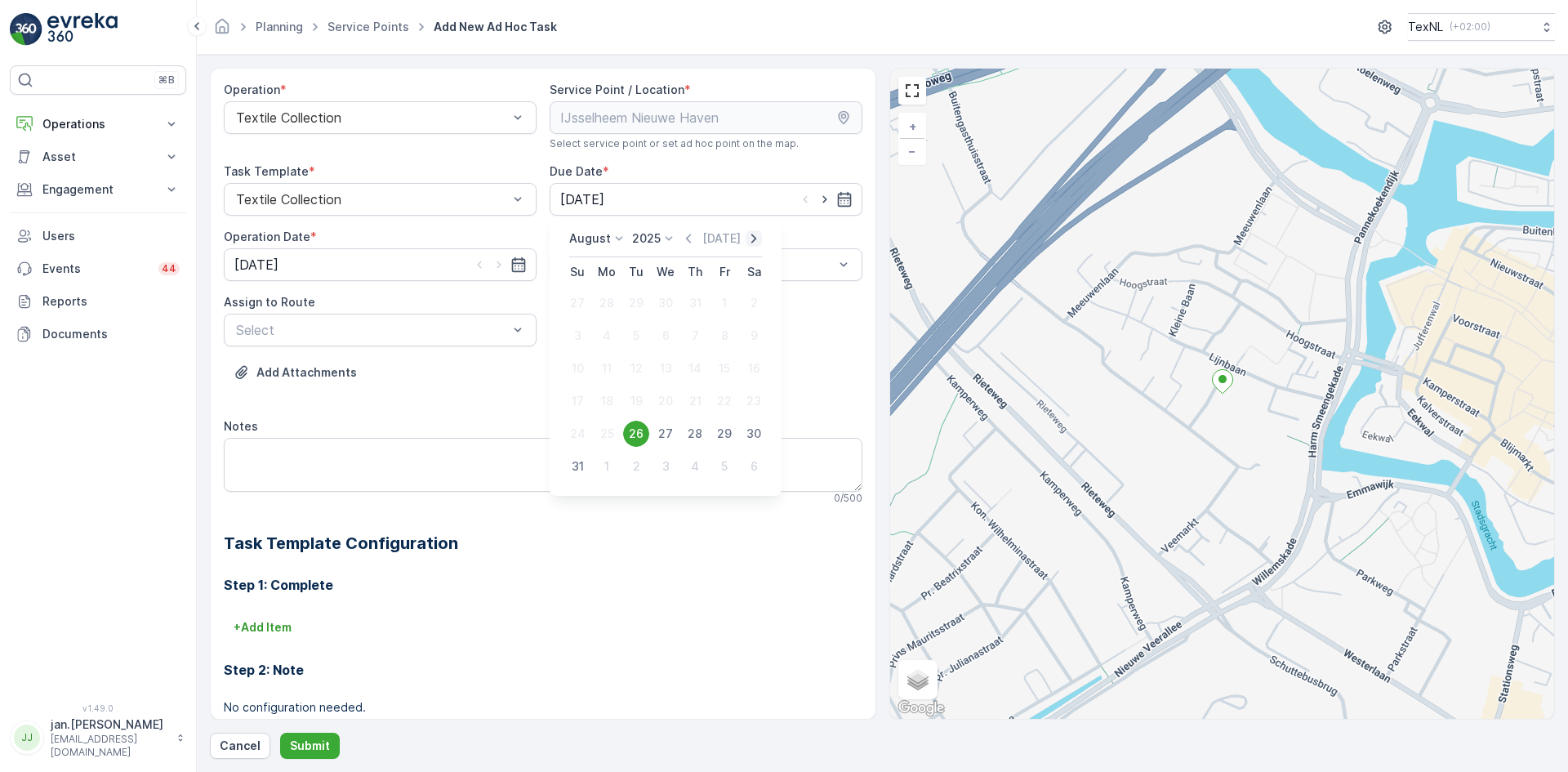
click at [753, 237] on icon "button" at bounding box center [754, 238] width 17 height 17
click at [664, 303] on div "3" at bounding box center [665, 303] width 26 height 26
type input "[DATE]"
click at [500, 263] on icon "button" at bounding box center [499, 265] width 17 height 17
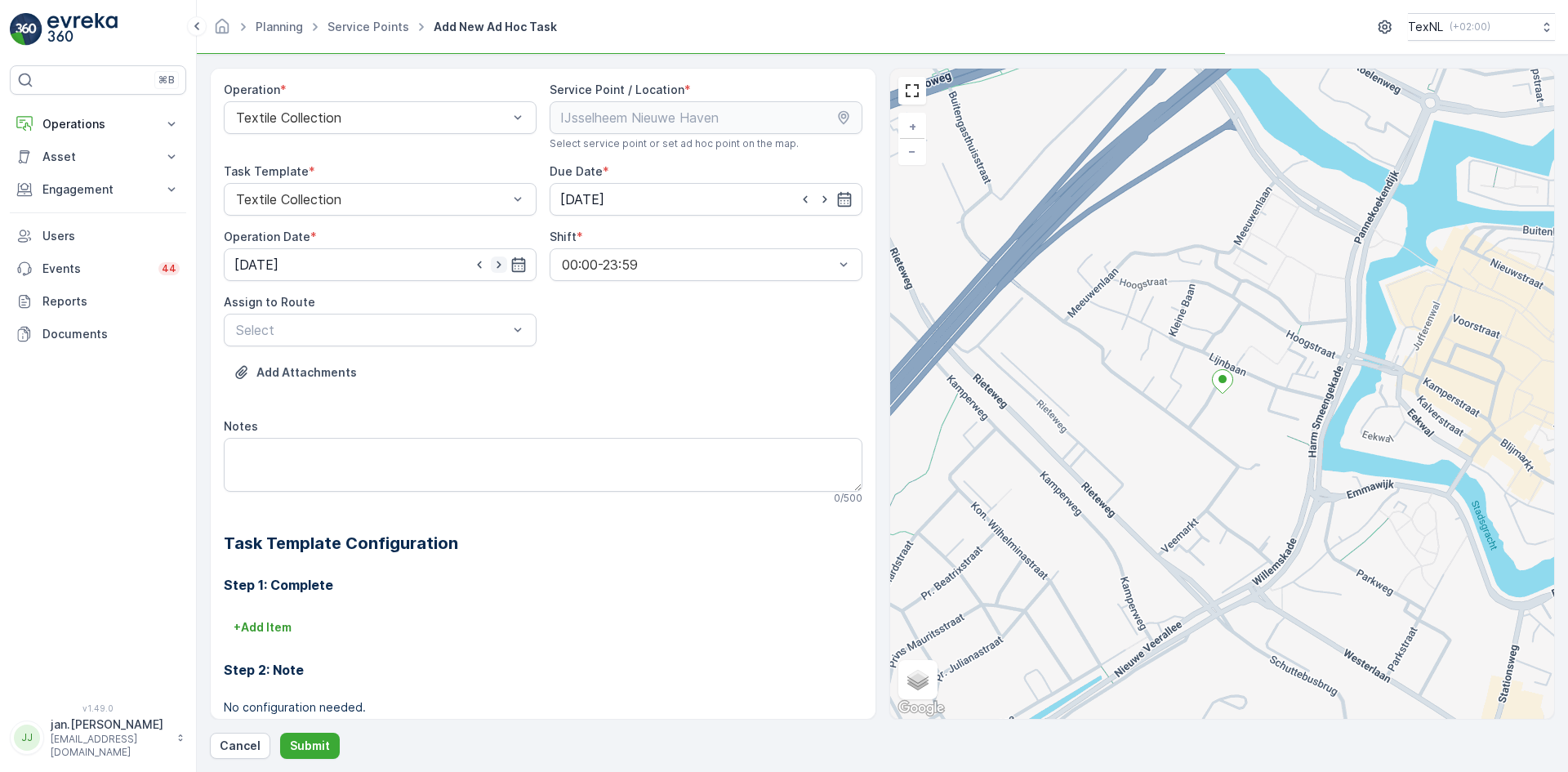
click at [500, 263] on icon "button" at bounding box center [499, 265] width 17 height 17
click at [500, 263] on icon "button" at bounding box center [499, 265] width 17 height 17
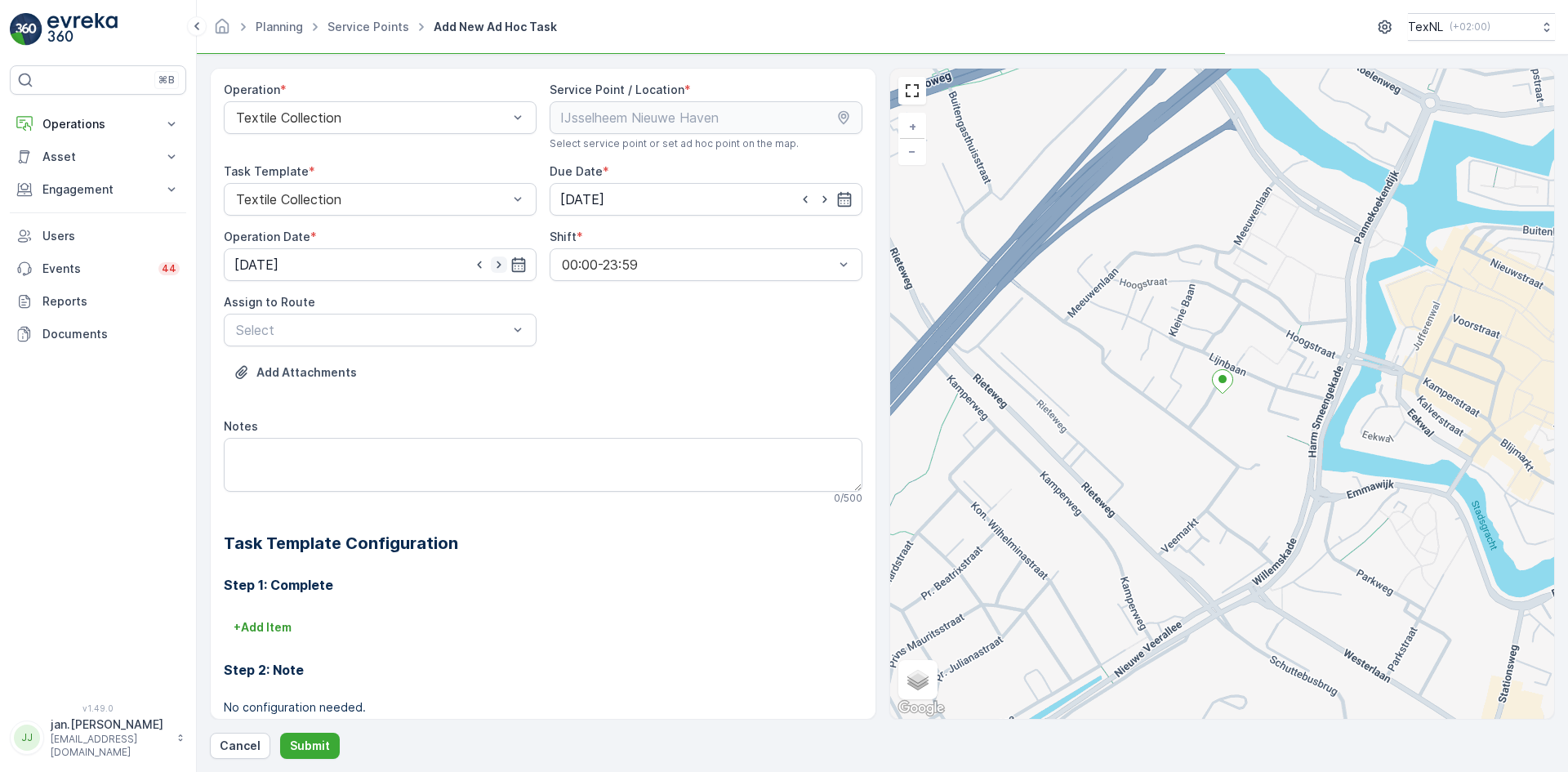
click at [500, 263] on icon "button" at bounding box center [499, 265] width 17 height 17
type input "[DATE]"
click at [386, 324] on div at bounding box center [372, 330] width 275 height 15
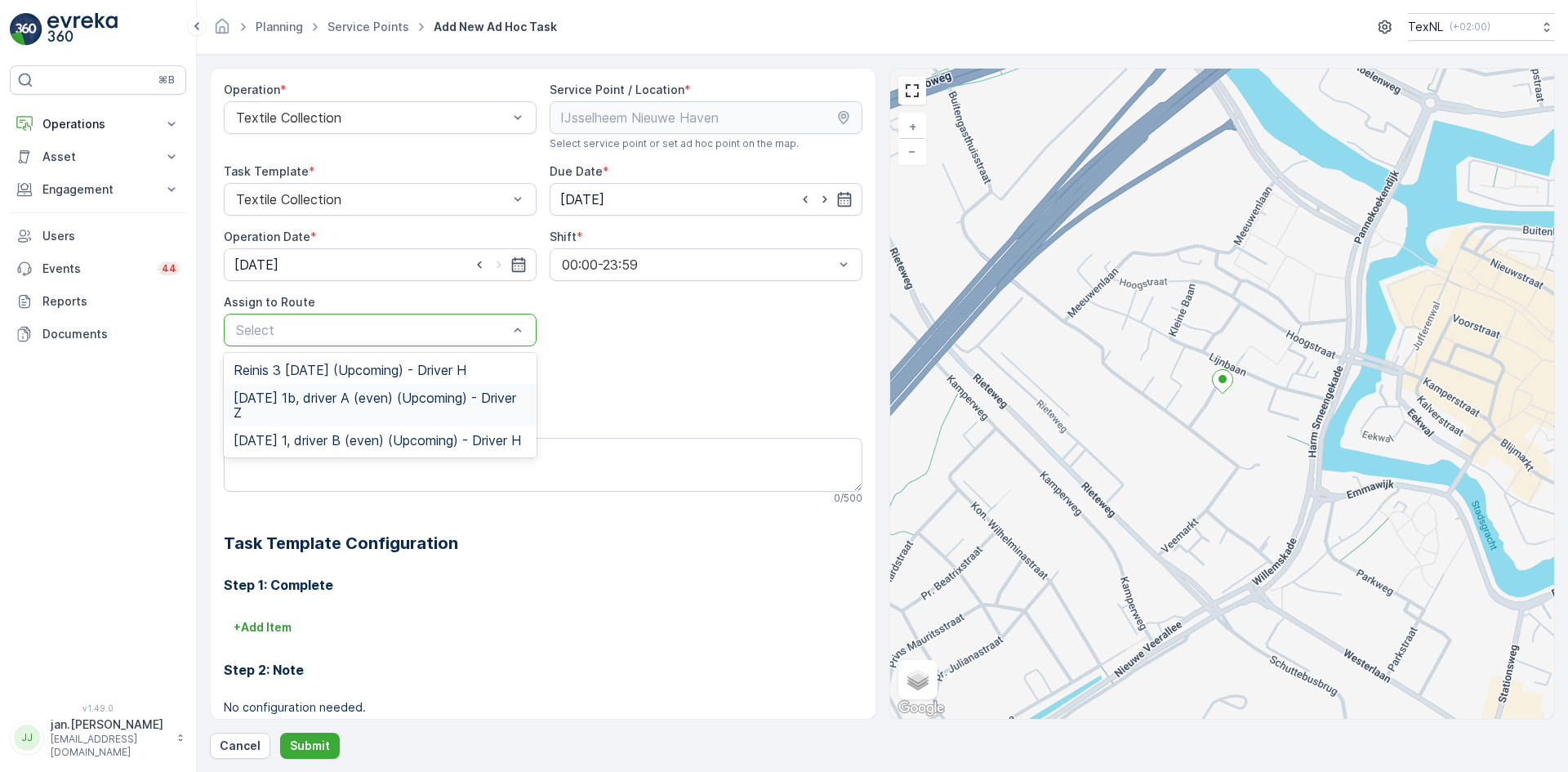
click at [288, 408] on span "Wednesday 1b, driver A (even) (Upcoming) - Driver Z" at bounding box center [380, 405] width 293 height 29
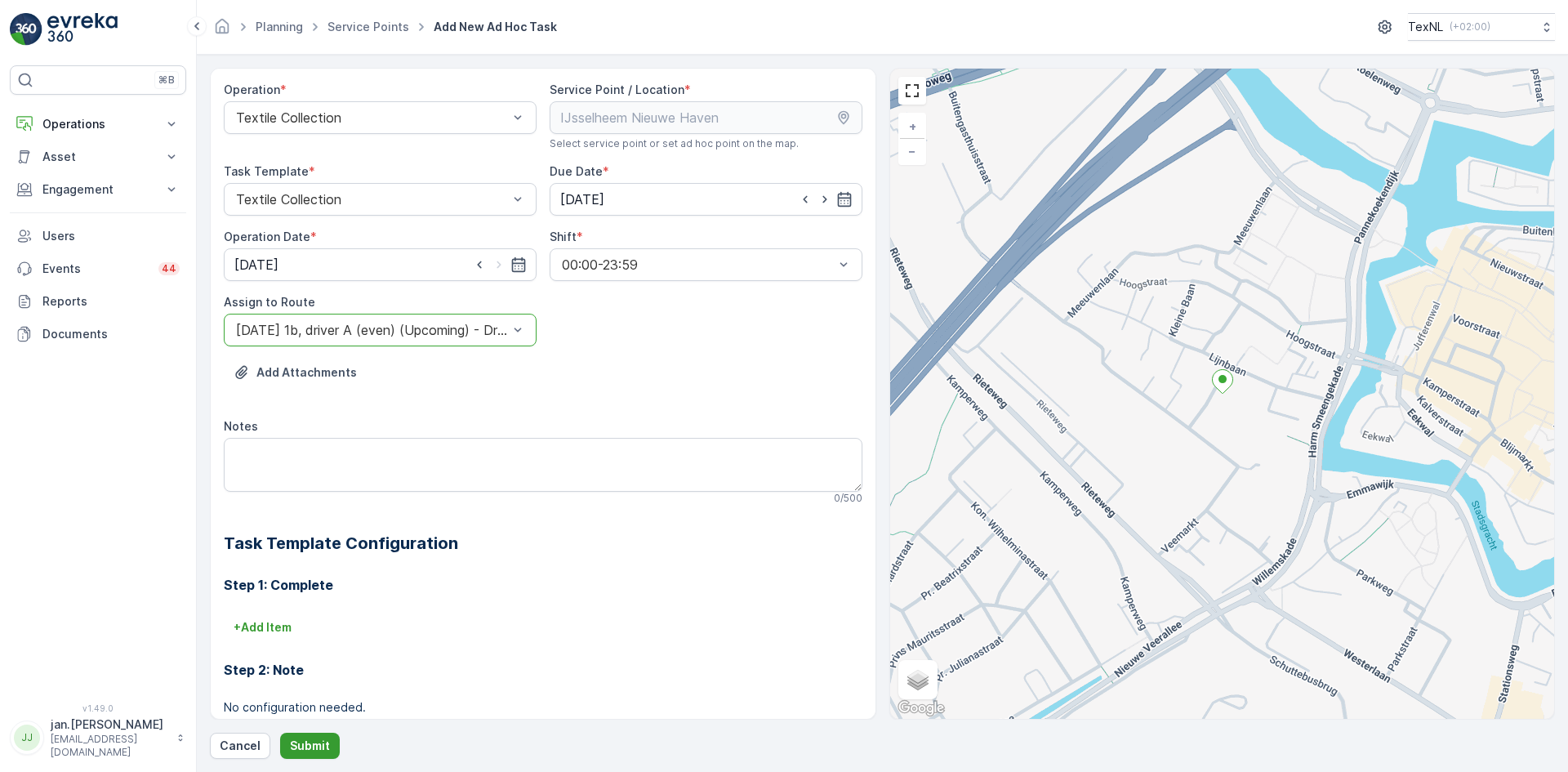
click at [311, 742] on p "Submit" at bounding box center [310, 746] width 40 height 17
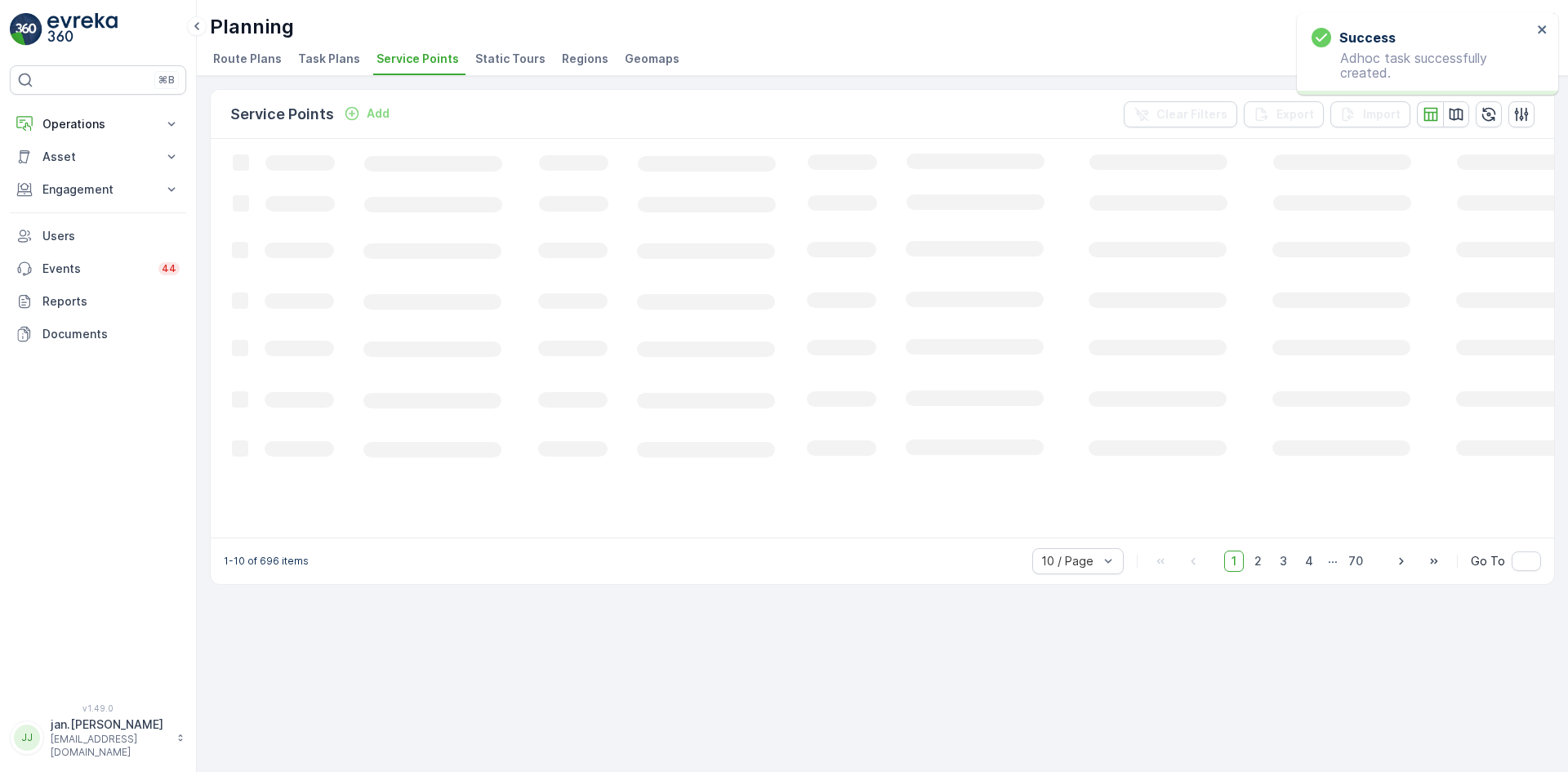
click at [78, 102] on div "⌘B Operations Insights Planning Routes & Tasks Cockpit Settings Asset Assets En…" at bounding box center [98, 374] width 177 height 619
click at [73, 127] on p "Operations" at bounding box center [97, 124] width 111 height 17
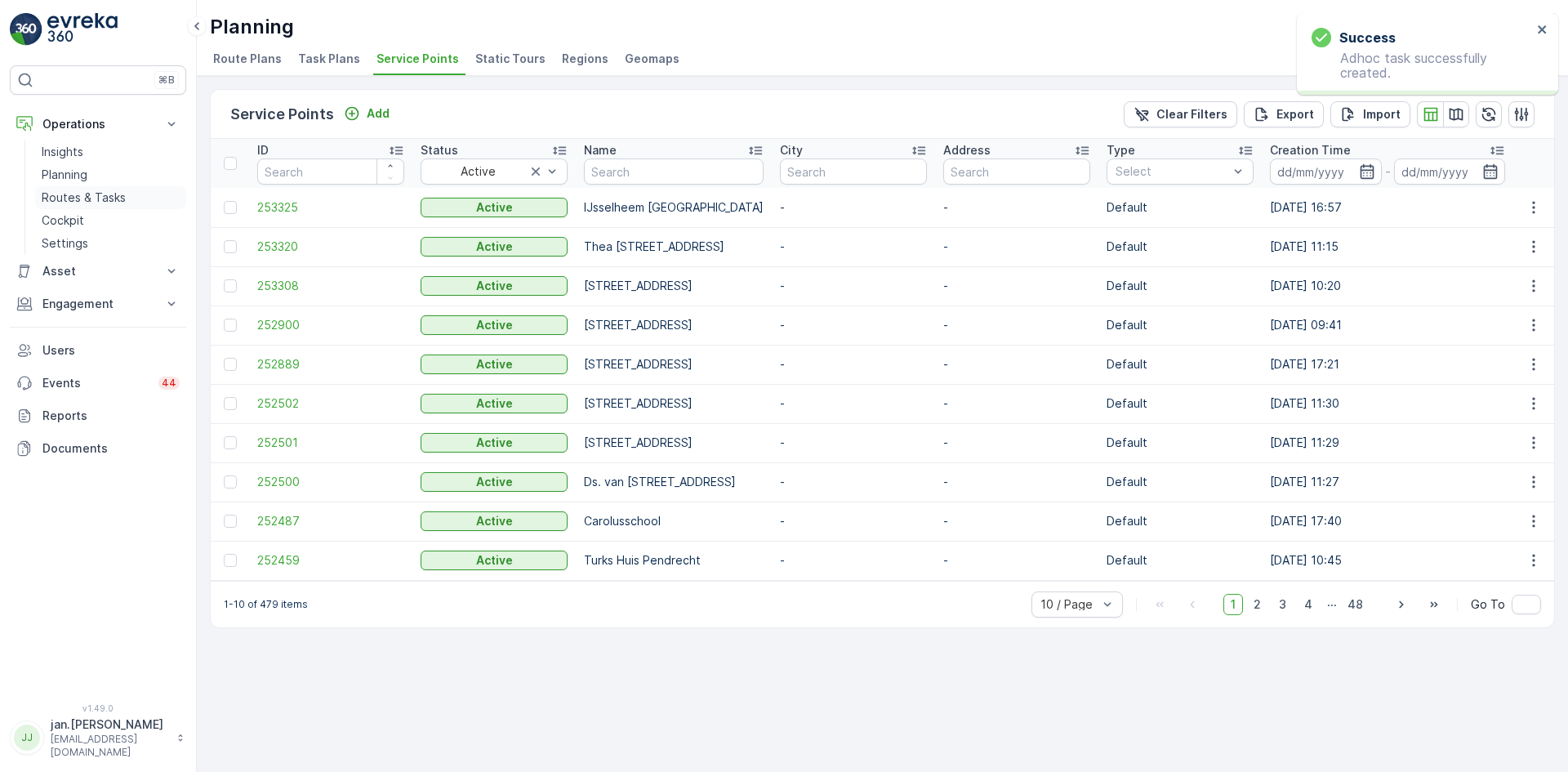
click at [71, 194] on p "Routes & Tasks" at bounding box center [83, 198] width 84 height 17
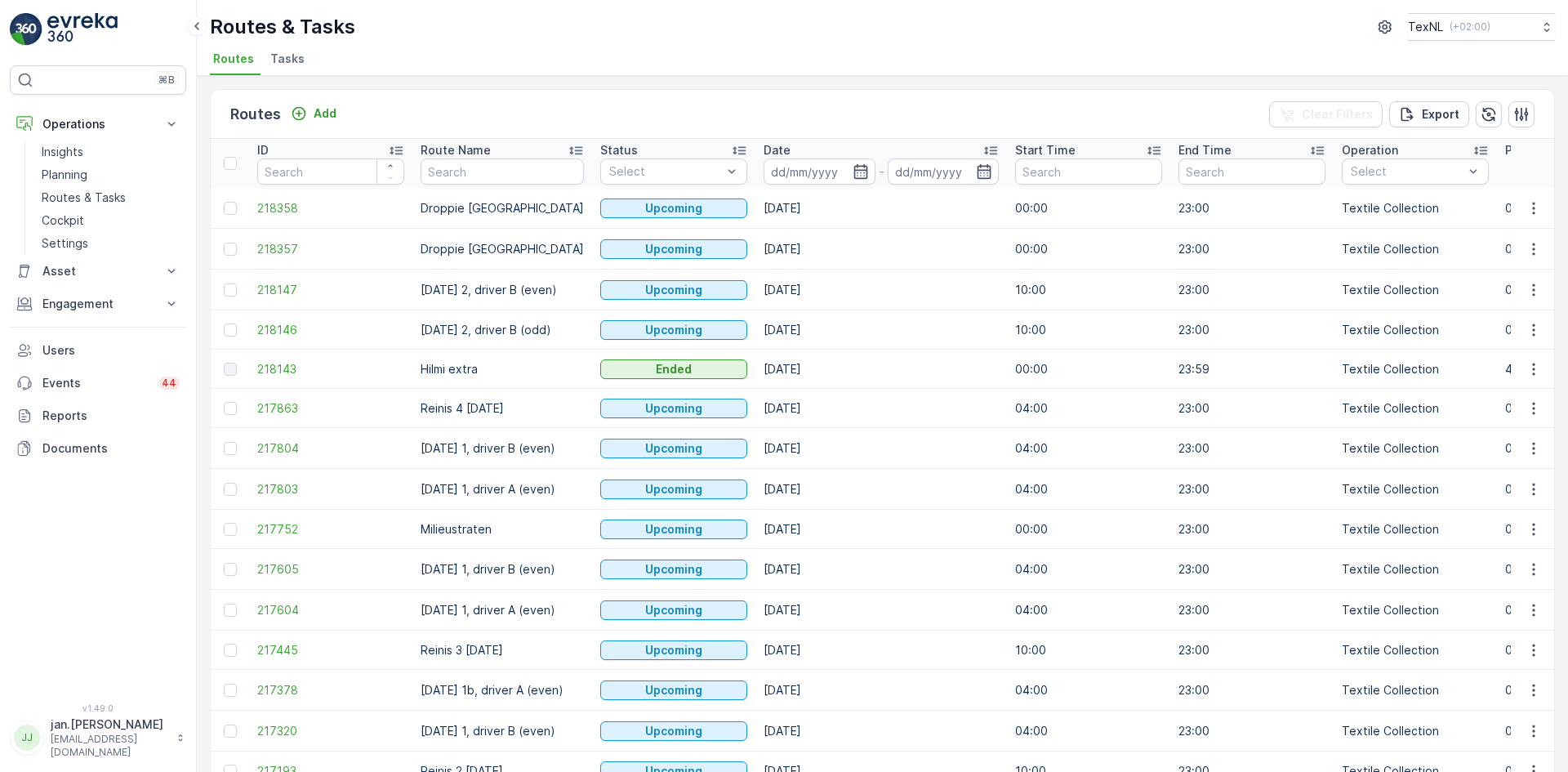
click at [826, 157] on div "Date" at bounding box center [881, 151] width 235 height 17
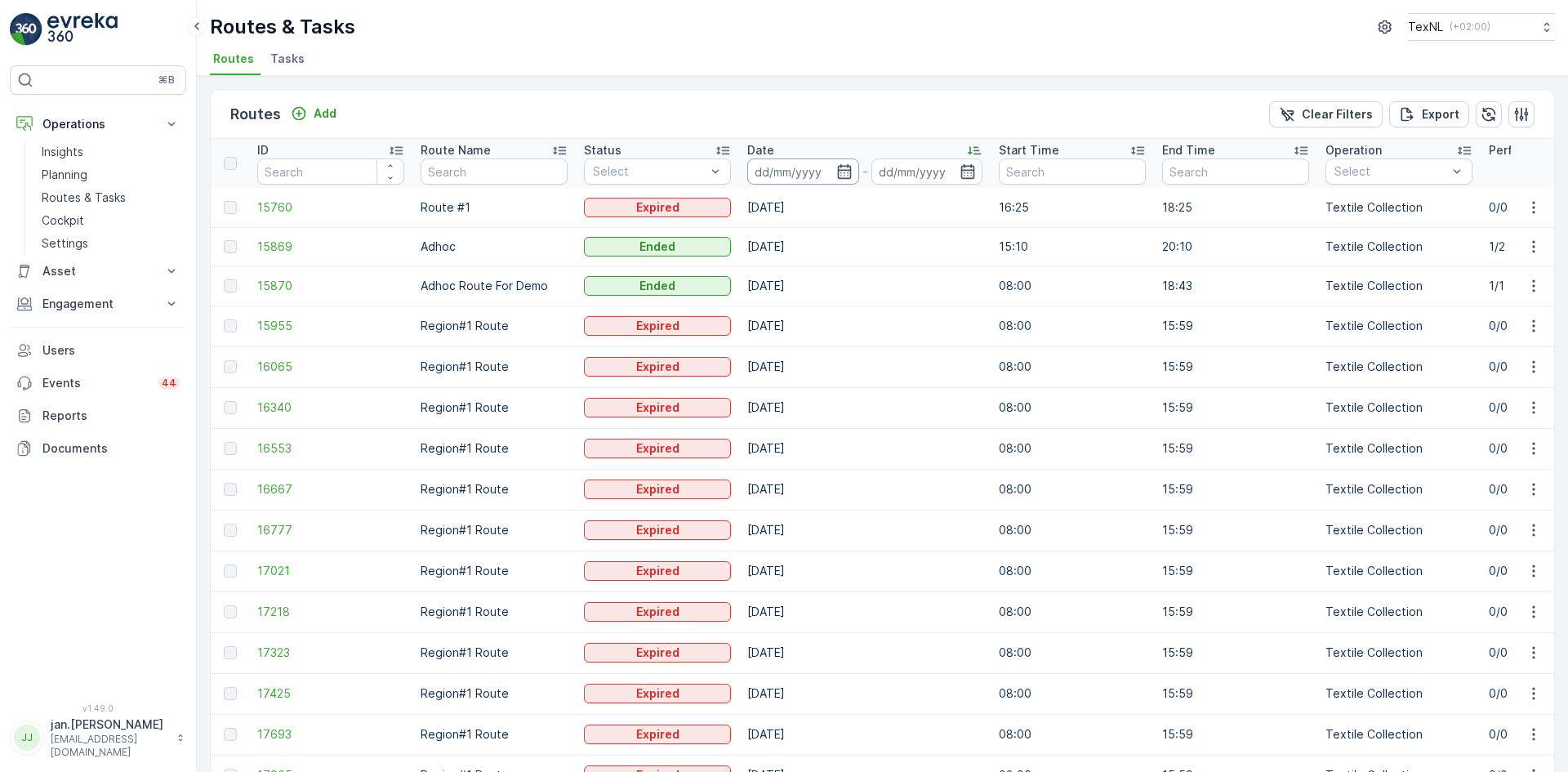
click at [802, 178] on input at bounding box center [803, 171] width 112 height 26
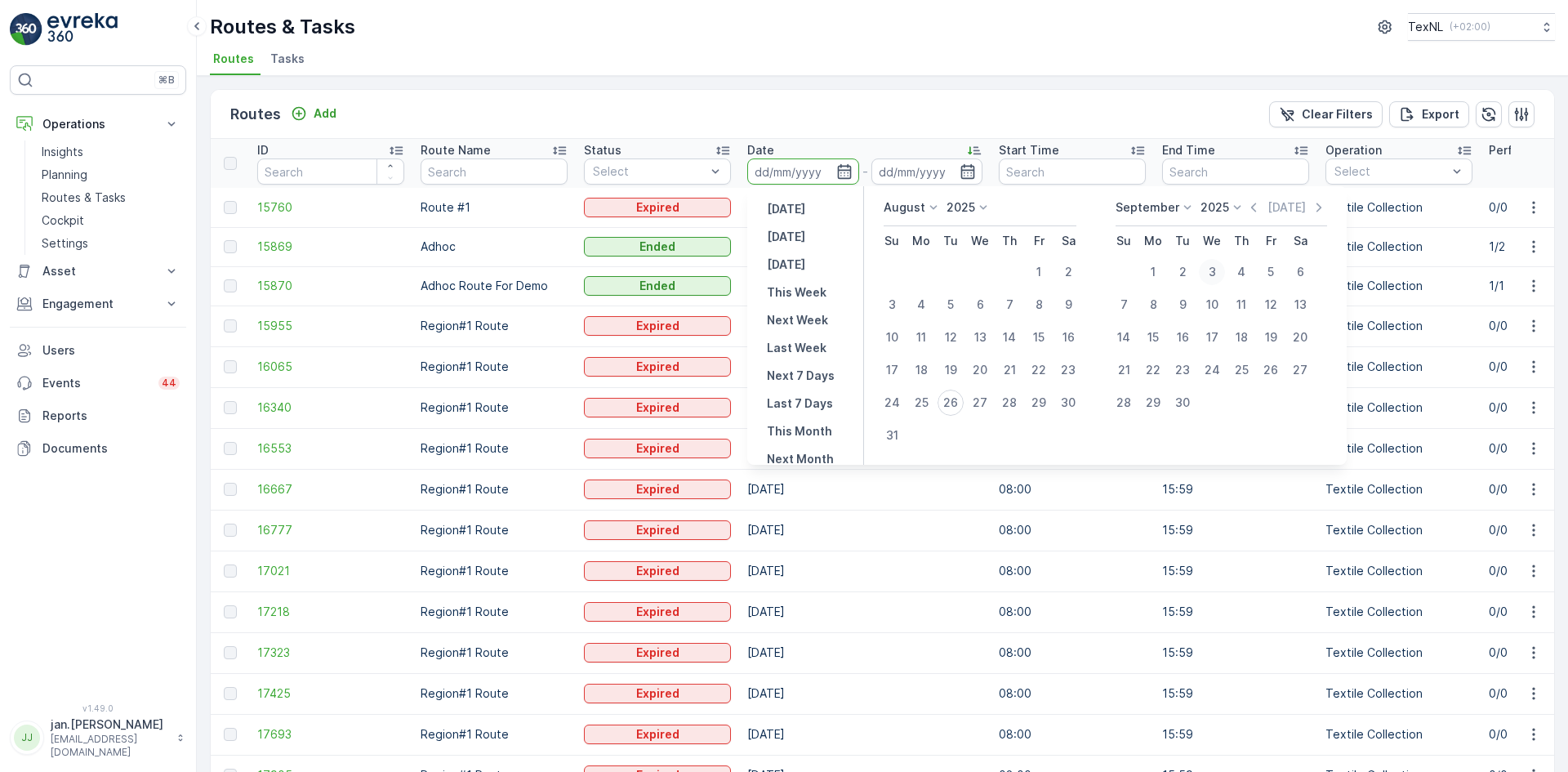
click at [1211, 270] on div "3" at bounding box center [1211, 272] width 26 height 26
type input "[DATE]"
click at [1212, 270] on div "3" at bounding box center [1211, 272] width 26 height 26
type input "[DATE]"
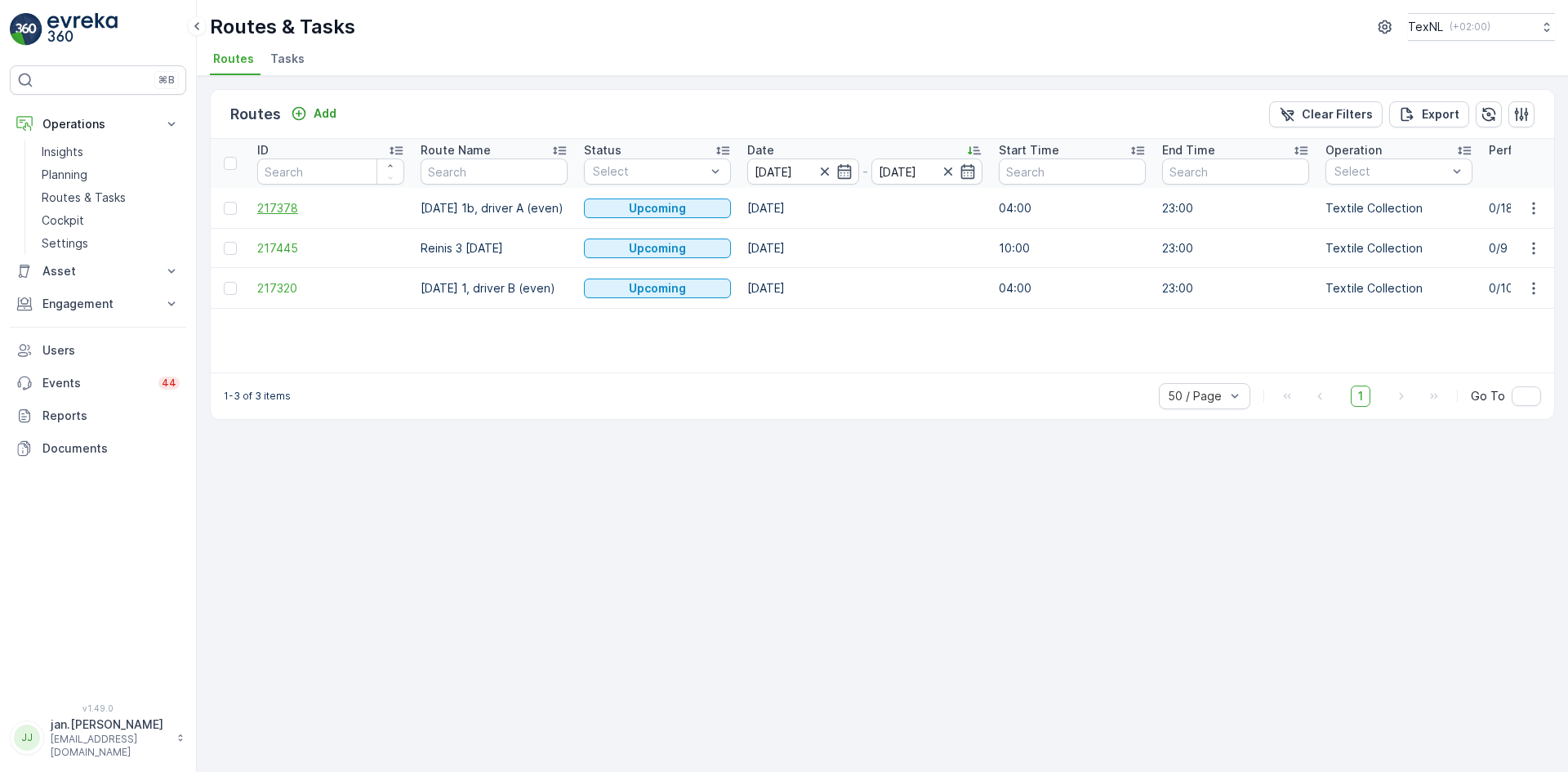
click at [310, 203] on span "217378" at bounding box center [331, 208] width 147 height 17
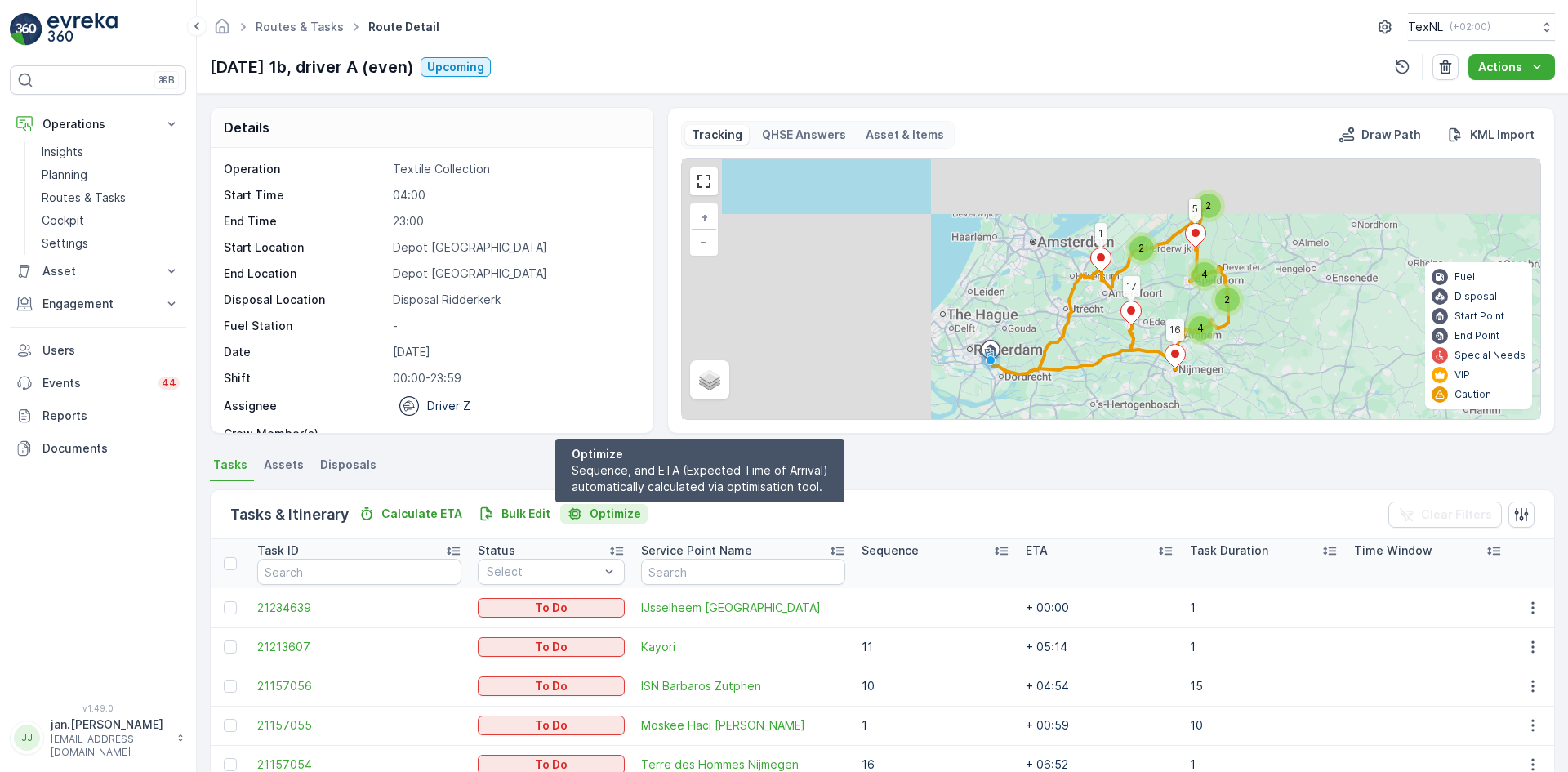
click at [620, 511] on p "Optimize" at bounding box center [616, 514] width 52 height 17
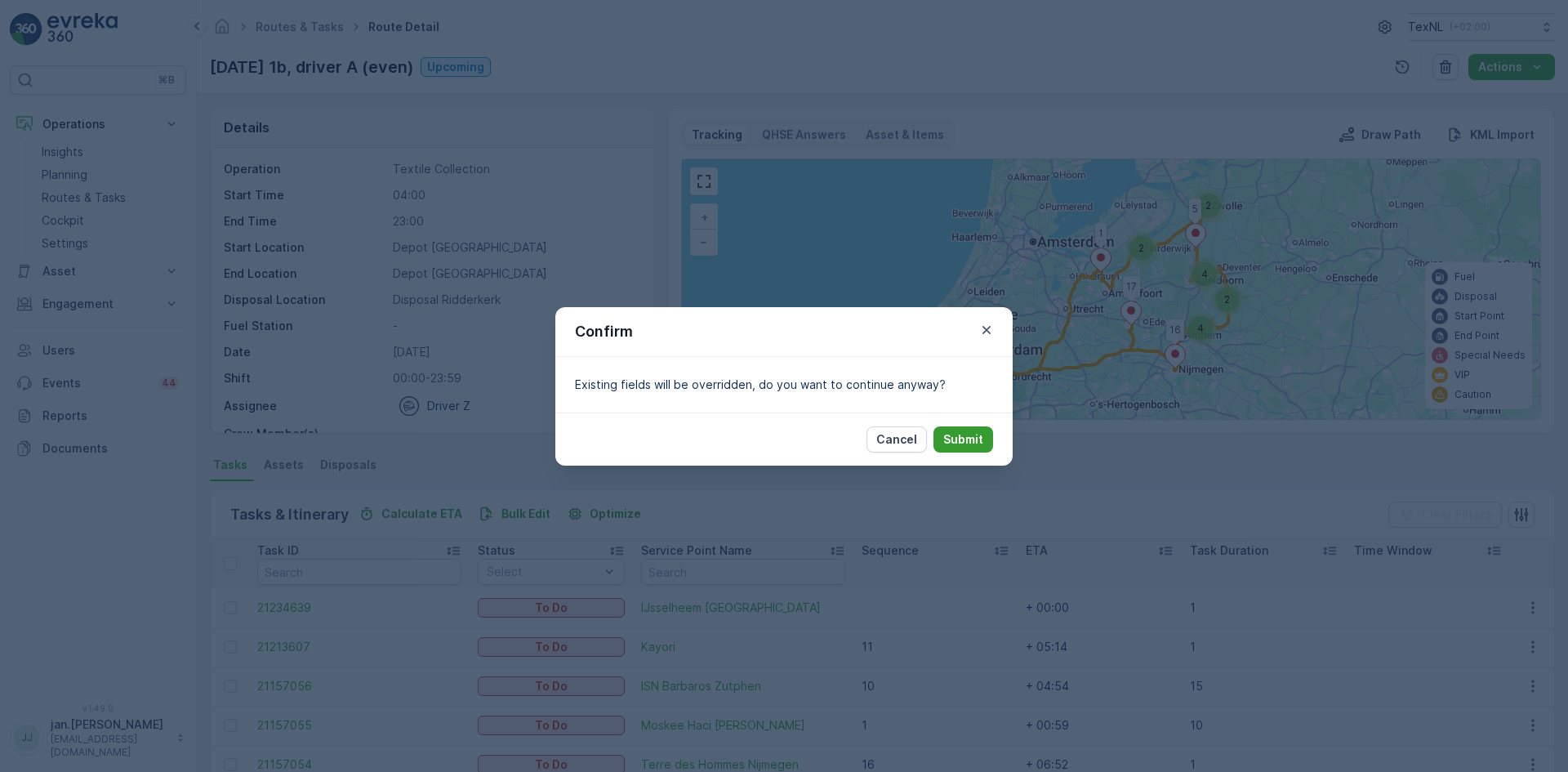
click at [951, 443] on p "Submit" at bounding box center [963, 440] width 40 height 17
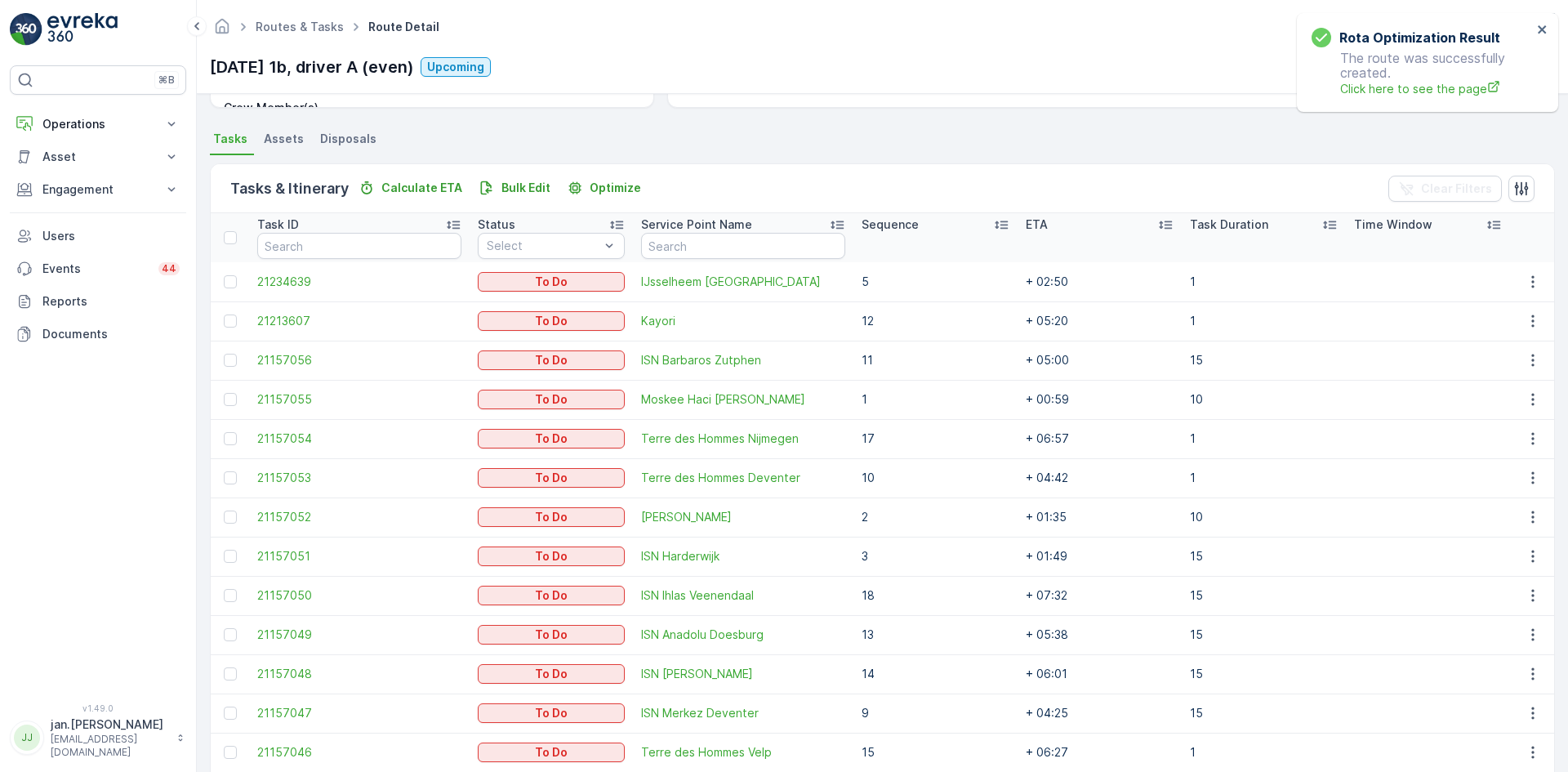
scroll to position [327, 0]
